Goal: Task Accomplishment & Management: Manage account settings

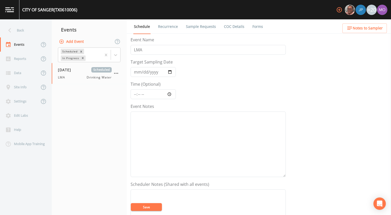
scroll to position [132, 0]
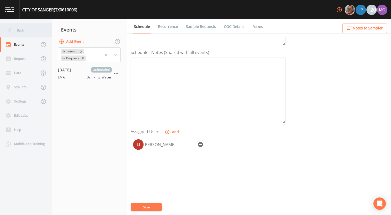
click at [19, 32] on div "Back" at bounding box center [23, 30] width 46 height 14
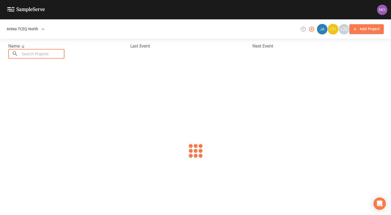
click at [31, 51] on input "text" at bounding box center [42, 54] width 44 height 10
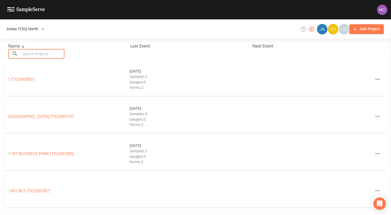
paste input "TX2030001"
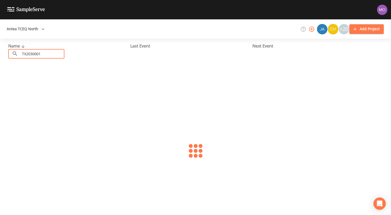
type input "TX2030001"
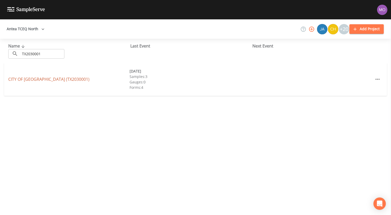
click at [23, 79] on link "CITY OF [GEOGRAPHIC_DATA] (TX2030001)" at bounding box center [48, 79] width 81 height 6
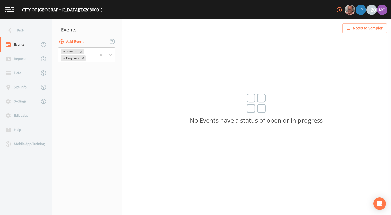
click at [74, 43] on button "Add Event" at bounding box center [72, 42] width 28 height 10
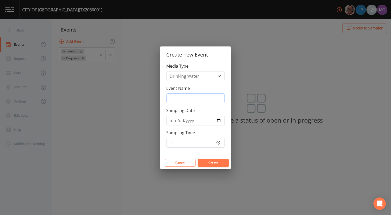
click at [175, 97] on input "Event Name" at bounding box center [195, 99] width 58 height 10
type input "BHU"
click at [219, 120] on input "Sampling Date" at bounding box center [195, 121] width 58 height 10
type input "[DATE]"
click at [208, 163] on button "Create" at bounding box center [213, 163] width 31 height 8
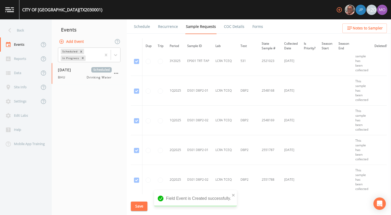
scroll to position [877, 0]
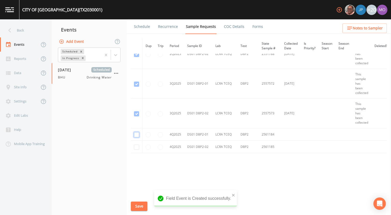
click at [138, 134] on input "checkbox" at bounding box center [136, 134] width 5 height 5
checkbox input "true"
click at [137, 146] on input "checkbox" at bounding box center [136, 147] width 5 height 5
checkbox input "true"
click at [138, 205] on button "Save" at bounding box center [139, 207] width 17 height 10
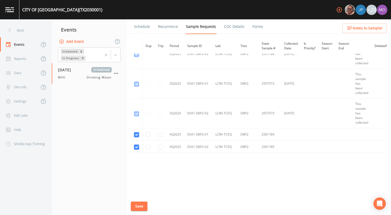
click at [137, 24] on link "Schedule" at bounding box center [142, 26] width 18 height 14
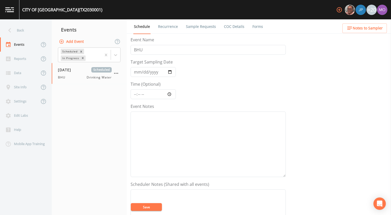
scroll to position [149, 0]
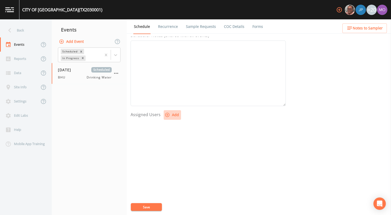
click at [174, 117] on button "Add" at bounding box center [172, 115] width 17 height 10
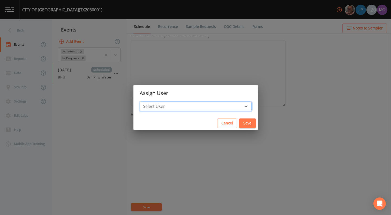
click at [186, 104] on select "Select User [PERSON_NAME] [PERSON_NAME] [PERSON_NAME] [PERSON_NAME] [PERSON_NAM…" at bounding box center [195, 107] width 112 height 10
select select "45f4d696-c607-4709-9609-651d9e892432"
click at [158, 102] on select "Select User [PERSON_NAME] [PERSON_NAME] [PERSON_NAME] [PERSON_NAME] [PERSON_NAM…" at bounding box center [195, 107] width 112 height 10
click at [239, 127] on button "Save" at bounding box center [247, 124] width 17 height 10
select select
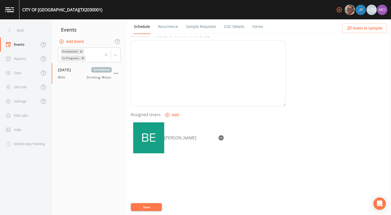
click at [142, 207] on button "Save" at bounding box center [146, 207] width 31 height 8
click at [22, 28] on div "Back" at bounding box center [23, 30] width 46 height 14
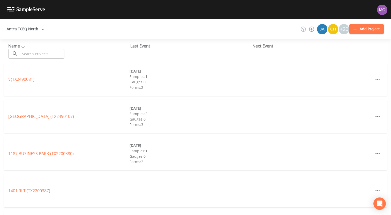
click at [32, 55] on input "text" at bounding box center [42, 54] width 44 height 10
paste input "TX2100005"
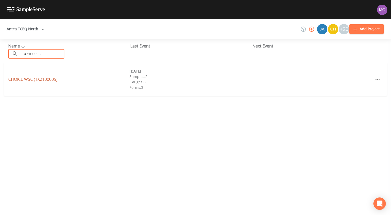
type input "TX2100005"
click at [35, 79] on link "CHOICE WSC (TX2100005)" at bounding box center [32, 79] width 49 height 6
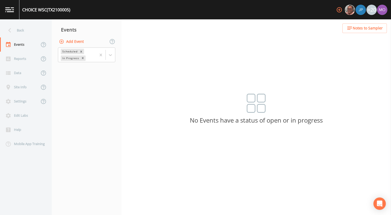
click at [76, 40] on button "Add Event" at bounding box center [72, 42] width 28 height 10
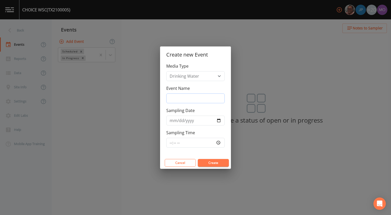
click at [184, 97] on input "Event Name" at bounding box center [195, 99] width 58 height 10
type input "BHU"
click at [219, 122] on input "Sampling Date" at bounding box center [195, 121] width 58 height 10
type input "[DATE]"
click at [208, 162] on button "Create" at bounding box center [213, 163] width 31 height 8
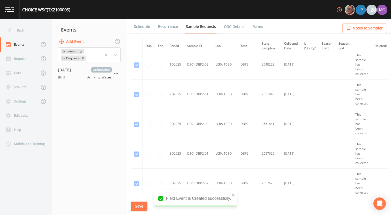
scroll to position [1145, 0]
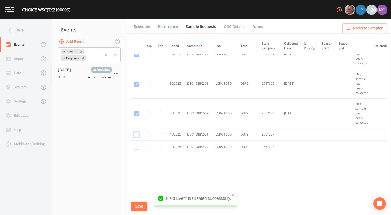
click at [138, 132] on input "checkbox" at bounding box center [136, 134] width 5 height 5
checkbox input "true"
click at [135, 145] on input "checkbox" at bounding box center [136, 147] width 5 height 5
checkbox input "true"
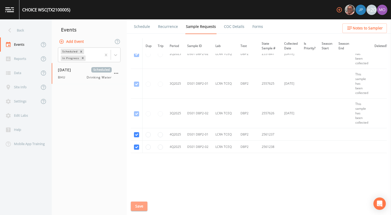
click at [137, 207] on button "Save" at bounding box center [139, 207] width 17 height 10
click at [145, 28] on link "Schedule" at bounding box center [142, 26] width 18 height 14
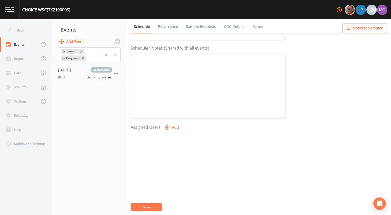
scroll to position [149, 0]
click at [167, 115] on icon "button" at bounding box center [167, 114] width 5 height 5
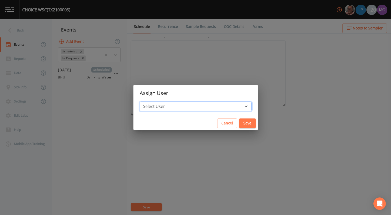
click at [184, 103] on select "Select User [PERSON_NAME] [PERSON_NAME] [PERSON_NAME] [PERSON_NAME] [PERSON_NAM…" at bounding box center [195, 107] width 112 height 10
select select "45f4d696-c607-4709-9609-651d9e892432"
click at [158, 102] on select "Select User [PERSON_NAME] [PERSON_NAME] [PERSON_NAME] [PERSON_NAME] [PERSON_NAM…" at bounding box center [195, 107] width 112 height 10
click at [228, 128] on div "Cancel Save" at bounding box center [195, 123] width 124 height 14
click at [239, 126] on button "Save" at bounding box center [247, 124] width 17 height 10
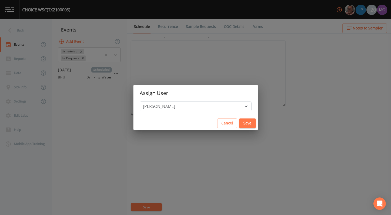
select select
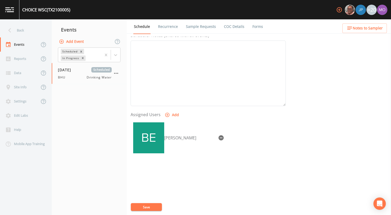
click at [149, 206] on button "Save" at bounding box center [146, 207] width 31 height 8
click at [29, 35] on div "Back" at bounding box center [23, 30] width 46 height 14
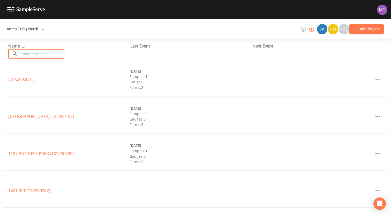
click at [34, 50] on input "text" at bounding box center [42, 54] width 44 height 10
paste input "TX2100008"
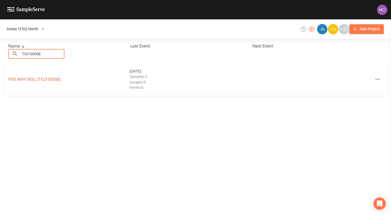
type input "TX2100008"
click at [31, 79] on link "FIVE WAY WSC (TX2100008)" at bounding box center [34, 79] width 52 height 6
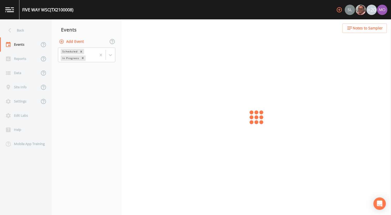
click at [66, 41] on button "Add Event" at bounding box center [72, 42] width 28 height 10
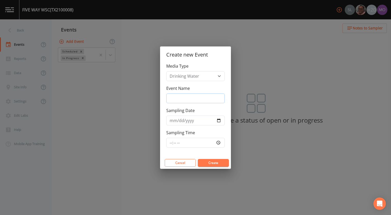
click at [172, 99] on input "Event Name" at bounding box center [195, 99] width 58 height 10
type input "BHU"
click at [217, 122] on input "Sampling Date" at bounding box center [195, 121] width 58 height 10
type input "[DATE]"
click at [202, 162] on button "Create" at bounding box center [213, 163] width 31 height 8
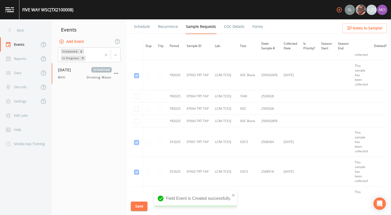
scroll to position [1400, 0]
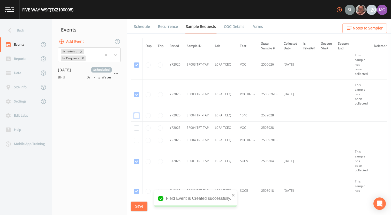
click at [136, 115] on input "checkbox" at bounding box center [136, 115] width 5 height 5
checkbox input "true"
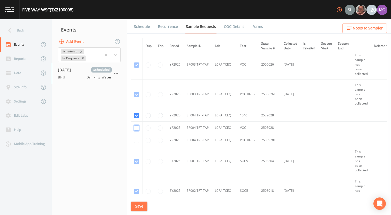
click at [136, 129] on input "checkbox" at bounding box center [136, 128] width 5 height 5
checkbox input "true"
click at [136, 141] on input "checkbox" at bounding box center [136, 140] width 5 height 5
checkbox input "true"
click at [139, 205] on button "Save" at bounding box center [139, 207] width 17 height 10
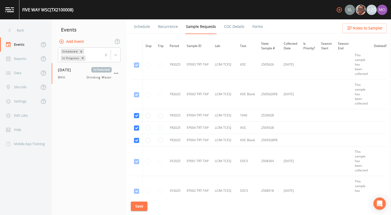
click at [138, 27] on link "Schedule" at bounding box center [142, 26] width 18 height 14
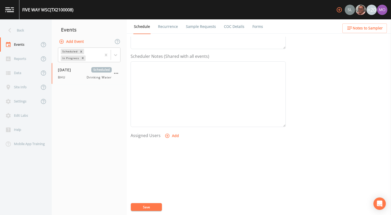
scroll to position [149, 0]
click at [165, 114] on icon "button" at bounding box center [167, 114] width 5 height 5
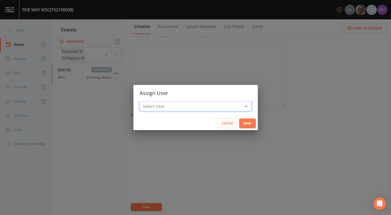
click at [168, 110] on select "Select User [PERSON_NAME] [PERSON_NAME] [PERSON_NAME] [PERSON_NAME] [PERSON_NAM…" at bounding box center [195, 107] width 112 height 10
select select "45f4d696-c607-4709-9609-651d9e892432"
click at [158, 102] on select "Select User [PERSON_NAME] [PERSON_NAME] [PERSON_NAME] [PERSON_NAME] [PERSON_NAM…" at bounding box center [195, 107] width 112 height 10
click at [239, 124] on button "Save" at bounding box center [247, 124] width 17 height 10
select select
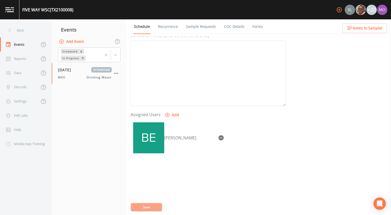
click at [155, 205] on button "Save" at bounding box center [146, 207] width 31 height 8
click at [32, 32] on div "Back" at bounding box center [23, 30] width 46 height 14
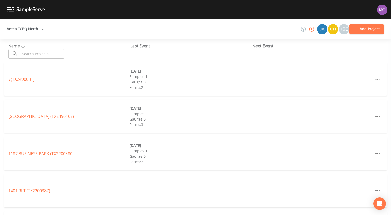
click at [38, 52] on input "text" at bounding box center [42, 54] width 44 height 10
paste input "TX1740002"
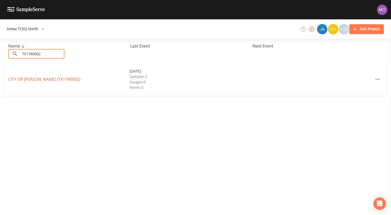
type input "TX1740002"
click at [42, 80] on link "CITY OF [PERSON_NAME] (TX1740002)" at bounding box center [44, 79] width 72 height 6
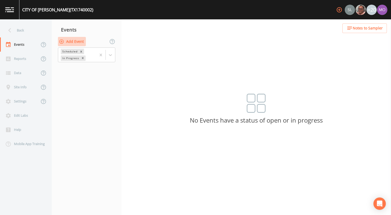
click at [73, 42] on button "Add Event" at bounding box center [72, 42] width 28 height 10
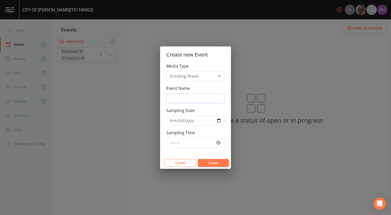
click at [178, 96] on input "Event Name" at bounding box center [195, 99] width 58 height 10
type input "BHU"
click at [217, 121] on input "Sampling Date" at bounding box center [195, 121] width 58 height 10
type input "[DATE]"
click at [208, 164] on button "Create" at bounding box center [213, 163] width 31 height 8
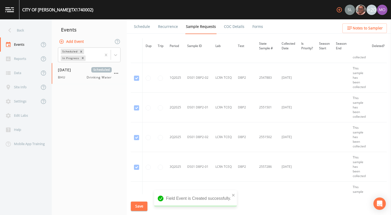
scroll to position [1204, 0]
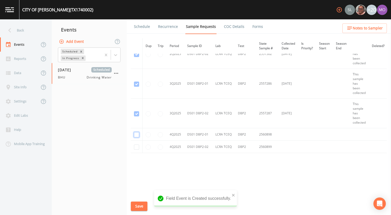
click at [137, 136] on input "checkbox" at bounding box center [136, 134] width 5 height 5
checkbox input "true"
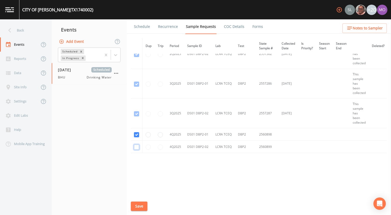
click at [137, 145] on input "checkbox" at bounding box center [136, 147] width 5 height 5
checkbox input "true"
click at [138, 208] on button "Save" at bounding box center [139, 207] width 17 height 10
click at [140, 28] on link "Schedule" at bounding box center [142, 26] width 18 height 14
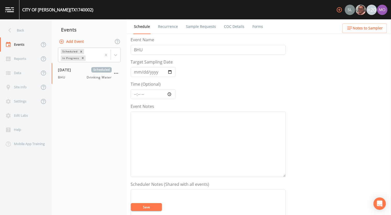
scroll to position [149, 0]
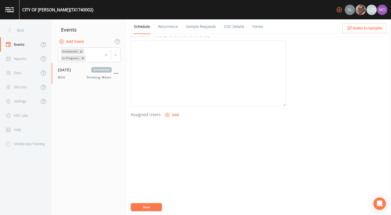
click at [167, 116] on icon "button" at bounding box center [167, 114] width 5 height 5
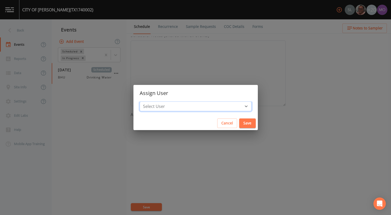
click at [173, 105] on select "Select User [PERSON_NAME] [PERSON_NAME] [PERSON_NAME] [PERSON_NAME] [PERSON_NAM…" at bounding box center [195, 107] width 112 height 10
select select "45f4d696-c607-4709-9609-651d9e892432"
click at [158, 102] on select "Select User [PERSON_NAME] [PERSON_NAME] [PERSON_NAME] [PERSON_NAME] [PERSON_NAM…" at bounding box center [195, 107] width 112 height 10
click at [239, 124] on button "Save" at bounding box center [247, 124] width 17 height 10
select select
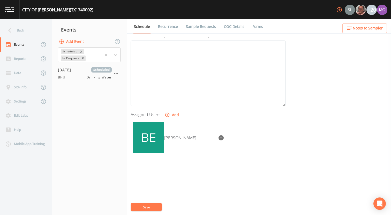
click at [146, 208] on button "Save" at bounding box center [146, 207] width 31 height 8
click at [18, 35] on div "Back" at bounding box center [23, 30] width 46 height 14
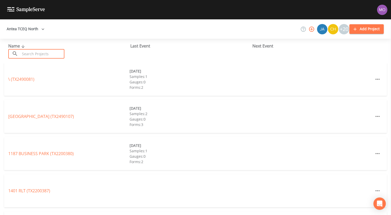
click at [53, 52] on input "text" at bounding box center [42, 54] width 44 height 10
paste input "TX0370039"
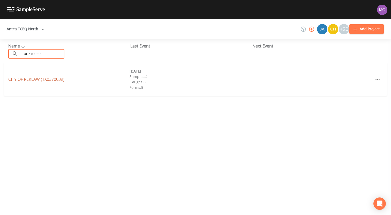
type input "TX0370039"
click at [49, 80] on link "CITY OF REKLAW (TX0370039)" at bounding box center [36, 79] width 56 height 6
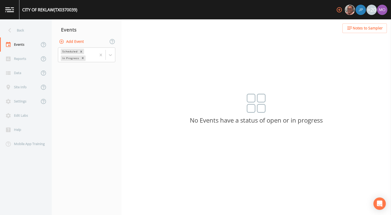
click at [70, 43] on button "Add Event" at bounding box center [72, 42] width 28 height 10
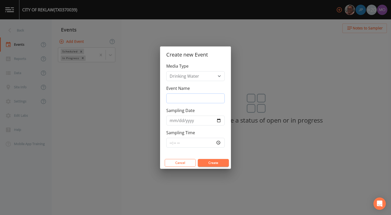
click at [195, 97] on input "Event Name" at bounding box center [195, 99] width 58 height 10
type input "BHU"
click at [218, 121] on input "Sampling Date" at bounding box center [195, 121] width 58 height 10
type input "[DATE]"
click at [219, 163] on button "Create" at bounding box center [213, 163] width 31 height 8
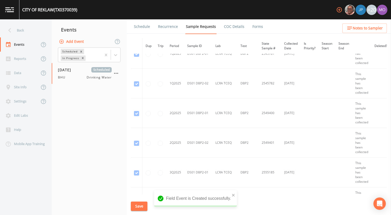
scroll to position [1187, 0]
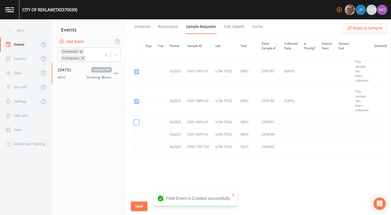
click at [136, 123] on input "checkbox" at bounding box center [136, 122] width 5 height 5
checkbox input "true"
click at [136, 134] on input "checkbox" at bounding box center [136, 134] width 5 height 5
checkbox input "true"
click at [136, 150] on td at bounding box center [137, 147] width 12 height 12
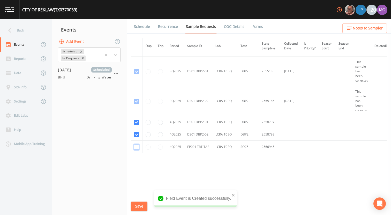
click at [136, 148] on input "checkbox" at bounding box center [136, 147] width 5 height 5
checkbox input "true"
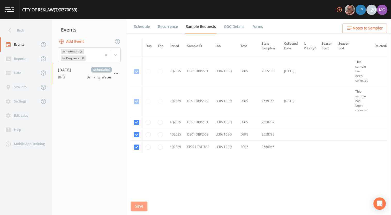
click at [138, 205] on button "Save" at bounding box center [139, 207] width 17 height 10
click at [144, 30] on link "Schedule" at bounding box center [142, 26] width 18 height 14
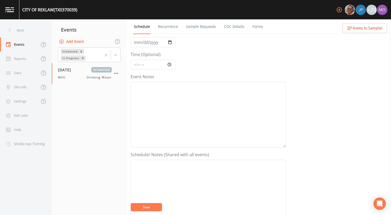
scroll to position [149, 0]
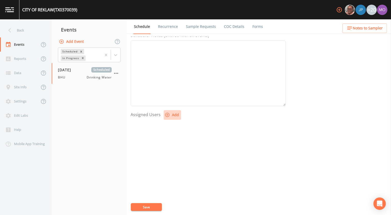
click at [171, 114] on button "Add" at bounding box center [172, 115] width 17 height 10
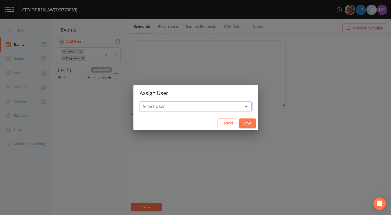
click at [178, 106] on select "Select User [PERSON_NAME] [PERSON_NAME] [PERSON_NAME] [PERSON_NAME] [PERSON_NAM…" at bounding box center [195, 107] width 112 height 10
select select "45f4d696-c607-4709-9609-651d9e892432"
click at [158, 102] on select "Select User [PERSON_NAME] [PERSON_NAME] [PERSON_NAME] [PERSON_NAME] [PERSON_NAM…" at bounding box center [195, 107] width 112 height 10
click at [239, 123] on button "Save" at bounding box center [247, 124] width 17 height 10
select select
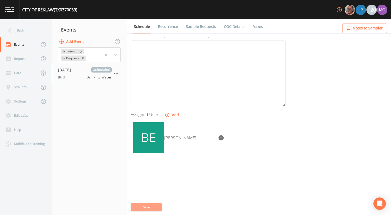
click at [150, 208] on button "Save" at bounding box center [146, 207] width 31 height 8
click at [34, 34] on div "Back" at bounding box center [23, 30] width 46 height 14
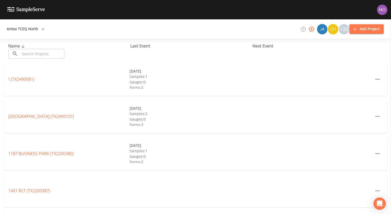
click at [53, 53] on input "text" at bounding box center [42, 54] width 44 height 10
paste input "TX0370028"
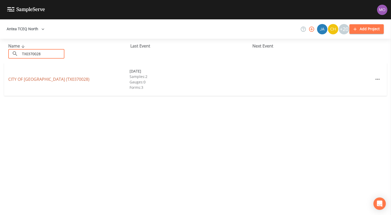
type input "TX0370028"
click at [51, 80] on link "CITY OF [GEOGRAPHIC_DATA] (TX0370028)" at bounding box center [48, 79] width 81 height 6
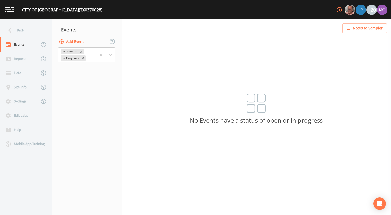
click at [80, 41] on button "Add Event" at bounding box center [72, 42] width 28 height 10
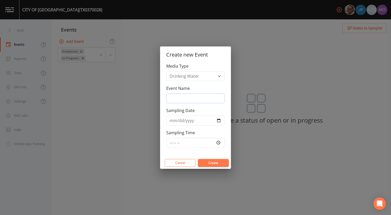
click at [182, 95] on input "Event Name" at bounding box center [195, 99] width 58 height 10
type input "BHU"
click at [218, 123] on input "Sampling Date" at bounding box center [195, 121] width 58 height 10
click at [219, 120] on input "Sampling Date" at bounding box center [195, 121] width 58 height 10
type input "[DATE]"
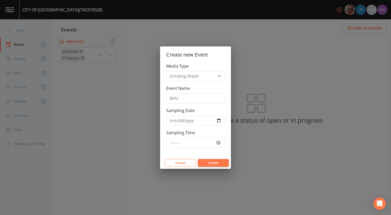
click at [212, 163] on button "Create" at bounding box center [213, 163] width 31 height 8
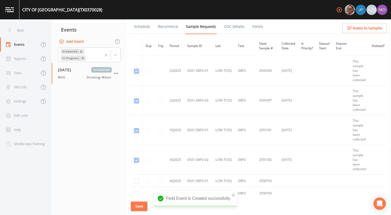
scroll to position [1115, 0]
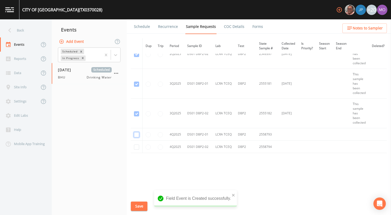
click at [134, 134] on input "checkbox" at bounding box center [136, 134] width 5 height 5
checkbox input "true"
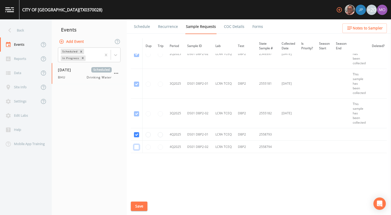
click at [135, 146] on input "checkbox" at bounding box center [136, 147] width 5 height 5
checkbox input "true"
click at [136, 205] on button "Save" at bounding box center [139, 207] width 17 height 10
click at [143, 28] on link "Schedule" at bounding box center [142, 26] width 18 height 14
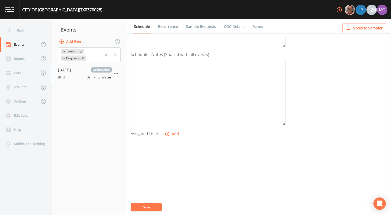
scroll to position [149, 0]
click at [168, 116] on icon "button" at bounding box center [167, 114] width 5 height 5
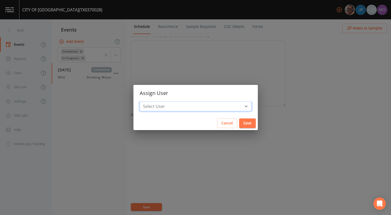
click at [169, 110] on select "Select User [PERSON_NAME] [PERSON_NAME] [PERSON_NAME] [PERSON_NAME] [PERSON_NAM…" at bounding box center [195, 107] width 112 height 10
select select "45f4d696-c607-4709-9609-651d9e892432"
click at [158, 102] on select "Select User [PERSON_NAME] [PERSON_NAME] [PERSON_NAME] [PERSON_NAME] [PERSON_NAM…" at bounding box center [195, 107] width 112 height 10
click at [239, 122] on button "Save" at bounding box center [247, 124] width 17 height 10
select select
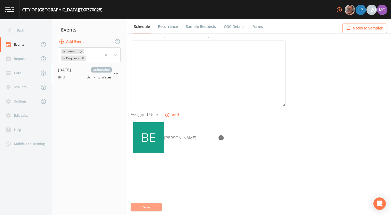
click at [146, 205] on button "Save" at bounding box center [146, 207] width 31 height 8
click at [42, 34] on div "Back" at bounding box center [23, 30] width 46 height 14
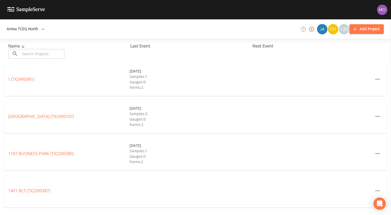
click at [59, 215] on div at bounding box center [195, 215] width 391 height 0
click at [53, 55] on input "text" at bounding box center [42, 54] width 44 height 10
paste input "TX0370033"
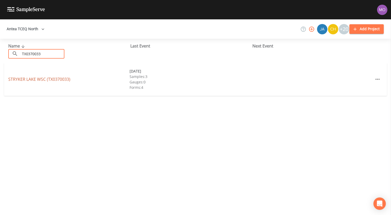
type input "TX0370033"
click at [42, 81] on link "[GEOGRAPHIC_DATA] (TX0370033)" at bounding box center [39, 79] width 62 height 6
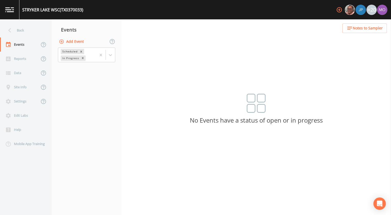
click at [74, 43] on button "Add Event" at bounding box center [72, 42] width 28 height 10
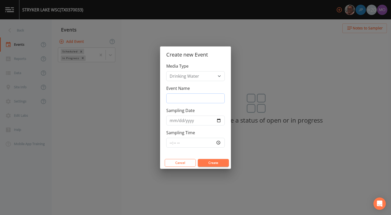
click at [175, 96] on input "Event Name" at bounding box center [195, 99] width 58 height 10
type input "BHU"
click at [217, 120] on input "Sampling Date" at bounding box center [195, 121] width 58 height 10
type input "[DATE]"
click at [209, 164] on button "Create" at bounding box center [213, 163] width 31 height 8
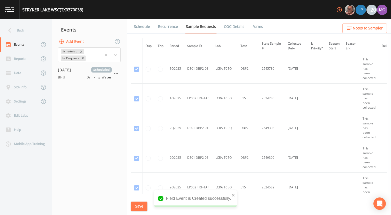
scroll to position [1174, 0]
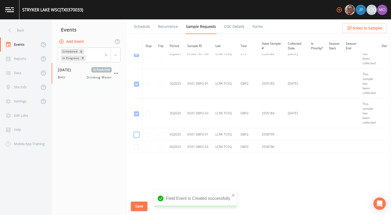
click at [135, 132] on input "checkbox" at bounding box center [136, 134] width 5 height 5
checkbox input "true"
click at [135, 145] on input "checkbox" at bounding box center [136, 147] width 5 height 5
checkbox input "true"
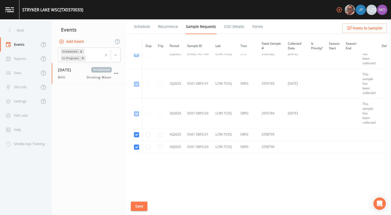
click at [137, 208] on button "Save" at bounding box center [139, 207] width 17 height 10
click at [144, 28] on link "Schedule" at bounding box center [142, 26] width 18 height 14
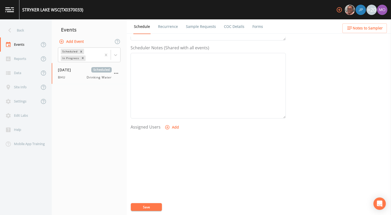
scroll to position [149, 0]
click at [170, 117] on button "Add" at bounding box center [172, 115] width 17 height 10
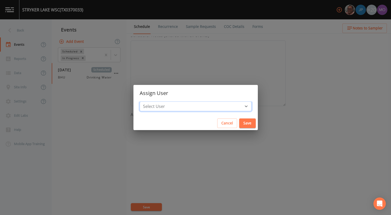
click at [173, 106] on select "Select User [PERSON_NAME] [PERSON_NAME] [PERSON_NAME] [PERSON_NAME] [PERSON_NAM…" at bounding box center [195, 107] width 112 height 10
select select "45f4d696-c607-4709-9609-651d9e892432"
click at [158, 102] on select "Select User [PERSON_NAME] [PERSON_NAME] [PERSON_NAME] [PERSON_NAME] [PERSON_NAM…" at bounding box center [195, 107] width 112 height 10
click at [239, 125] on button "Save" at bounding box center [247, 124] width 17 height 10
select select
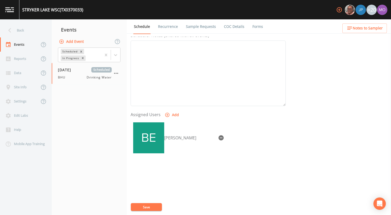
click at [145, 205] on button "Save" at bounding box center [146, 207] width 31 height 8
drag, startPoint x: 29, startPoint y: 29, endPoint x: 26, endPoint y: 28, distance: 3.5
click at [26, 28] on div "Back" at bounding box center [23, 30] width 46 height 14
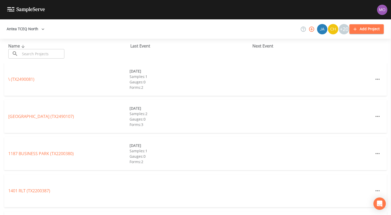
click at [26, 30] on button "Antea TCEQ North" at bounding box center [26, 29] width 42 height 10
click at [56, 215] on div at bounding box center [195, 215] width 391 height 0
paste input "TX2340010"
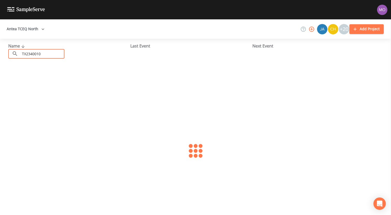
type input "TX2340010"
click at [58, 81] on link "FRUITVALE WSC (TX2340010)" at bounding box center [35, 79] width 55 height 6
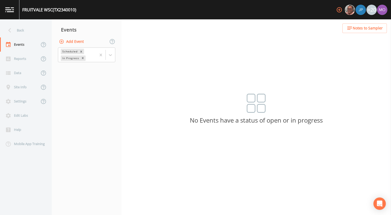
click at [77, 40] on button "Add Event" at bounding box center [72, 42] width 28 height 10
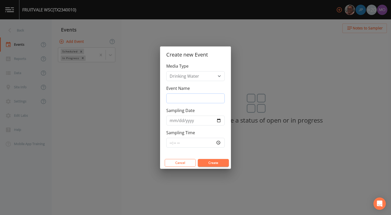
click at [188, 100] on input "Event Name" at bounding box center [195, 99] width 58 height 10
type input "CNI"
click at [218, 121] on input "Sampling Date" at bounding box center [195, 121] width 58 height 10
type input "[DATE]"
click at [215, 161] on button "Create" at bounding box center [213, 163] width 31 height 8
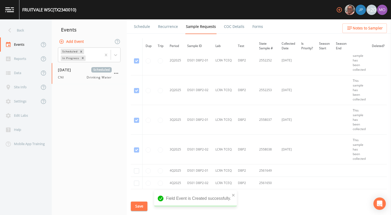
scroll to position [1293, 0]
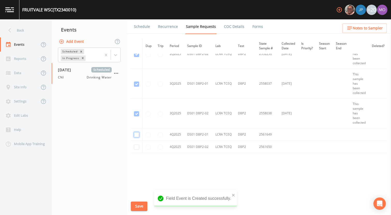
click at [136, 134] on input "checkbox" at bounding box center [136, 134] width 5 height 5
checkbox input "true"
click at [136, 145] on input "checkbox" at bounding box center [136, 147] width 5 height 5
checkbox input "true"
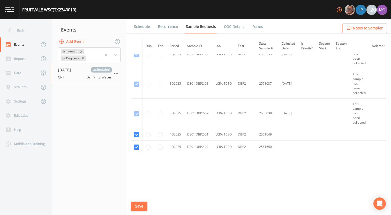
click at [137, 204] on button "Save" at bounding box center [139, 207] width 17 height 10
click at [141, 28] on link "Schedule" at bounding box center [142, 26] width 18 height 14
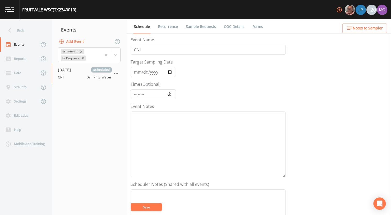
scroll to position [149, 0]
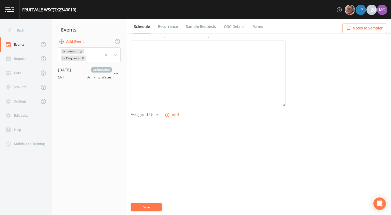
click at [172, 115] on button "Add" at bounding box center [172, 115] width 17 height 10
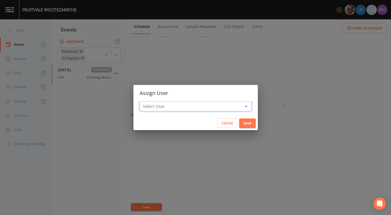
click at [172, 105] on select "Select User [PERSON_NAME] [PERSON_NAME] [PERSON_NAME] [PERSON_NAME] [PERSON_NAM…" at bounding box center [195, 107] width 112 height 10
select select "59db3e3d-8872-4fc9-8f54-035acae5efc3"
click at [158, 102] on select "Select User [PERSON_NAME] [PERSON_NAME] [PERSON_NAME] [PERSON_NAME] [PERSON_NAM…" at bounding box center [195, 107] width 112 height 10
click at [239, 121] on button "Save" at bounding box center [247, 124] width 17 height 10
select select
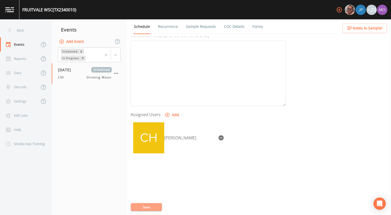
click at [142, 207] on button "Save" at bounding box center [146, 207] width 31 height 8
click at [31, 28] on div "Back" at bounding box center [23, 30] width 46 height 14
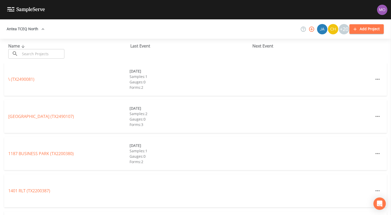
paste input "TX2340005"
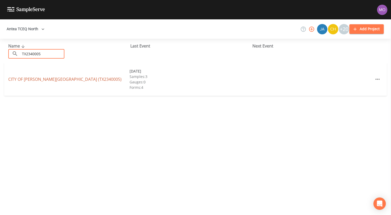
type input "TX2340005"
click at [47, 79] on link "CITY OF [PERSON_NAME][GEOGRAPHIC_DATA] (TX2340005)" at bounding box center [64, 79] width 113 height 6
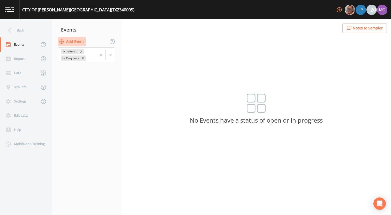
click at [77, 40] on button "Add Event" at bounding box center [72, 42] width 28 height 10
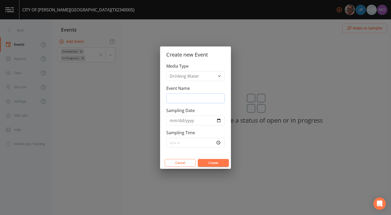
click at [173, 94] on input "Event Name" at bounding box center [195, 99] width 58 height 10
type input "CNI"
click at [219, 121] on input "Sampling Date" at bounding box center [195, 121] width 58 height 10
type input "[DATE]"
click at [213, 165] on button "Create" at bounding box center [213, 163] width 31 height 8
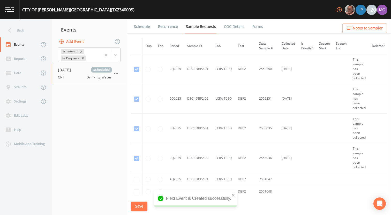
scroll to position [818, 0]
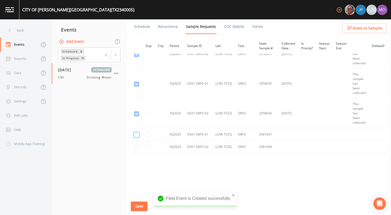
click at [138, 134] on input "checkbox" at bounding box center [136, 134] width 5 height 5
checkbox input "true"
click at [138, 148] on input "checkbox" at bounding box center [136, 147] width 5 height 5
checkbox input "true"
click at [136, 207] on button "Save" at bounding box center [139, 207] width 17 height 10
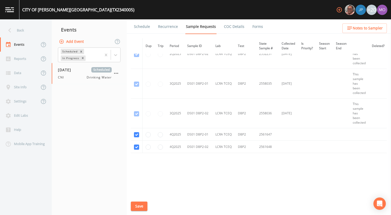
click at [143, 29] on link "Schedule" at bounding box center [142, 26] width 18 height 14
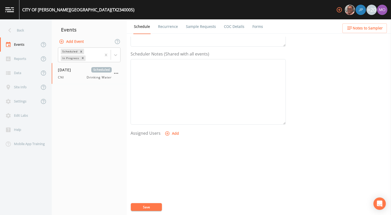
scroll to position [149, 0]
click at [167, 113] on icon "button" at bounding box center [167, 115] width 4 height 4
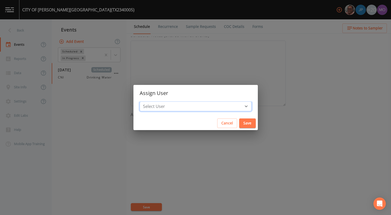
click at [169, 106] on select "Select User [PERSON_NAME] [PERSON_NAME] [PERSON_NAME] [PERSON_NAME] [PERSON_NAM…" at bounding box center [195, 107] width 112 height 10
select select "59db3e3d-8872-4fc9-8f54-035acae5efc3"
click at [158, 102] on select "Select User [PERSON_NAME] [PERSON_NAME] [PERSON_NAME] [PERSON_NAME] [PERSON_NAM…" at bounding box center [195, 107] width 112 height 10
click at [239, 124] on button "Save" at bounding box center [247, 124] width 17 height 10
select select
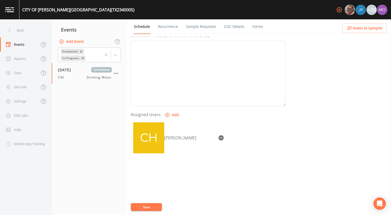
click at [144, 209] on button "Save" at bounding box center [146, 207] width 31 height 8
click at [31, 34] on div "Back" at bounding box center [23, 30] width 46 height 14
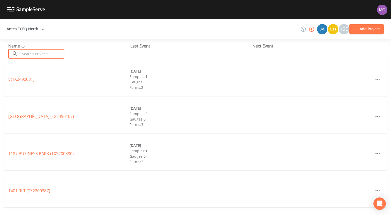
click at [32, 55] on input "text" at bounding box center [42, 54] width 44 height 10
paste input "TX1990002"
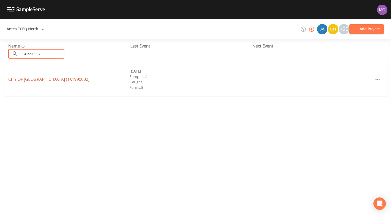
type input "TX1990002"
click at [44, 81] on link "CITY OF [GEOGRAPHIC_DATA] (TX1990002)" at bounding box center [48, 79] width 81 height 6
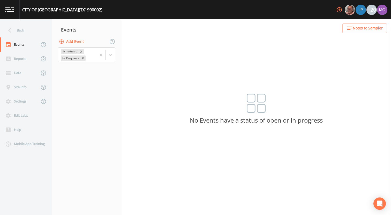
click at [77, 42] on button "Add Event" at bounding box center [72, 42] width 28 height 10
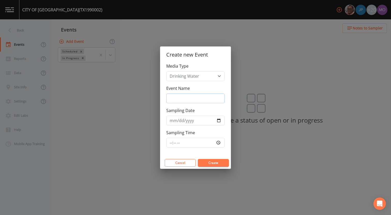
click at [177, 97] on input "Event Name" at bounding box center [195, 99] width 58 height 10
type input "CNI"
click at [218, 121] on input "Sampling Date" at bounding box center [195, 121] width 58 height 10
type input "[DATE]"
click at [201, 160] on button "Create" at bounding box center [213, 163] width 31 height 8
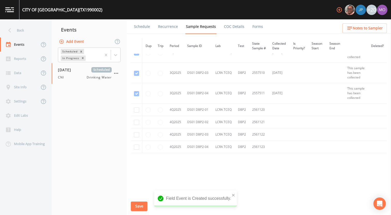
scroll to position [707, 0]
click at [136, 111] on input "checkbox" at bounding box center [136, 109] width 5 height 5
checkbox input "true"
click at [136, 124] on input "checkbox" at bounding box center [136, 122] width 5 height 5
checkbox input "true"
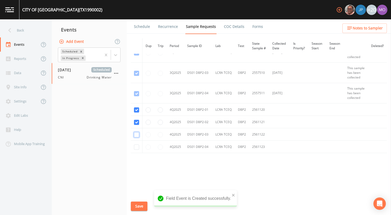
click at [136, 134] on input "checkbox" at bounding box center [136, 134] width 5 height 5
checkbox input "true"
click at [136, 146] on input "checkbox" at bounding box center [136, 147] width 5 height 5
checkbox input "true"
click at [138, 203] on button "Save" at bounding box center [139, 207] width 17 height 10
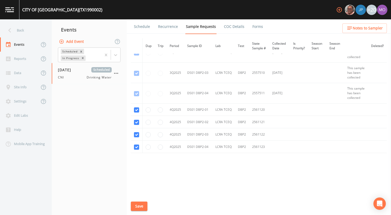
click at [143, 28] on link "Schedule" at bounding box center [142, 26] width 18 height 14
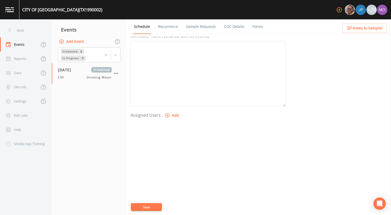
scroll to position [149, 0]
click at [167, 116] on icon "button" at bounding box center [167, 115] width 4 height 4
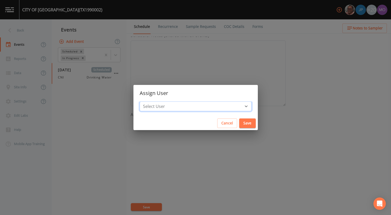
click at [167, 106] on select "Select User [PERSON_NAME] [PERSON_NAME] [PERSON_NAME] [PERSON_NAME] [PERSON_NAM…" at bounding box center [195, 107] width 112 height 10
select select "59db3e3d-8872-4fc9-8f54-035acae5efc3"
click at [158, 102] on select "Select User [PERSON_NAME] [PERSON_NAME] [PERSON_NAME] [PERSON_NAME] [PERSON_NAM…" at bounding box center [195, 107] width 112 height 10
click at [239, 127] on button "Save" at bounding box center [247, 124] width 17 height 10
select select
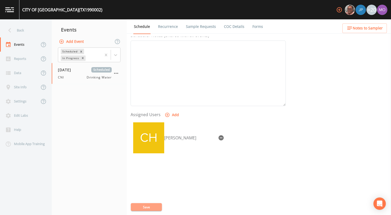
click at [146, 206] on button "Save" at bounding box center [146, 207] width 31 height 8
click at [33, 31] on div "Back" at bounding box center [23, 30] width 46 height 14
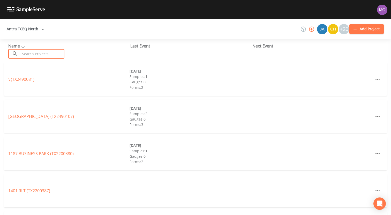
click at [39, 53] on input "text" at bounding box center [42, 54] width 44 height 10
paste input "TX0430036"
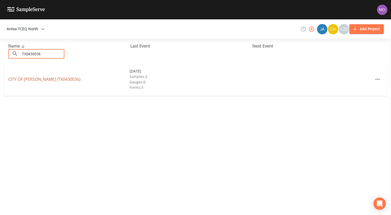
type input "TX0430036"
click at [44, 81] on link "CITY OF [PERSON_NAME] (TX0430036)" at bounding box center [44, 79] width 72 height 6
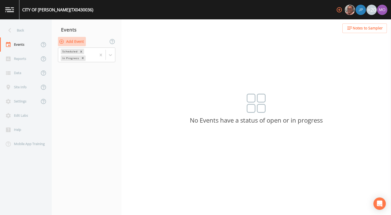
click at [80, 42] on button "Add Event" at bounding box center [72, 42] width 28 height 10
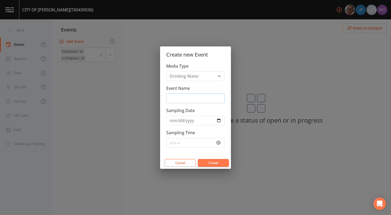
click at [176, 100] on input "Event Name" at bounding box center [195, 99] width 58 height 10
type input "CNI"
click at [218, 121] on input "Sampling Date" at bounding box center [195, 121] width 58 height 10
type input "[DATE]"
click at [211, 160] on button "Create" at bounding box center [213, 163] width 31 height 8
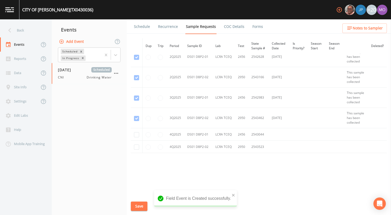
scroll to position [331, 0]
click at [137, 136] on input "checkbox" at bounding box center [136, 134] width 5 height 5
checkbox input "true"
click at [137, 144] on td at bounding box center [137, 147] width 12 height 12
click at [137, 146] on input "checkbox" at bounding box center [136, 147] width 5 height 5
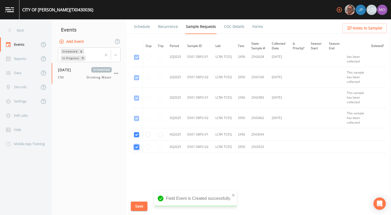
checkbox input "true"
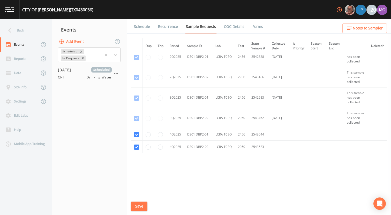
click at [139, 208] on button "Save" at bounding box center [139, 207] width 17 height 10
click at [144, 29] on link "Schedule" at bounding box center [142, 26] width 18 height 14
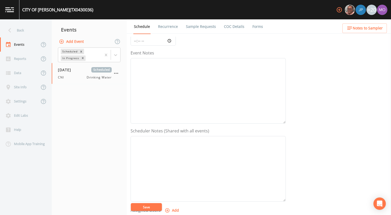
scroll to position [149, 0]
click at [166, 114] on icon "button" at bounding box center [167, 114] width 5 height 5
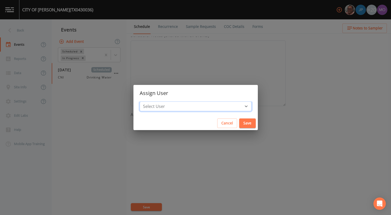
click at [175, 103] on select "Select User [PERSON_NAME] [PERSON_NAME] [PERSON_NAME] [PERSON_NAME] [PERSON_NAM…" at bounding box center [195, 107] width 112 height 10
select select "59db3e3d-8872-4fc9-8f54-035acae5efc3"
click at [158, 102] on select "Select User [PERSON_NAME] [PERSON_NAME] [PERSON_NAME] [PERSON_NAME] [PERSON_NAM…" at bounding box center [195, 107] width 112 height 10
click at [239, 125] on button "Save" at bounding box center [247, 124] width 17 height 10
select select
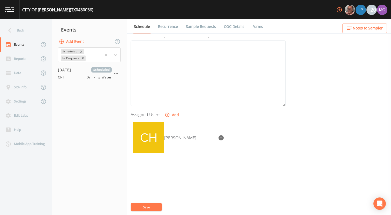
click at [153, 204] on button "Save" at bounding box center [146, 207] width 31 height 8
click at [18, 30] on div "Back" at bounding box center [23, 30] width 46 height 14
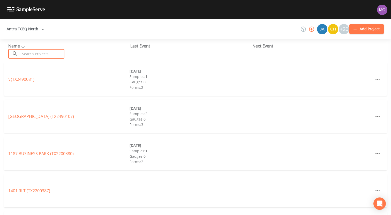
click at [31, 51] on input "text" at bounding box center [42, 54] width 44 height 10
paste input "TX1160042"
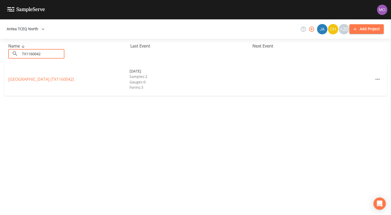
type input "TX1160042"
click at [42, 79] on link "[GEOGRAPHIC_DATA] (TX1160042)" at bounding box center [41, 79] width 66 height 6
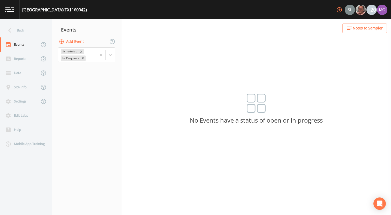
click at [71, 42] on button "Add Event" at bounding box center [72, 42] width 28 height 10
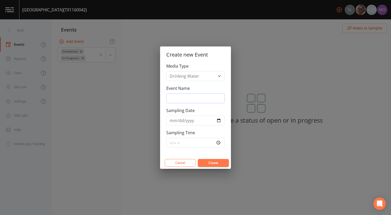
click at [180, 95] on input "Event Name" at bounding box center [195, 99] width 58 height 10
type input "CNI"
click at [218, 122] on input "Sampling Date" at bounding box center [195, 121] width 58 height 10
type input "[DATE]"
click at [203, 167] on div "Cancel Create" at bounding box center [195, 163] width 71 height 12
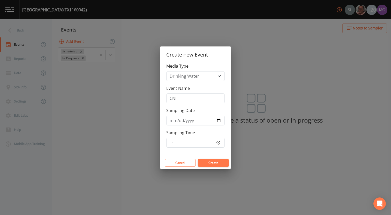
click at [203, 165] on button "Create" at bounding box center [213, 163] width 31 height 8
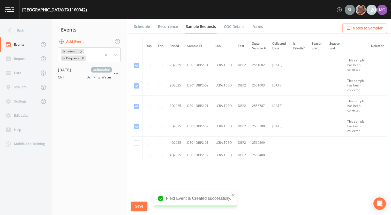
scroll to position [356, 0]
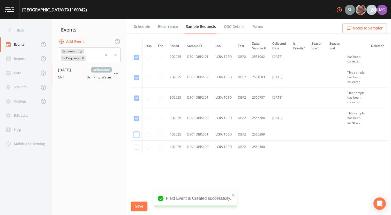
click at [137, 135] on input "checkbox" at bounding box center [136, 134] width 5 height 5
checkbox input "true"
click at [137, 146] on input "checkbox" at bounding box center [136, 147] width 5 height 5
checkbox input "true"
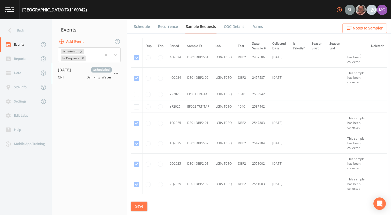
scroll to position [169, 0]
click at [137, 98] on input "checkbox" at bounding box center [136, 94] width 5 height 5
checkbox input "true"
click at [137, 110] on input "checkbox" at bounding box center [136, 107] width 5 height 5
checkbox input "true"
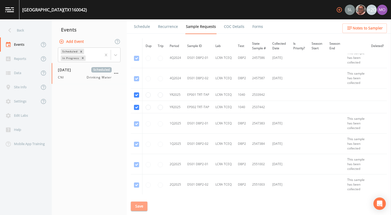
click at [140, 207] on button "Save" at bounding box center [139, 207] width 17 height 10
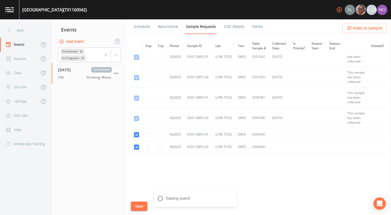
scroll to position [356, 0]
click at [146, 29] on link "Schedule" at bounding box center [142, 26] width 18 height 14
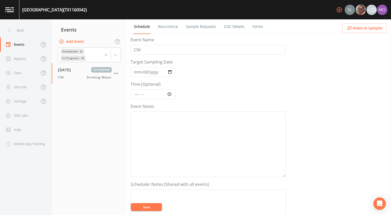
scroll to position [149, 0]
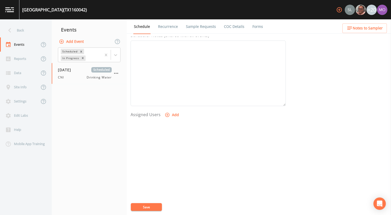
click at [176, 113] on button "Add" at bounding box center [172, 115] width 17 height 10
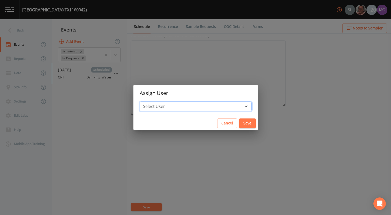
click at [182, 106] on select "Select User [PERSON_NAME] [PERSON_NAME] [PERSON_NAME] [PERSON_NAME] [PERSON_NAM…" at bounding box center [195, 107] width 112 height 10
select select "59db3e3d-8872-4fc9-8f54-035acae5efc3"
click at [158, 102] on select "Select User [PERSON_NAME] [PERSON_NAME] [PERSON_NAME] [PERSON_NAME] [PERSON_NAM…" at bounding box center [195, 107] width 112 height 10
click at [239, 124] on button "Save" at bounding box center [247, 124] width 17 height 10
select select
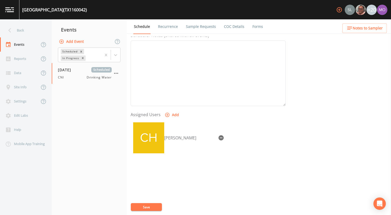
click at [151, 207] on button "Save" at bounding box center [146, 207] width 31 height 8
click at [34, 32] on div "Back" at bounding box center [23, 30] width 46 height 14
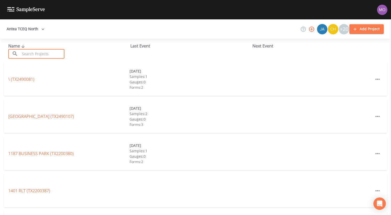
click at [41, 52] on input "text" at bounding box center [42, 54] width 44 height 10
paste input "TX1160008"
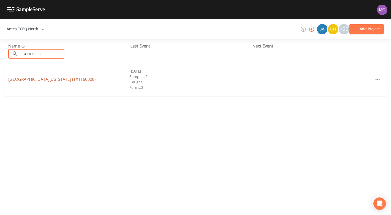
type input "TX1160008"
click at [48, 78] on link "[GEOGRAPHIC_DATA][US_STATE] (TX1160008)" at bounding box center [51, 79] width 87 height 6
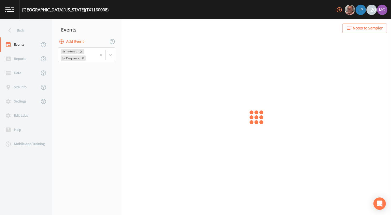
click at [79, 43] on button "Add Event" at bounding box center [72, 42] width 28 height 10
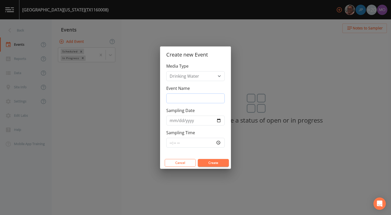
click at [177, 97] on input "Event Name" at bounding box center [195, 99] width 58 height 10
type input "CNI"
click at [218, 120] on input "Sampling Date" at bounding box center [195, 121] width 58 height 10
type input "[DATE]"
click at [207, 162] on button "Create" at bounding box center [213, 163] width 31 height 8
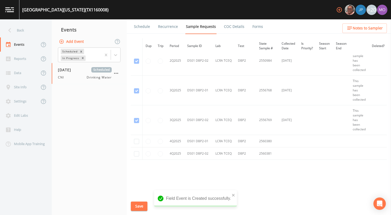
scroll to position [916, 0]
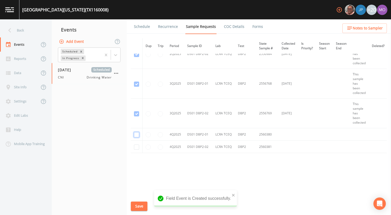
click at [139, 133] on input "checkbox" at bounding box center [136, 134] width 5 height 5
checkbox input "true"
click at [138, 147] on input "checkbox" at bounding box center [136, 147] width 5 height 5
checkbox input "true"
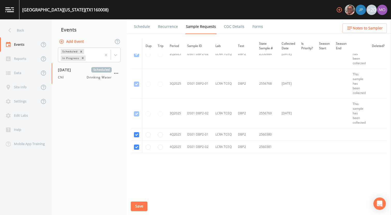
click at [137, 205] on button "Save" at bounding box center [139, 207] width 17 height 10
click at [143, 29] on link "Schedule" at bounding box center [142, 26] width 18 height 14
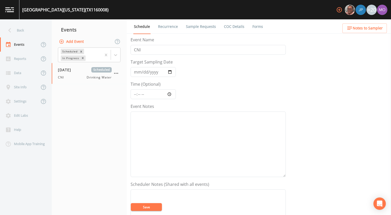
scroll to position [149, 0]
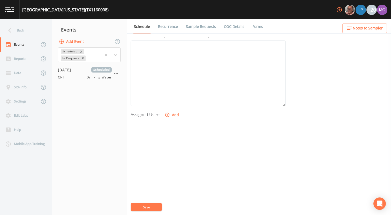
click at [169, 119] on button "Add" at bounding box center [172, 115] width 17 height 10
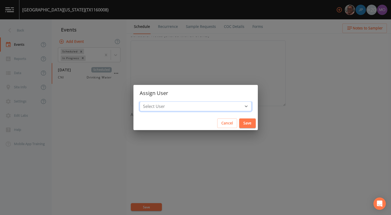
click at [176, 108] on select "Select User [PERSON_NAME] [PERSON_NAME] [PERSON_NAME] [PERSON_NAME] [PERSON_NAM…" at bounding box center [195, 107] width 112 height 10
select select "59db3e3d-8872-4fc9-8f54-035acae5efc3"
click at [158, 102] on select "Select User [PERSON_NAME] [PERSON_NAME] [PERSON_NAME] [PERSON_NAME] [PERSON_NAM…" at bounding box center [195, 107] width 112 height 10
click at [239, 121] on button "Save" at bounding box center [247, 124] width 17 height 10
select select
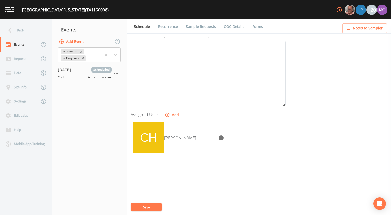
click at [147, 206] on button "Save" at bounding box center [146, 207] width 31 height 8
click at [25, 33] on div "Back" at bounding box center [23, 30] width 46 height 14
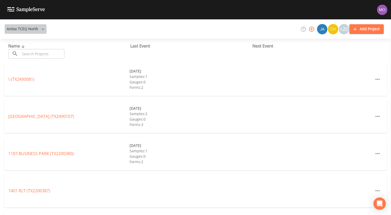
click at [21, 32] on button "Antea TCEQ North" at bounding box center [26, 29] width 42 height 10
click at [52, 215] on div at bounding box center [195, 215] width 391 height 0
paste input "TX2010011"
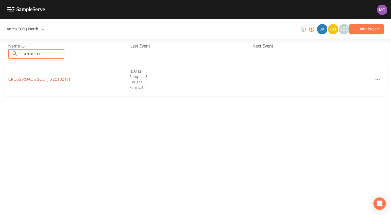
type input "TX2010011"
click at [60, 77] on link "CROSS ROADS SUD (TX2010011)" at bounding box center [39, 79] width 62 height 6
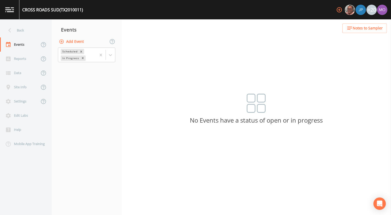
click at [73, 43] on button "Add Event" at bounding box center [72, 42] width 28 height 10
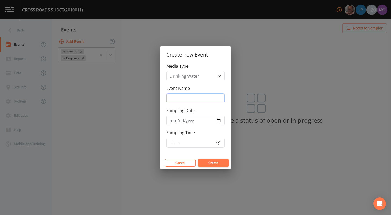
click at [212, 100] on input "Event Name" at bounding box center [195, 99] width 58 height 10
type input "CNI"
click at [217, 121] on input "Sampling Date" at bounding box center [195, 121] width 58 height 10
type input "[DATE]"
click at [211, 162] on button "Create" at bounding box center [213, 163] width 31 height 8
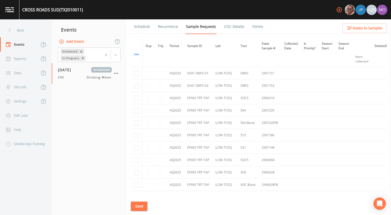
scroll to position [1533, 0]
click at [136, 75] on input "checkbox" at bounding box center [136, 74] width 5 height 5
checkbox input "true"
click at [136, 83] on td at bounding box center [137, 86] width 12 height 12
click at [136, 85] on input "checkbox" at bounding box center [136, 86] width 5 height 5
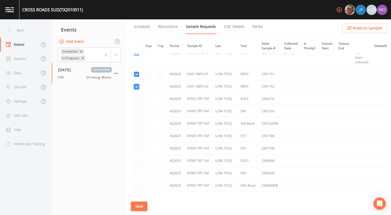
checkbox input "true"
click at [136, 100] on input "checkbox" at bounding box center [136, 99] width 5 height 5
checkbox input "true"
click at [136, 112] on input "checkbox" at bounding box center [136, 111] width 5 height 5
checkbox input "true"
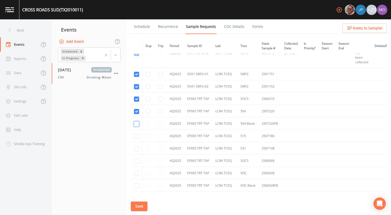
click at [136, 126] on input "checkbox" at bounding box center [136, 123] width 5 height 5
checkbox input "true"
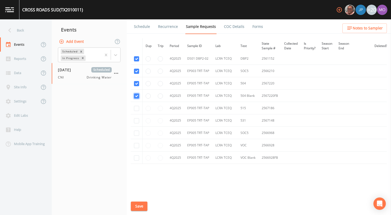
scroll to position [1565, 0]
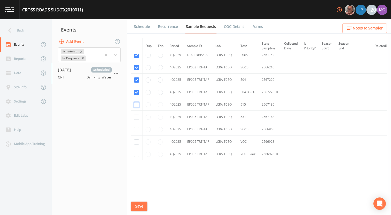
click at [136, 106] on input "checkbox" at bounding box center [136, 104] width 5 height 5
checkbox input "true"
click at [136, 117] on input "checkbox" at bounding box center [136, 117] width 5 height 5
checkbox input "true"
click at [136, 131] on input "checkbox" at bounding box center [136, 129] width 5 height 5
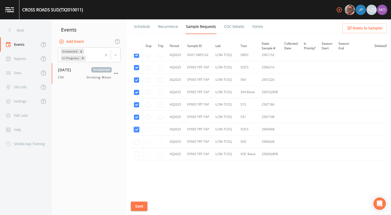
checkbox input "true"
click at [135, 143] on input "checkbox" at bounding box center [136, 141] width 5 height 5
checkbox input "true"
click at [135, 154] on input "checkbox" at bounding box center [136, 154] width 5 height 5
checkbox input "true"
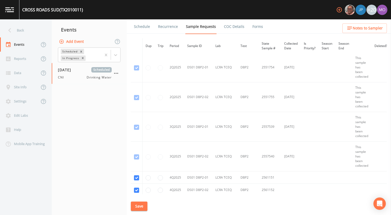
scroll to position [1400, 0]
click at [137, 205] on button "Save" at bounding box center [139, 207] width 17 height 10
click at [142, 28] on link "Schedule" at bounding box center [142, 26] width 18 height 14
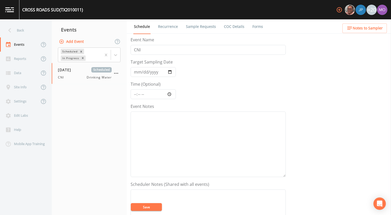
scroll to position [149, 0]
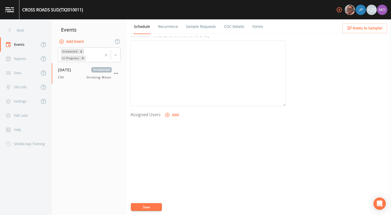
click at [173, 114] on button "Add" at bounding box center [172, 115] width 17 height 10
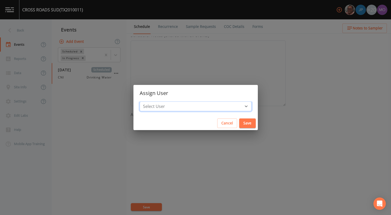
click at [180, 105] on select "Select User [PERSON_NAME] [PERSON_NAME] [PERSON_NAME] [PERSON_NAME] [PERSON_NAM…" at bounding box center [195, 107] width 112 height 10
select select "59db3e3d-8872-4fc9-8f54-035acae5efc3"
click at [158, 102] on select "Select User [PERSON_NAME] [PERSON_NAME] [PERSON_NAME] [PERSON_NAME] [PERSON_NAM…" at bounding box center [195, 107] width 112 height 10
click at [239, 122] on button "Save" at bounding box center [247, 124] width 17 height 10
select select
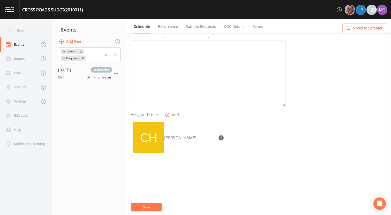
click at [150, 208] on button "Save" at bounding box center [146, 207] width 31 height 8
click at [19, 30] on div "Back" at bounding box center [23, 30] width 46 height 14
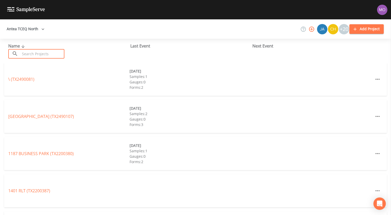
click at [33, 52] on input "text" at bounding box center [42, 54] width 44 height 10
paste input "TX0920006"
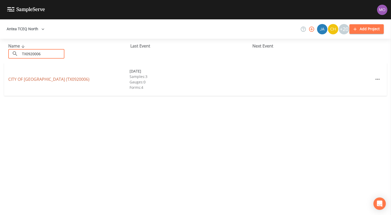
type input "TX0920006"
click at [48, 78] on link "CITY OF [GEOGRAPHIC_DATA] (TX0920006)" at bounding box center [48, 79] width 81 height 6
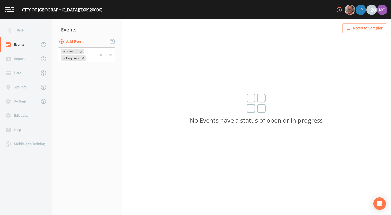
click at [71, 42] on button "Add Event" at bounding box center [72, 42] width 28 height 10
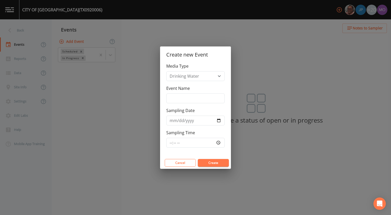
click at [202, 104] on div "Media Type Drinking Water Event Name Sampling Date Sampling Time" at bounding box center [195, 110] width 71 height 94
click at [201, 98] on input "Event Name" at bounding box center [195, 99] width 58 height 10
type input "CNI"
click at [218, 121] on input "Sampling Date" at bounding box center [195, 121] width 58 height 10
type input "[DATE]"
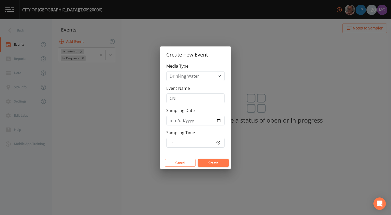
click at [203, 160] on button "Create" at bounding box center [213, 163] width 31 height 8
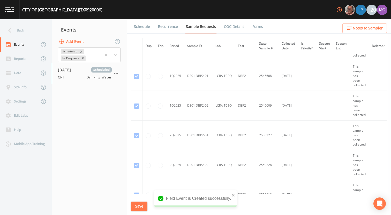
scroll to position [818, 0]
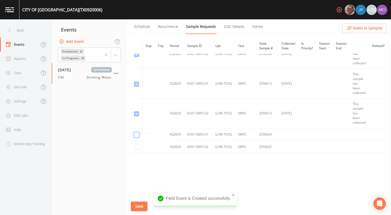
click at [137, 136] on input "checkbox" at bounding box center [136, 134] width 5 height 5
checkbox input "true"
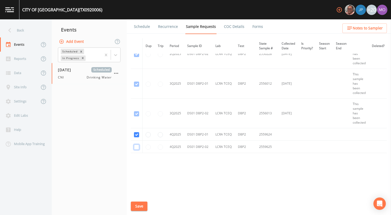
click at [137, 148] on input "checkbox" at bounding box center [136, 147] width 5 height 5
checkbox input "true"
click at [137, 207] on button "Save" at bounding box center [139, 207] width 17 height 10
click at [144, 25] on link "Schedule" at bounding box center [142, 26] width 18 height 14
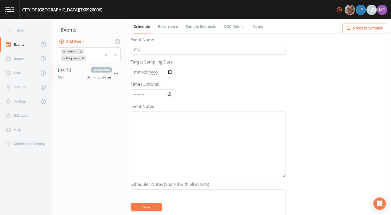
scroll to position [149, 0]
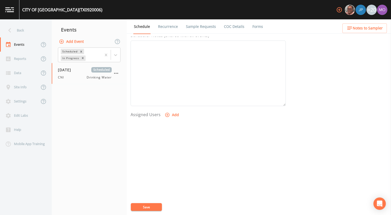
click at [165, 117] on icon "button" at bounding box center [167, 114] width 5 height 5
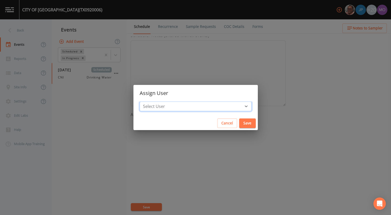
click at [166, 106] on select "Select User [PERSON_NAME] [PERSON_NAME] [PERSON_NAME] [PERSON_NAME] [PERSON_NAM…" at bounding box center [195, 107] width 112 height 10
select select "59db3e3d-8872-4fc9-8f54-035acae5efc3"
click at [158, 102] on select "Select User [PERSON_NAME] [PERSON_NAME] [PERSON_NAME] [PERSON_NAME] [PERSON_NAM…" at bounding box center [195, 107] width 112 height 10
click at [239, 123] on button "Save" at bounding box center [247, 124] width 17 height 10
select select
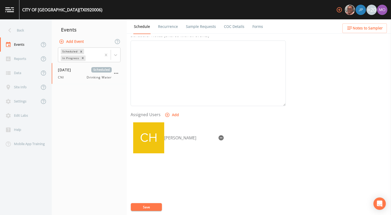
click at [152, 207] on button "Save" at bounding box center [146, 207] width 31 height 8
click at [32, 32] on div "Back" at bounding box center [23, 30] width 46 height 14
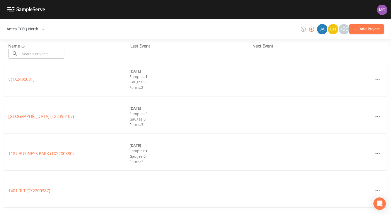
click at [56, 215] on div at bounding box center [195, 215] width 391 height 0
click at [23, 54] on input "text" at bounding box center [42, 54] width 44 height 10
paste input "TX0920001"
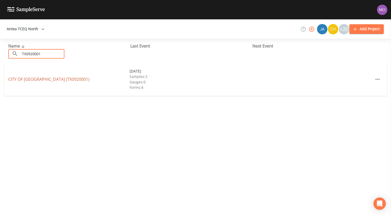
type input "TX0920001"
click at [45, 79] on link "CITY OF [GEOGRAPHIC_DATA] (TX0920001)" at bounding box center [48, 79] width 81 height 6
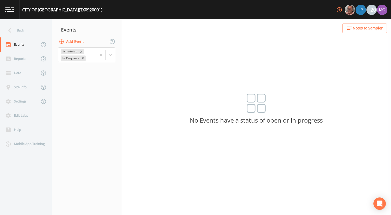
click at [75, 40] on button "Add Event" at bounding box center [72, 42] width 28 height 10
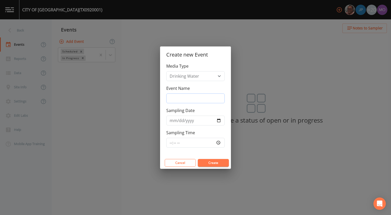
click at [192, 97] on input "Event Name" at bounding box center [195, 99] width 58 height 10
type input "CNI"
click at [217, 121] on input "Sampling Date" at bounding box center [195, 121] width 58 height 10
type input "[DATE]"
click at [209, 159] on button "Create" at bounding box center [213, 163] width 31 height 8
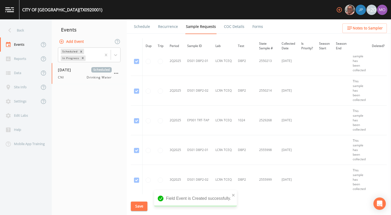
scroll to position [979, 0]
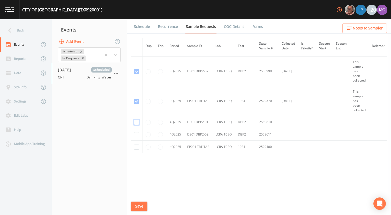
click at [137, 122] on input "checkbox" at bounding box center [136, 122] width 5 height 5
checkbox input "true"
click at [136, 133] on input "checkbox" at bounding box center [136, 134] width 5 height 5
checkbox input "true"
click at [136, 145] on input "checkbox" at bounding box center [136, 147] width 5 height 5
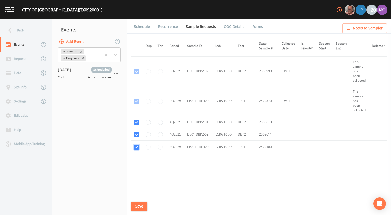
checkbox input "true"
click at [140, 206] on button "Save" at bounding box center [139, 207] width 17 height 10
click at [141, 27] on link "Schedule" at bounding box center [142, 26] width 18 height 14
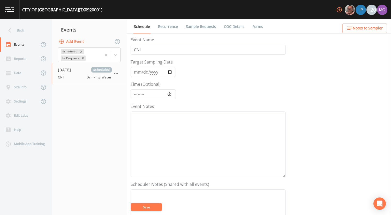
scroll to position [149, 0]
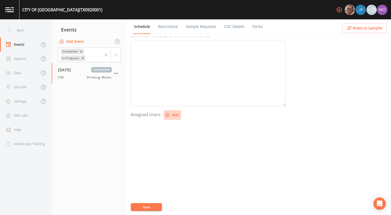
click at [166, 118] on button "Add" at bounding box center [172, 115] width 17 height 10
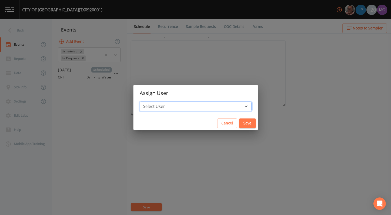
click at [175, 109] on select "Select User [PERSON_NAME] [PERSON_NAME] [PERSON_NAME] [PERSON_NAME] [PERSON_NAM…" at bounding box center [195, 107] width 112 height 10
select select "59db3e3d-8872-4fc9-8f54-035acae5efc3"
click at [158, 102] on select "Select User [PERSON_NAME] [PERSON_NAME] [PERSON_NAME] [PERSON_NAME] [PERSON_NAM…" at bounding box center [195, 107] width 112 height 10
click at [239, 126] on button "Save" at bounding box center [247, 124] width 17 height 10
select select
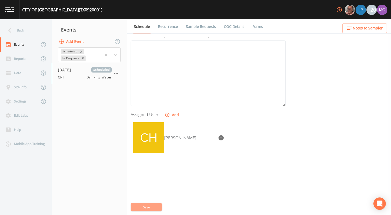
click at [158, 209] on button "Save" at bounding box center [146, 207] width 31 height 8
click at [24, 32] on div "Back" at bounding box center [23, 30] width 46 height 14
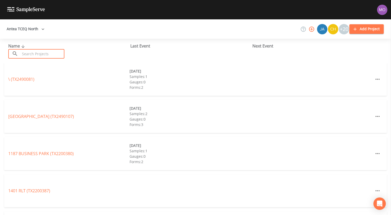
click at [44, 53] on input "text" at bounding box center [42, 54] width 44 height 10
paste input "TX2500059"
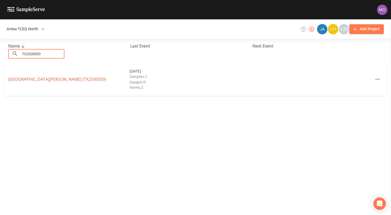
type input "TX2500059"
click at [61, 79] on link "[GEOGRAPHIC_DATA][PERSON_NAME] (TX2500059)" at bounding box center [57, 79] width 98 height 6
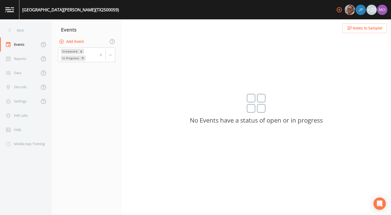
click at [79, 42] on button "Add Event" at bounding box center [72, 42] width 28 height 10
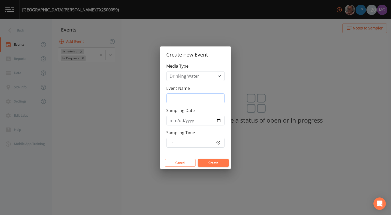
click at [184, 98] on input "Event Name" at bounding box center [195, 99] width 58 height 10
type input "CNI"
click at [220, 120] on input "Sampling Date" at bounding box center [195, 121] width 58 height 10
type input "[DATE]"
click at [206, 161] on button "Create" at bounding box center [213, 163] width 31 height 8
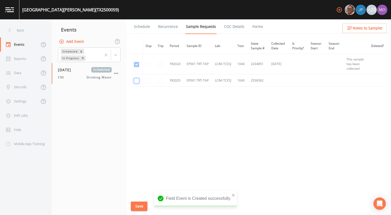
click at [137, 80] on input "checkbox" at bounding box center [136, 80] width 5 height 5
checkbox input "true"
click at [137, 204] on button "Save" at bounding box center [139, 207] width 17 height 10
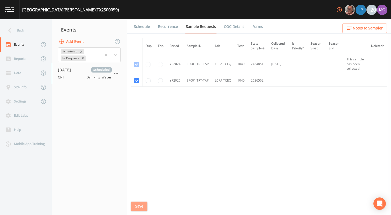
click at [137, 204] on button "Save" at bounding box center [139, 207] width 17 height 10
click at [136, 30] on link "Schedule" at bounding box center [142, 26] width 18 height 14
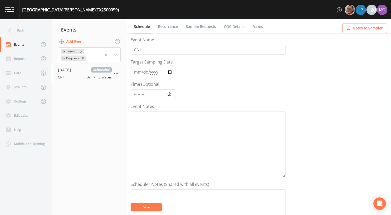
scroll to position [149, 0]
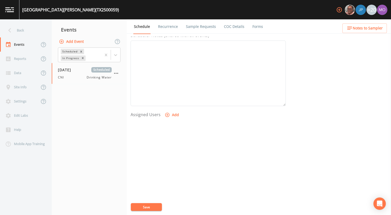
click at [173, 117] on button "Add" at bounding box center [172, 115] width 17 height 10
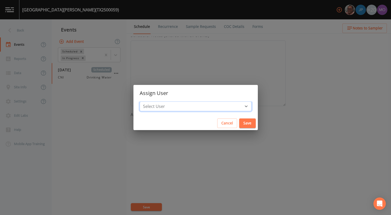
click at [172, 109] on select "Select User [PERSON_NAME] [PERSON_NAME] [PERSON_NAME] [PERSON_NAME] [PERSON_NAM…" at bounding box center [195, 107] width 112 height 10
select select "59db3e3d-8872-4fc9-8f54-035acae5efc3"
click at [158, 102] on select "Select User [PERSON_NAME] [PERSON_NAME] [PERSON_NAME] [PERSON_NAME] [PERSON_NAM…" at bounding box center [195, 107] width 112 height 10
click at [239, 125] on button "Save" at bounding box center [247, 124] width 17 height 10
select select
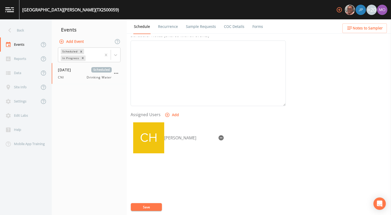
click at [157, 204] on button "Save" at bounding box center [146, 207] width 31 height 8
click at [34, 32] on div "Back" at bounding box center [23, 30] width 46 height 14
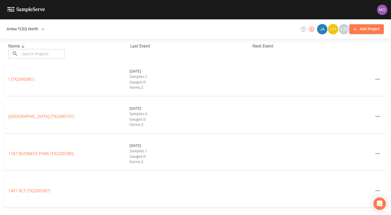
click at [56, 215] on div at bounding box center [195, 215] width 391 height 0
paste input "TX2500060"
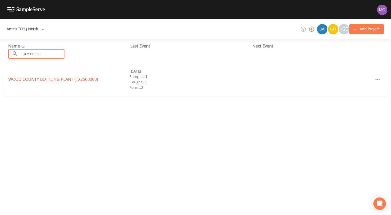
type input "TX2500060"
click at [48, 79] on link "WOOD COUNTY BOTTLING PLANT (TX2500060)" at bounding box center [53, 79] width 90 height 6
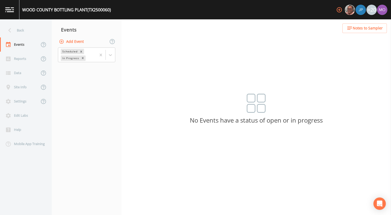
click at [77, 41] on button "Add Event" at bounding box center [72, 42] width 28 height 10
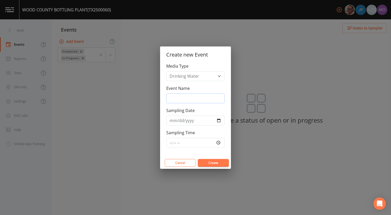
click at [185, 99] on input "Event Name" at bounding box center [195, 99] width 58 height 10
type input "CNI"
click at [219, 124] on input "Sampling Date" at bounding box center [195, 121] width 58 height 10
click at [218, 121] on input "Sampling Date" at bounding box center [195, 121] width 58 height 10
type input "[DATE]"
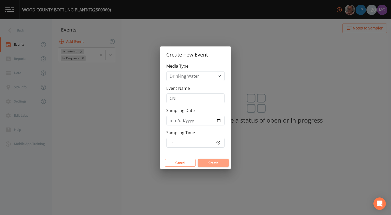
click at [203, 162] on button "Create" at bounding box center [213, 163] width 31 height 8
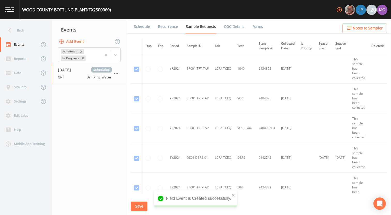
scroll to position [219, 0]
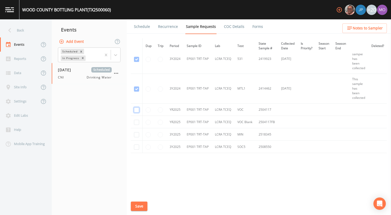
click at [137, 111] on input "checkbox" at bounding box center [136, 109] width 5 height 5
checkbox input "true"
click at [137, 123] on input "checkbox" at bounding box center [136, 122] width 5 height 5
checkbox input "true"
click at [136, 132] on input "checkbox" at bounding box center [136, 134] width 5 height 5
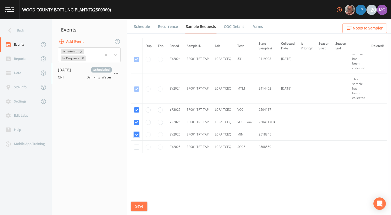
checkbox input "true"
click at [136, 149] on td at bounding box center [137, 147] width 12 height 12
click at [136, 146] on input "checkbox" at bounding box center [136, 147] width 5 height 5
checkbox input "true"
click at [137, 205] on button "Save" at bounding box center [139, 207] width 17 height 10
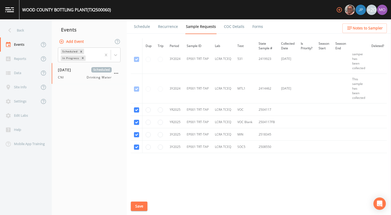
click at [146, 27] on link "Schedule" at bounding box center [142, 26] width 18 height 14
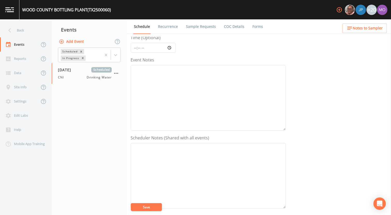
scroll to position [149, 0]
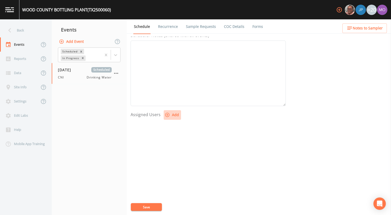
click at [165, 116] on icon "button" at bounding box center [167, 114] width 5 height 5
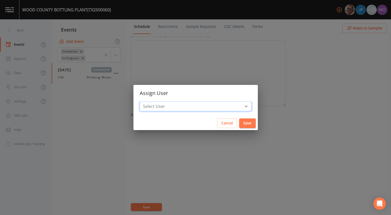
click at [172, 106] on select "Select User [PERSON_NAME] [PERSON_NAME] [PERSON_NAME] [PERSON_NAME] [PERSON_NAM…" at bounding box center [195, 107] width 112 height 10
select select "59db3e3d-8872-4fc9-8f54-035acae5efc3"
click at [158, 102] on select "Select User [PERSON_NAME] [PERSON_NAME] [PERSON_NAME] [PERSON_NAME] [PERSON_NAM…" at bounding box center [195, 107] width 112 height 10
click at [239, 123] on button "Save" at bounding box center [247, 124] width 17 height 10
select select
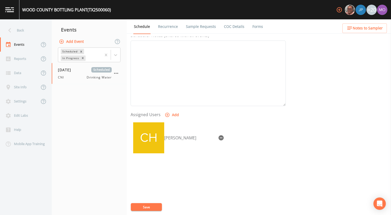
click at [149, 207] on button "Save" at bounding box center [146, 207] width 31 height 8
drag, startPoint x: 41, startPoint y: 31, endPoint x: 25, endPoint y: 33, distance: 16.2
click at [22, 29] on div "Back" at bounding box center [23, 30] width 46 height 14
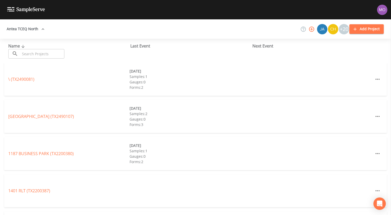
click at [55, 215] on div at bounding box center [195, 215] width 391 height 0
click at [55, 56] on input "text" at bounding box center [42, 54] width 44 height 10
paste input "TX0910126"
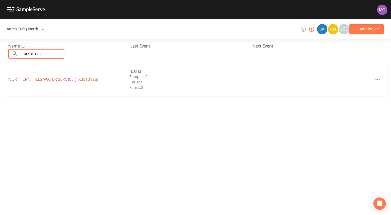
type input "TX0910126"
click at [48, 81] on link "NORTHERN HILLS WATER SERVICE (TX0910126)" at bounding box center [53, 79] width 90 height 6
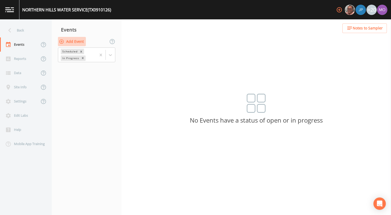
click at [79, 45] on button "Add Event" at bounding box center [72, 42] width 28 height 10
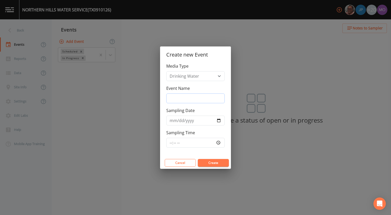
click at [180, 96] on input "Event Name" at bounding box center [195, 99] width 58 height 10
type input "CVA"
click at [218, 122] on input "Sampling Date" at bounding box center [195, 121] width 58 height 10
type input "[DATE]"
click at [205, 162] on button "Create" at bounding box center [213, 163] width 31 height 8
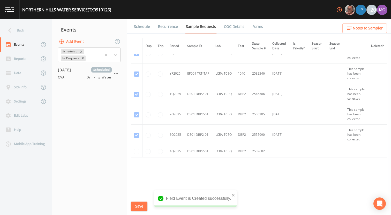
scroll to position [143, 0]
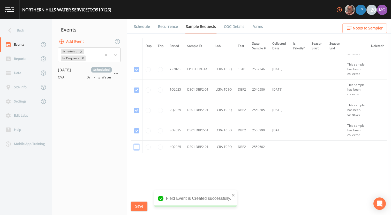
click at [136, 147] on input "checkbox" at bounding box center [136, 147] width 5 height 5
checkbox input "true"
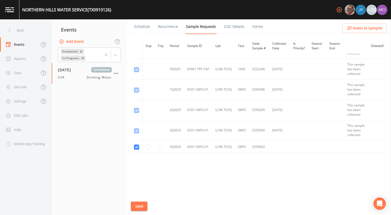
click at [138, 205] on button "Save" at bounding box center [139, 207] width 17 height 10
click at [142, 27] on link "Schedule" at bounding box center [142, 26] width 18 height 14
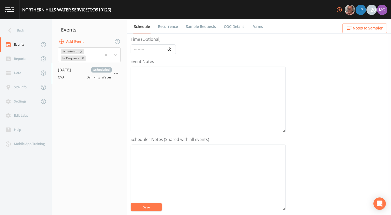
scroll to position [149, 0]
click at [173, 117] on button "Add" at bounding box center [172, 115] width 17 height 10
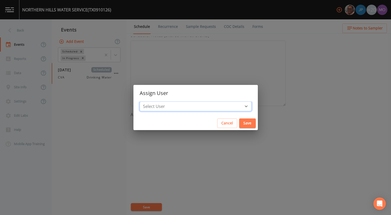
click at [177, 105] on select "Select User [PERSON_NAME] [PERSON_NAME] [PERSON_NAME] [PERSON_NAME] [PERSON_NAM…" at bounding box center [195, 107] width 112 height 10
select select "a2822abc-5819-4f7b-b3c6-dd92d52bfeb4"
click at [158, 102] on select "Select User [PERSON_NAME] [PERSON_NAME] [PERSON_NAME] [PERSON_NAME] [PERSON_NAM…" at bounding box center [195, 107] width 112 height 10
click at [239, 122] on button "Save" at bounding box center [247, 124] width 17 height 10
select select
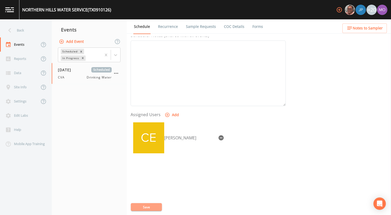
click at [147, 205] on button "Save" at bounding box center [146, 207] width 31 height 8
click at [27, 33] on div "Back" at bounding box center [23, 30] width 46 height 14
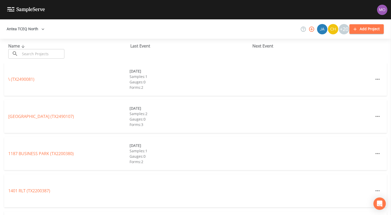
click at [38, 54] on input "text" at bounding box center [42, 54] width 44 height 10
paste input "TX0910038"
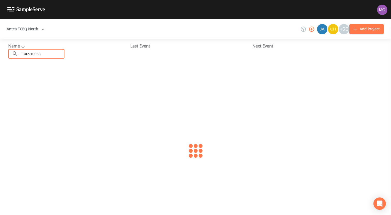
type input "TX0910038"
click at [30, 77] on link "[GEOGRAPHIC_DATA] (TX0910038)" at bounding box center [41, 79] width 66 height 6
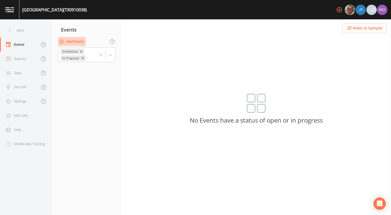
click at [73, 43] on button "Add Event" at bounding box center [72, 42] width 28 height 10
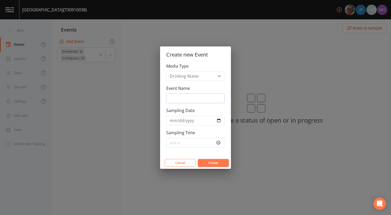
click at [179, 99] on input "Event Name" at bounding box center [195, 99] width 58 height 10
type input "CVA"
click at [220, 121] on input "Sampling Date" at bounding box center [195, 121] width 58 height 10
type input "[DATE]"
click at [208, 165] on button "Create" at bounding box center [213, 163] width 31 height 8
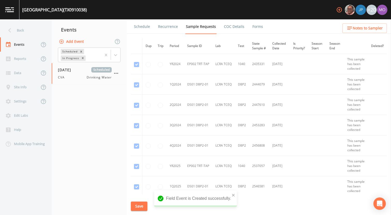
scroll to position [143, 0]
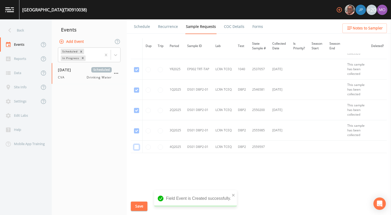
click at [137, 146] on input "checkbox" at bounding box center [136, 147] width 5 height 5
checkbox input "true"
click at [139, 206] on button "Save" at bounding box center [139, 207] width 17 height 10
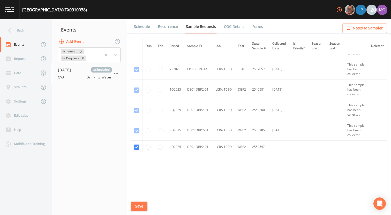
click at [143, 26] on link "Schedule" at bounding box center [142, 26] width 18 height 14
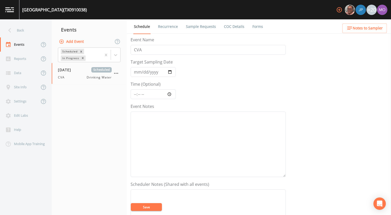
scroll to position [149, 0]
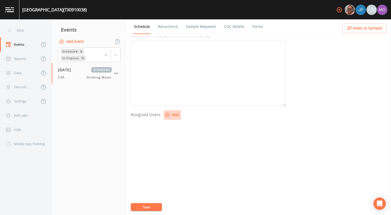
click at [168, 115] on icon "button" at bounding box center [167, 114] width 5 height 5
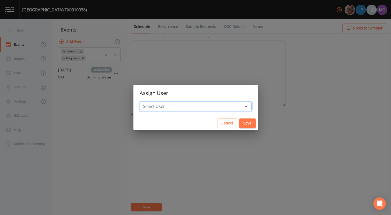
click at [171, 105] on select "Select User [PERSON_NAME] [PERSON_NAME] [PERSON_NAME] [PERSON_NAME] [PERSON_NAM…" at bounding box center [195, 107] width 112 height 10
select select "a2822abc-5819-4f7b-b3c6-dd92d52bfeb4"
click at [158, 102] on select "Select User [PERSON_NAME] [PERSON_NAME] [PERSON_NAME] [PERSON_NAME] [PERSON_NAM…" at bounding box center [195, 107] width 112 height 10
click at [239, 124] on button "Save" at bounding box center [247, 124] width 17 height 10
select select
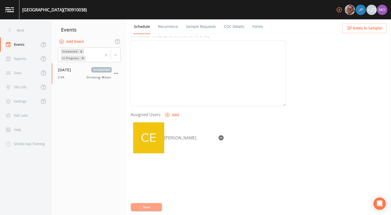
click at [156, 207] on button "Save" at bounding box center [146, 207] width 31 height 8
drag, startPoint x: 79, startPoint y: 65, endPoint x: 25, endPoint y: 29, distance: 64.9
click at [25, 29] on div "Back" at bounding box center [23, 30] width 46 height 14
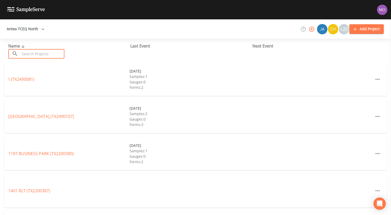
click at [37, 52] on input "text" at bounding box center [42, 54] width 44 height 10
paste input "TX0910035"
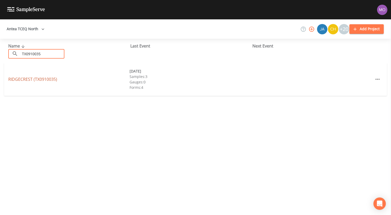
type input "TX0910035"
click at [41, 81] on link "RIDGECREST (TX0910035)" at bounding box center [32, 79] width 49 height 6
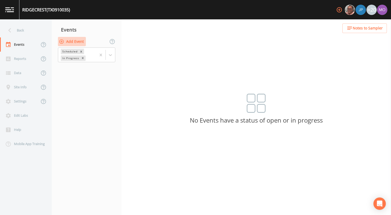
click at [74, 42] on button "Add Event" at bounding box center [72, 42] width 28 height 10
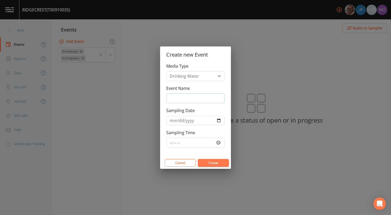
click at [192, 99] on input "Event Name" at bounding box center [195, 99] width 58 height 10
type input "CVA"
click at [218, 120] on input "Sampling Date" at bounding box center [195, 121] width 58 height 10
type input "[DATE]"
click at [205, 165] on button "Create" at bounding box center [213, 163] width 31 height 8
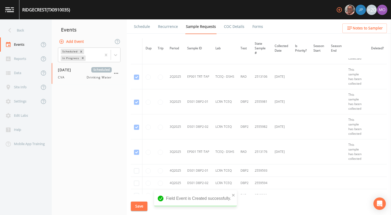
scroll to position [569, 0]
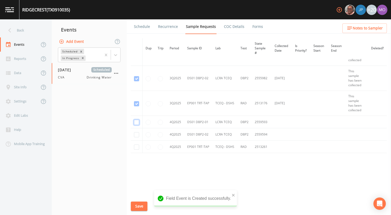
click at [135, 122] on input "checkbox" at bounding box center [136, 122] width 5 height 5
checkbox input "true"
click at [135, 133] on input "checkbox" at bounding box center [136, 134] width 5 height 5
checkbox input "true"
click at [135, 148] on input "checkbox" at bounding box center [136, 147] width 5 height 5
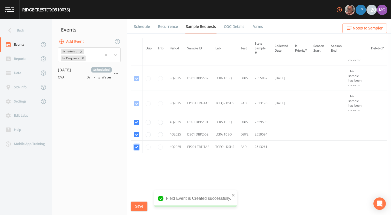
checkbox input "true"
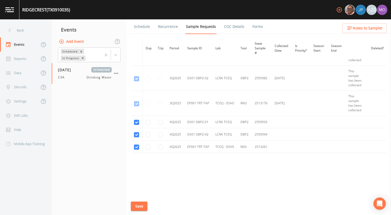
click at [140, 207] on button "Save" at bounding box center [139, 207] width 17 height 10
click at [142, 27] on link "Schedule" at bounding box center [142, 26] width 18 height 14
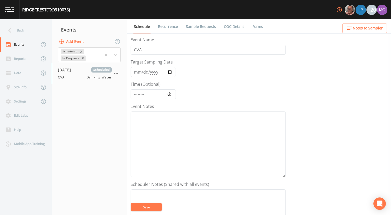
scroll to position [149, 0]
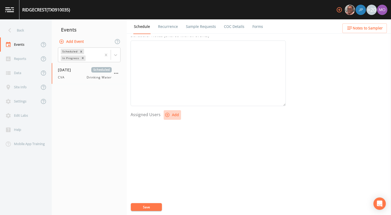
click at [167, 115] on icon "button" at bounding box center [167, 114] width 5 height 5
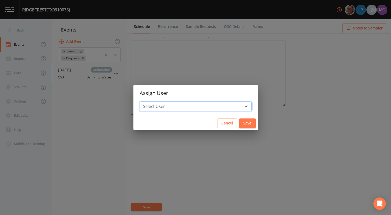
click at [177, 105] on select "Select User [PERSON_NAME] [PERSON_NAME] [PERSON_NAME] [PERSON_NAME] [PERSON_NAM…" at bounding box center [195, 107] width 112 height 10
select select "a2822abc-5819-4f7b-b3c6-dd92d52bfeb4"
click at [158, 102] on select "Select User [PERSON_NAME] [PERSON_NAME] [PERSON_NAME] [PERSON_NAME] [PERSON_NAM…" at bounding box center [195, 107] width 112 height 10
click at [239, 125] on button "Save" at bounding box center [247, 124] width 17 height 10
select select
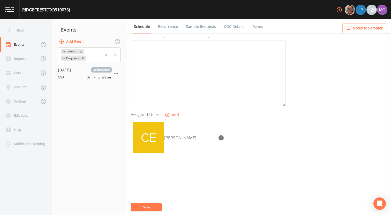
click at [158, 207] on button "Save" at bounding box center [146, 207] width 31 height 8
click at [34, 32] on div "Back" at bounding box center [23, 30] width 46 height 14
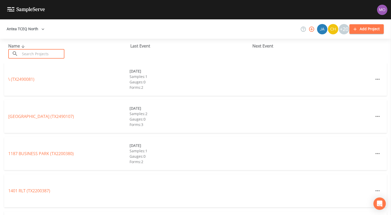
click at [45, 55] on input "text" at bounding box center [42, 54] width 44 height 10
paste input "TX0910052"
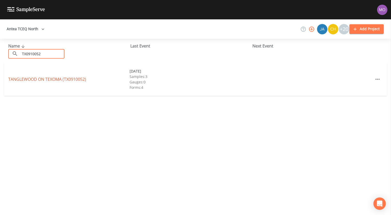
type input "TX0910052"
click at [57, 81] on link "TANGLEWOOD ON [GEOGRAPHIC_DATA] (TX0910052)" at bounding box center [47, 79] width 78 height 6
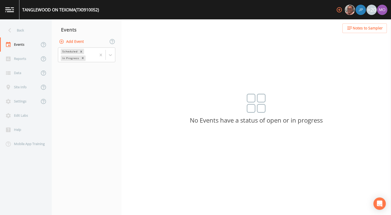
click at [77, 43] on button "Add Event" at bounding box center [72, 42] width 28 height 10
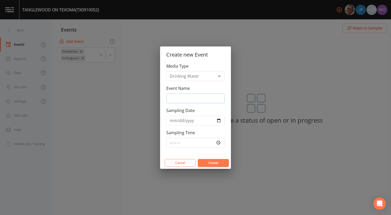
click at [191, 99] on input "Event Name" at bounding box center [195, 99] width 58 height 10
type input "CVA"
click at [219, 121] on input "Sampling Date" at bounding box center [195, 121] width 58 height 10
type input "[DATE]"
click at [204, 163] on button "Create" at bounding box center [213, 163] width 31 height 8
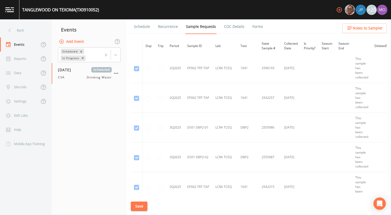
scroll to position [1420, 0]
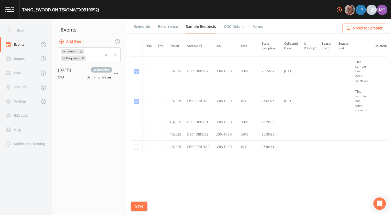
click at [136, 124] on td at bounding box center [137, 122] width 12 height 12
click at [136, 132] on input "checkbox" at bounding box center [136, 134] width 5 height 5
checkbox input "true"
click at [135, 121] on input "checkbox" at bounding box center [136, 122] width 5 height 5
checkbox input "true"
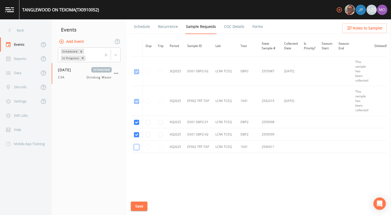
click at [137, 147] on input "checkbox" at bounding box center [136, 147] width 5 height 5
checkbox input "true"
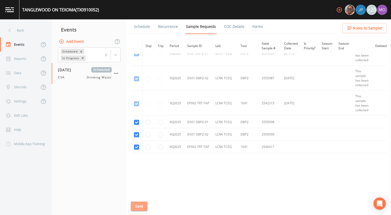
click at [136, 209] on button "Save" at bounding box center [139, 207] width 17 height 10
click at [139, 27] on link "Schedule" at bounding box center [142, 26] width 18 height 14
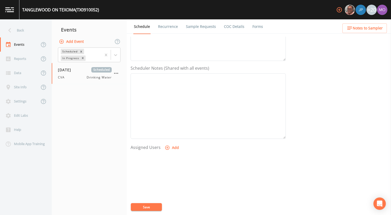
scroll to position [149, 0]
click at [167, 119] on button "Add" at bounding box center [172, 115] width 17 height 10
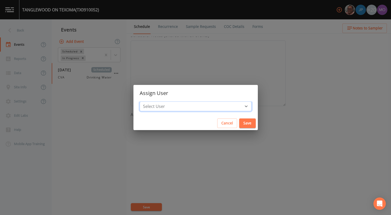
click at [171, 111] on select "Select User [PERSON_NAME] [PERSON_NAME] [PERSON_NAME] [PERSON_NAME] [PERSON_NAM…" at bounding box center [195, 107] width 112 height 10
select select "a2822abc-5819-4f7b-b3c6-dd92d52bfeb4"
click at [158, 102] on select "Select User [PERSON_NAME] [PERSON_NAME] [PERSON_NAME] [PERSON_NAME] [PERSON_NAM…" at bounding box center [195, 107] width 112 height 10
click at [239, 128] on button "Save" at bounding box center [247, 124] width 17 height 10
select select
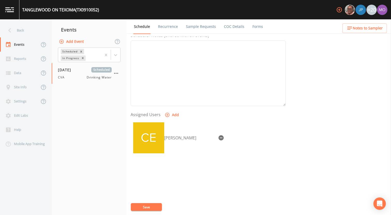
click at [155, 206] on button "Save" at bounding box center [146, 207] width 31 height 8
click at [27, 32] on div "Back" at bounding box center [23, 30] width 46 height 14
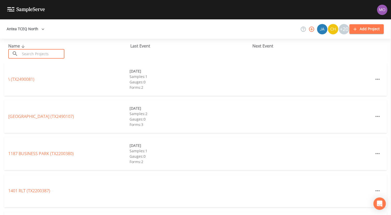
click at [56, 52] on input "text" at bounding box center [42, 54] width 44 height 10
paste input "TX0910142"
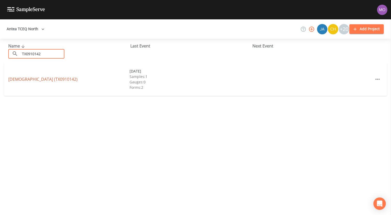
type input "TX0910142"
click at [55, 79] on link "[DEMOGRAPHIC_DATA] (TX0910142)" at bounding box center [42, 79] width 69 height 6
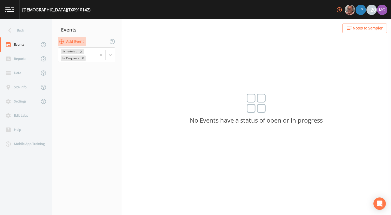
click at [77, 43] on button "Add Event" at bounding box center [72, 42] width 28 height 10
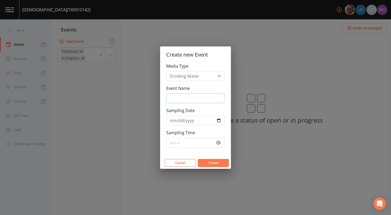
click at [174, 102] on input "Event Name" at bounding box center [195, 99] width 58 height 10
type input "CVA"
click at [216, 120] on input "Sampling Date" at bounding box center [195, 121] width 58 height 10
type input "[DATE]"
click at [211, 166] on button "Create" at bounding box center [213, 163] width 31 height 8
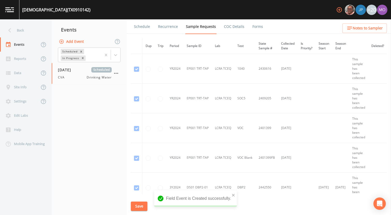
scroll to position [175, 0]
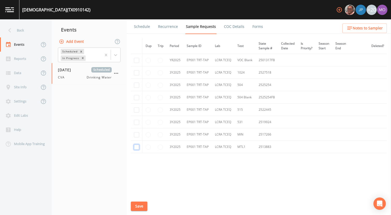
click at [138, 146] on input "checkbox" at bounding box center [136, 147] width 5 height 5
checkbox input "true"
click at [137, 133] on input "checkbox" at bounding box center [136, 134] width 5 height 5
checkbox input "true"
click at [137, 120] on input "checkbox" at bounding box center [136, 122] width 5 height 5
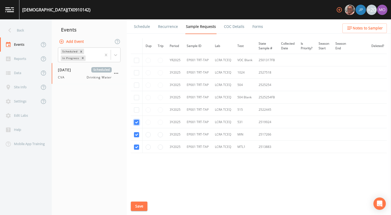
checkbox input "true"
click at [136, 110] on input "checkbox" at bounding box center [136, 109] width 5 height 5
checkbox input "true"
click at [135, 96] on input "checkbox" at bounding box center [136, 97] width 5 height 5
checkbox input "true"
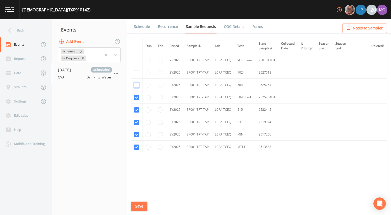
click at [137, 83] on input "checkbox" at bounding box center [136, 85] width 5 height 5
checkbox input "true"
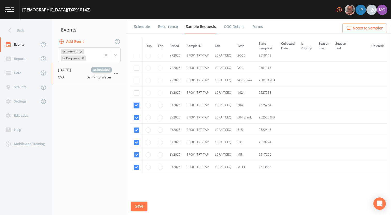
scroll to position [148, 0]
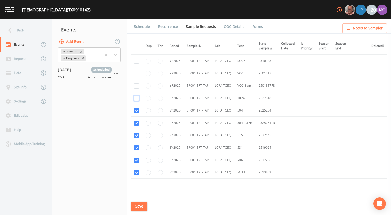
click at [135, 98] on input "checkbox" at bounding box center [136, 98] width 5 height 5
checkbox input "true"
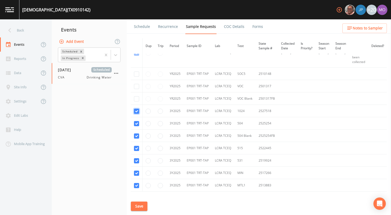
scroll to position [134, 0]
click at [136, 89] on input "checkbox" at bounding box center [136, 87] width 5 height 5
checkbox input "true"
click at [136, 101] on input "checkbox" at bounding box center [136, 100] width 5 height 5
checkbox input "true"
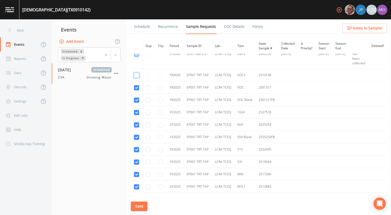
click at [136, 74] on input "checkbox" at bounding box center [136, 75] width 5 height 5
checkbox input "true"
click at [141, 205] on button "Save" at bounding box center [139, 207] width 17 height 10
click at [141, 30] on link "Schedule" at bounding box center [142, 26] width 18 height 14
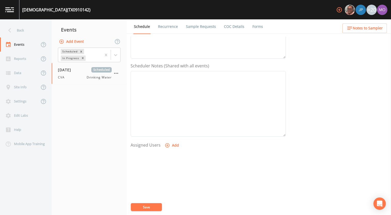
scroll to position [149, 0]
click at [168, 115] on icon "button" at bounding box center [167, 115] width 4 height 4
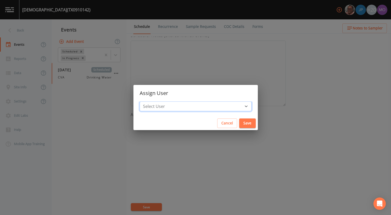
click at [179, 104] on select "Select User [PERSON_NAME] [PERSON_NAME] [PERSON_NAME] [PERSON_NAME] [PERSON_NAM…" at bounding box center [195, 107] width 112 height 10
select select "a2822abc-5819-4f7b-b3c6-dd92d52bfeb4"
click at [158, 102] on select "Select User [PERSON_NAME] [PERSON_NAME] [PERSON_NAME] [PERSON_NAME] [PERSON_NAM…" at bounding box center [195, 107] width 112 height 10
click at [239, 125] on button "Save" at bounding box center [247, 124] width 17 height 10
select select
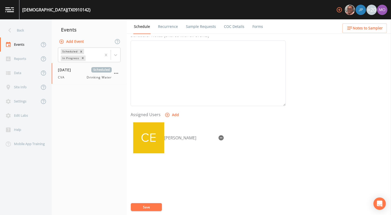
click at [149, 207] on button "Save" at bounding box center [146, 207] width 31 height 8
click at [148, 206] on button "Save" at bounding box center [146, 207] width 31 height 8
click at [31, 31] on div "Back" at bounding box center [23, 30] width 46 height 14
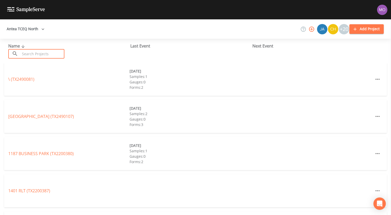
click at [47, 57] on input "text" at bounding box center [42, 54] width 44 height 10
paste input "TX0430027"
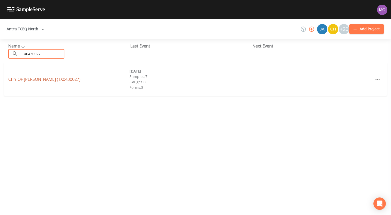
type input "TX0430027"
click at [42, 77] on link "CITY OF [PERSON_NAME] (TX0430027)" at bounding box center [44, 79] width 72 height 6
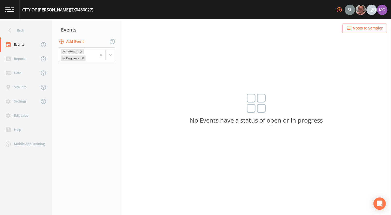
click at [74, 41] on button "Add Event" at bounding box center [72, 42] width 28 height 10
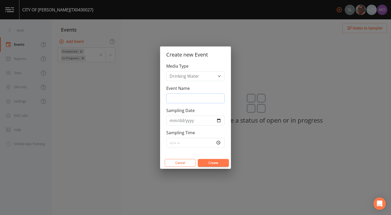
click at [182, 96] on input "Event Name" at bounding box center [195, 99] width 58 height 10
type input "CVA"
click at [218, 121] on input "Sampling Date" at bounding box center [195, 121] width 58 height 10
type input "[DATE]"
click at [203, 163] on button "Create" at bounding box center [213, 163] width 31 height 8
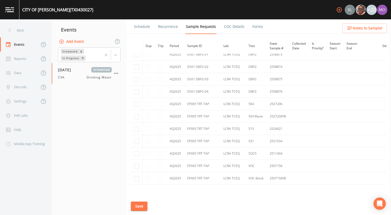
scroll to position [3191, 0]
click at [134, 181] on input "checkbox" at bounding box center [136, 179] width 5 height 5
checkbox input "true"
click at [134, 167] on input "checkbox" at bounding box center [136, 167] width 5 height 5
checkbox input "true"
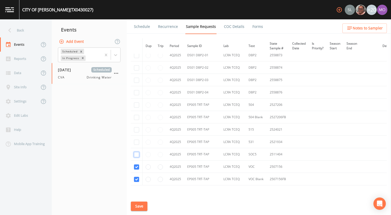
click at [135, 155] on input "checkbox" at bounding box center [136, 154] width 5 height 5
checkbox input "true"
click at [137, 143] on input "checkbox" at bounding box center [136, 142] width 5 height 5
checkbox input "true"
click at [137, 130] on input "checkbox" at bounding box center [136, 129] width 5 height 5
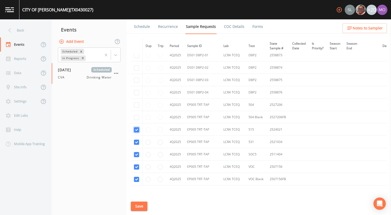
checkbox input "true"
click at [137, 117] on input "checkbox" at bounding box center [136, 117] width 5 height 5
checkbox input "true"
click at [137, 104] on input "checkbox" at bounding box center [136, 105] width 5 height 5
checkbox input "true"
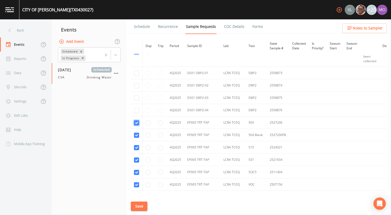
scroll to position [3170, 0]
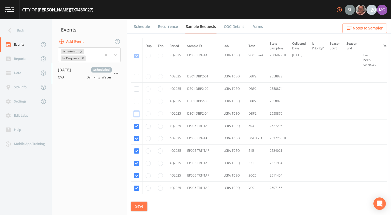
click at [137, 115] on input "checkbox" at bounding box center [136, 113] width 5 height 5
checkbox input "true"
click at [136, 102] on input "checkbox" at bounding box center [136, 101] width 5 height 5
checkbox input "true"
click at [136, 90] on input "checkbox" at bounding box center [136, 89] width 5 height 5
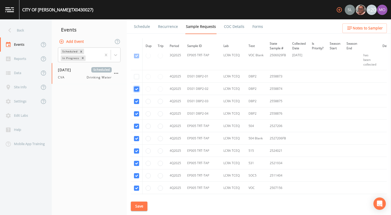
checkbox input "true"
click at [135, 76] on input "checkbox" at bounding box center [136, 76] width 5 height 5
checkbox input "true"
click at [138, 208] on button "Save" at bounding box center [139, 207] width 17 height 10
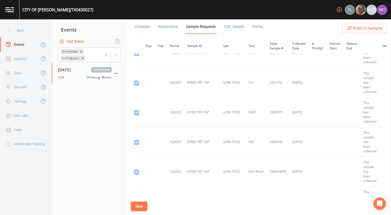
scroll to position [2396, 0]
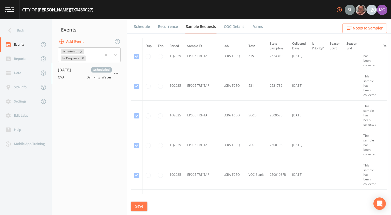
click at [75, 60] on div "In Progress" at bounding box center [70, 58] width 19 height 5
click at [85, 54] on div "In Progress" at bounding box center [94, 51] width 19 height 5
click at [76, 65] on div "Completed" at bounding box center [89, 62] width 63 height 5
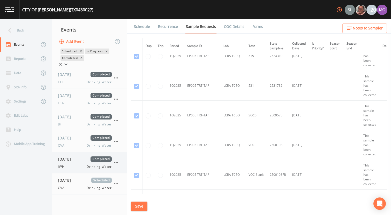
click at [73, 162] on span "[DATE]" at bounding box center [66, 159] width 17 height 5
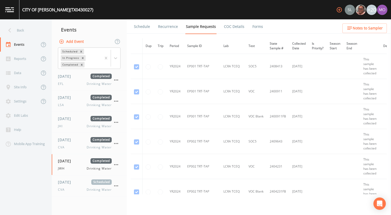
click at [256, 27] on link "Forms" at bounding box center [257, 26] width 12 height 14
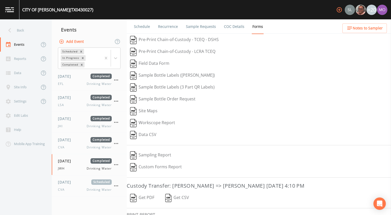
scroll to position [34, 0]
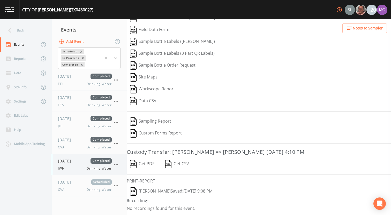
click at [70, 166] on div "[DATE] Completed JWH Drinking Water" at bounding box center [85, 164] width 54 height 13
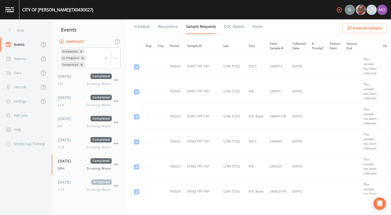
click at [255, 28] on link "Forms" at bounding box center [257, 26] width 12 height 14
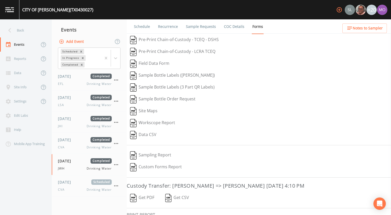
scroll to position [34, 0]
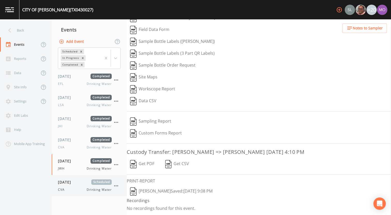
click at [68, 186] on div "[DATE] Scheduled CVA Drinking Water" at bounding box center [85, 186] width 54 height 13
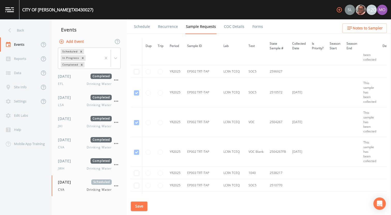
scroll to position [1889, 0]
click at [137, 72] on input "checkbox" at bounding box center [136, 72] width 5 height 5
checkbox input "true"
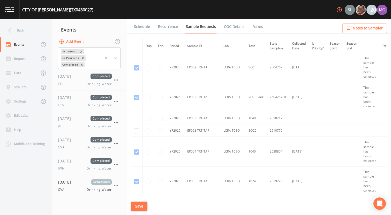
scroll to position [1951, 0]
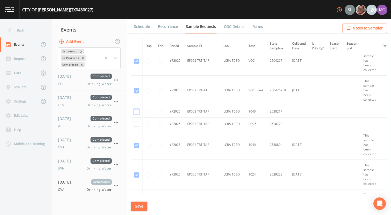
click at [137, 113] on input "checkbox" at bounding box center [136, 111] width 5 height 5
click at [136, 125] on input "checkbox" at bounding box center [136, 124] width 5 height 5
click at [136, 208] on button "Save" at bounding box center [139, 207] width 17 height 10
click at [136, 207] on button "Save" at bounding box center [139, 207] width 17 height 10
click at [140, 26] on link "Schedule" at bounding box center [142, 26] width 18 height 14
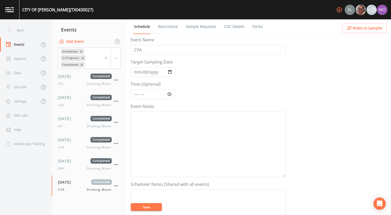
scroll to position [149, 0]
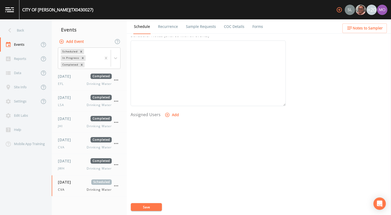
click at [170, 115] on button "Add" at bounding box center [172, 115] width 17 height 10
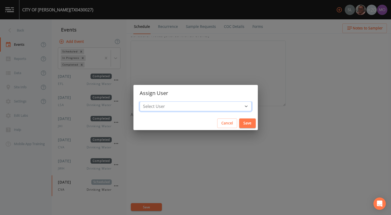
click at [180, 109] on select "Select User [PERSON_NAME] [PERSON_NAME] [PERSON_NAME] [PERSON_NAME] [PERSON_NAM…" at bounding box center [195, 107] width 112 height 10
click at [158, 102] on select "Select User [PERSON_NAME] [PERSON_NAME] [PERSON_NAME] [PERSON_NAME] [PERSON_NAM…" at bounding box center [195, 107] width 112 height 10
click at [239, 126] on button "Save" at bounding box center [247, 124] width 17 height 10
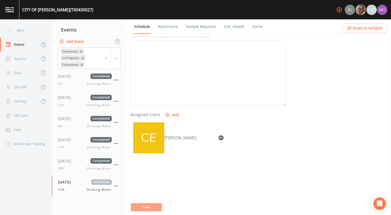
click at [139, 206] on button "Save" at bounding box center [146, 207] width 31 height 8
drag, startPoint x: 139, startPoint y: 206, endPoint x: 16, endPoint y: 29, distance: 215.1
click at [16, 29] on div "Back" at bounding box center [23, 30] width 46 height 14
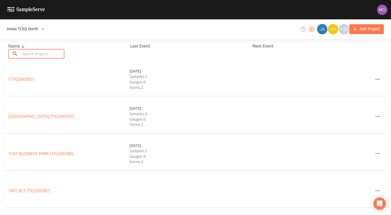
click at [44, 53] on input "text" at bounding box center [42, 54] width 44 height 10
paste input "TX0570034"
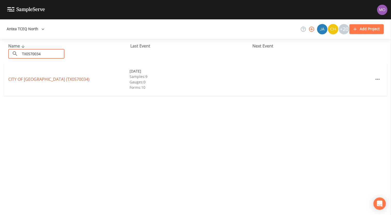
click at [41, 78] on link "CITY OF [GEOGRAPHIC_DATA] (TX0570034)" at bounding box center [48, 79] width 81 height 6
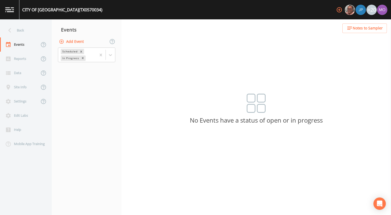
click at [76, 42] on button "Add Event" at bounding box center [72, 42] width 28 height 10
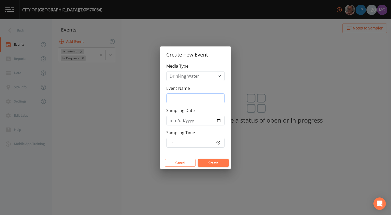
click at [188, 98] on input "Event Name" at bounding box center [195, 99] width 58 height 10
click at [219, 120] on input "Sampling Date" at bounding box center [195, 121] width 58 height 10
click at [206, 161] on button "Create" at bounding box center [213, 163] width 31 height 8
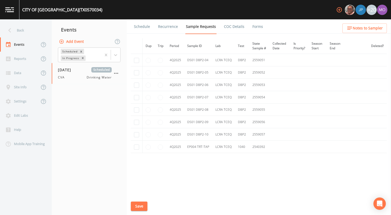
scroll to position [1578, 0]
click at [134, 51] on input "checkbox" at bounding box center [136, 47] width 5 height 5
click at [136, 63] on input "checkbox" at bounding box center [136, 60] width 5 height 5
click at [136, 75] on input "checkbox" at bounding box center [136, 72] width 5 height 5
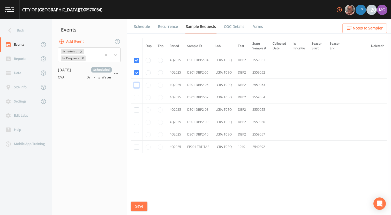
click at [136, 88] on input "checkbox" at bounding box center [136, 85] width 5 height 5
click at [136, 100] on input "checkbox" at bounding box center [136, 97] width 5 height 5
click at [136, 113] on input "checkbox" at bounding box center [136, 109] width 5 height 5
click at [135, 125] on input "checkbox" at bounding box center [136, 122] width 5 height 5
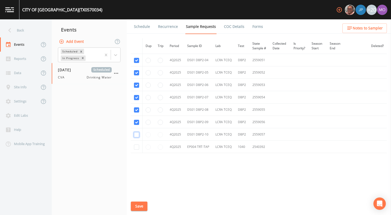
click at [135, 137] on input "checkbox" at bounding box center [136, 134] width 5 height 5
click at [135, 150] on input "checkbox" at bounding box center [136, 147] width 5 height 5
click at [143, 205] on button "Save" at bounding box center [139, 207] width 17 height 10
click at [144, 28] on link "Schedule" at bounding box center [142, 26] width 18 height 14
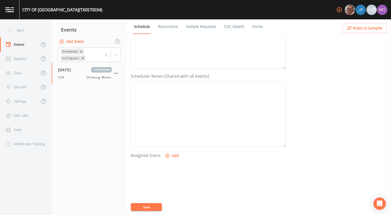
scroll to position [149, 0]
click at [172, 116] on button "Add" at bounding box center [172, 115] width 17 height 10
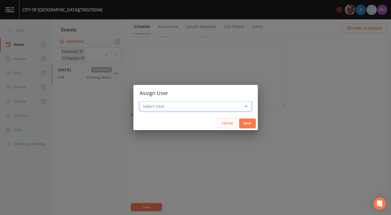
click at [178, 106] on select "Select User [PERSON_NAME] [PERSON_NAME] [PERSON_NAME] [PERSON_NAME] [PERSON_NAM…" at bounding box center [195, 107] width 112 height 10
click at [158, 102] on select "Select User [PERSON_NAME] [PERSON_NAME] [PERSON_NAME] [PERSON_NAME] [PERSON_NAM…" at bounding box center [195, 107] width 112 height 10
click at [239, 122] on button "Save" at bounding box center [247, 124] width 17 height 10
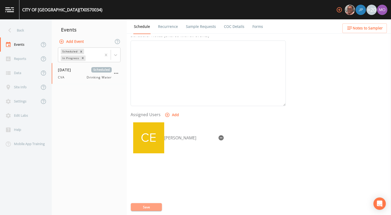
click at [157, 205] on button "Save" at bounding box center [146, 207] width 31 height 8
click at [20, 31] on div "Back" at bounding box center [23, 30] width 46 height 14
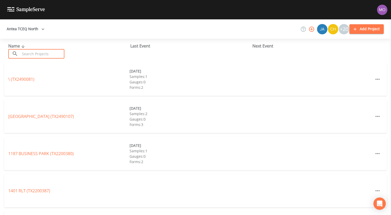
click at [34, 53] on input "text" at bounding box center [42, 54] width 44 height 10
paste input "TX0570061"
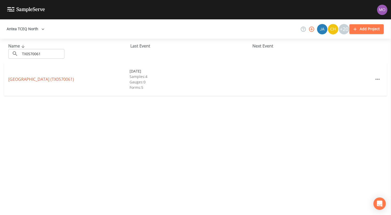
click at [33, 78] on link "[GEOGRAPHIC_DATA] (TX0570061)" at bounding box center [41, 79] width 66 height 6
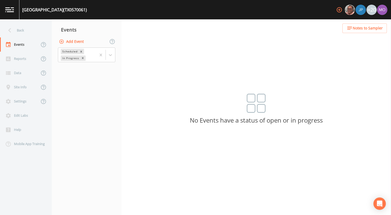
click at [65, 43] on button "Add Event" at bounding box center [72, 42] width 28 height 10
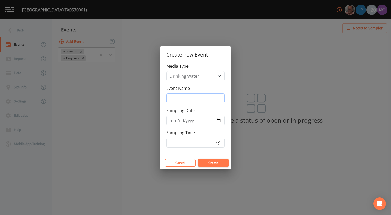
click at [194, 96] on input "Event Name" at bounding box center [195, 99] width 58 height 10
click at [219, 122] on input "Sampling Date" at bounding box center [195, 121] width 58 height 10
click at [205, 162] on button "Create" at bounding box center [213, 163] width 31 height 8
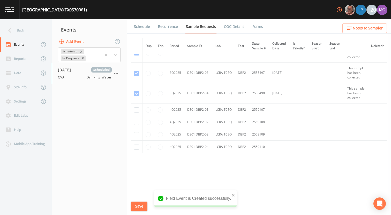
scroll to position [707, 0]
click at [136, 110] on input "checkbox" at bounding box center [136, 109] width 5 height 5
click at [136, 121] on input "checkbox" at bounding box center [136, 122] width 5 height 5
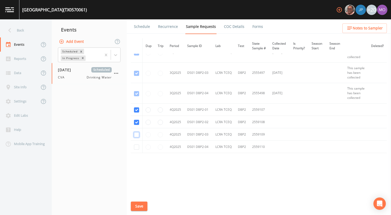
click at [135, 135] on input "checkbox" at bounding box center [136, 134] width 5 height 5
click at [135, 146] on input "checkbox" at bounding box center [136, 147] width 5 height 5
click at [140, 212] on div "Schedule Recurrence Sample Requests COC Details Forms Dup Trip Period Sample ID…" at bounding box center [259, 117] width 264 height 196
click at [140, 206] on button "Save" at bounding box center [139, 207] width 17 height 10
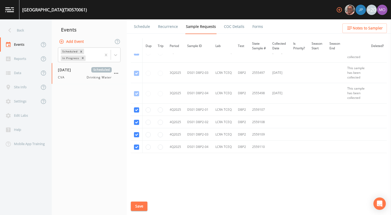
click at [141, 26] on link "Schedule" at bounding box center [142, 26] width 18 height 14
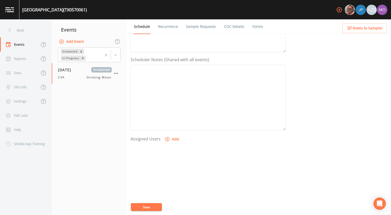
scroll to position [149, 0]
click at [165, 116] on icon "button" at bounding box center [167, 115] width 4 height 4
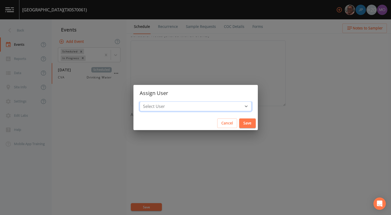
click at [176, 106] on select "Select User [PERSON_NAME] [PERSON_NAME] [PERSON_NAME] [PERSON_NAME] [PERSON_NAM…" at bounding box center [195, 107] width 112 height 10
click at [158, 102] on select "Select User [PERSON_NAME] [PERSON_NAME] [PERSON_NAME] [PERSON_NAME] [PERSON_NAM…" at bounding box center [195, 107] width 112 height 10
click at [239, 123] on button "Save" at bounding box center [247, 124] width 17 height 10
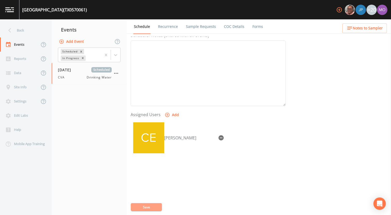
click at [151, 205] on button "Save" at bounding box center [146, 207] width 31 height 8
click at [29, 28] on div "Back" at bounding box center [23, 30] width 46 height 14
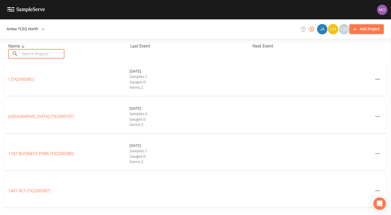
click at [31, 54] on input "text" at bounding box center [42, 54] width 44 height 10
paste input "TX0340005"
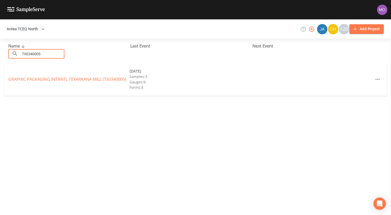
click at [36, 80] on link "GRAPHIC PACKAGING INTRNTL TEXARKANA MILL (TX0340005)" at bounding box center [67, 79] width 118 height 6
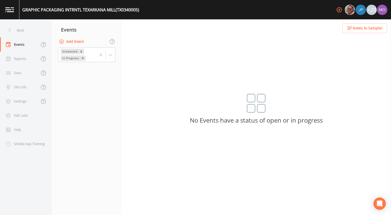
click at [72, 41] on button "Add Event" at bounding box center [72, 42] width 28 height 10
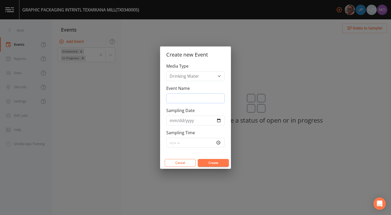
click at [208, 94] on input "Event Name" at bounding box center [195, 99] width 58 height 10
click at [219, 120] on input "Sampling Date" at bounding box center [195, 121] width 58 height 10
click at [207, 162] on button "Create" at bounding box center [213, 163] width 31 height 8
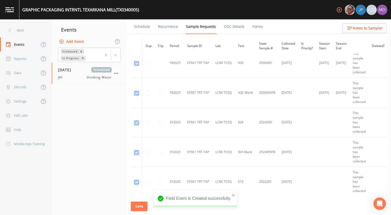
scroll to position [818, 0]
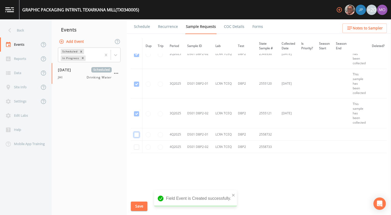
click at [137, 134] on input "checkbox" at bounding box center [136, 134] width 5 height 5
click at [137, 146] on input "checkbox" at bounding box center [136, 147] width 5 height 5
click at [136, 205] on button "Save" at bounding box center [139, 207] width 17 height 10
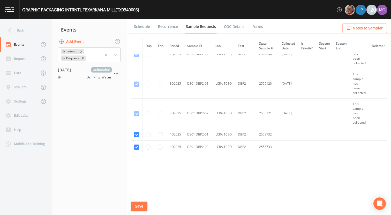
click at [145, 27] on link "Schedule" at bounding box center [142, 26] width 18 height 14
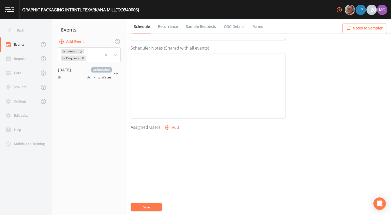
scroll to position [149, 0]
click at [166, 118] on button "Add" at bounding box center [172, 115] width 17 height 10
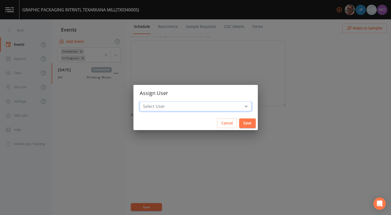
click at [180, 105] on select "Select User [PERSON_NAME] [PERSON_NAME] [PERSON_NAME] [PERSON_NAME] [PERSON_NAM…" at bounding box center [195, 107] width 112 height 10
click at [158, 102] on select "Select User [PERSON_NAME] [PERSON_NAME] [PERSON_NAME] [PERSON_NAME] [PERSON_NAM…" at bounding box center [195, 107] width 112 height 10
click at [239, 122] on button "Save" at bounding box center [247, 124] width 17 height 10
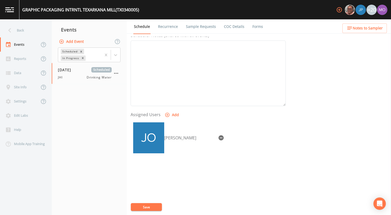
click at [142, 208] on button "Save" at bounding box center [146, 207] width 31 height 8
click at [21, 31] on div "Back" at bounding box center [23, 30] width 46 height 14
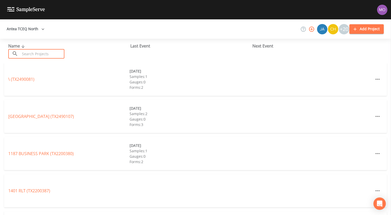
click at [28, 55] on input "text" at bounding box center [42, 54] width 44 height 10
paste input "TX0340041"
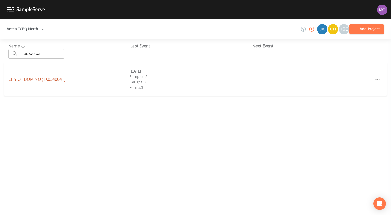
click at [23, 79] on link "CITY OF DOMINO (TX0340041)" at bounding box center [36, 79] width 57 height 6
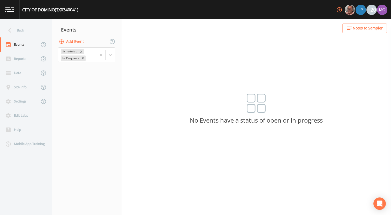
click at [68, 41] on button "Add Event" at bounding box center [72, 42] width 28 height 10
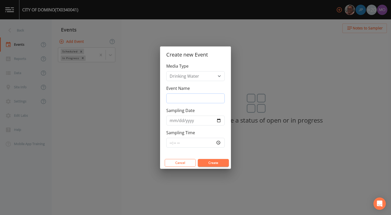
click at [179, 97] on input "Event Name" at bounding box center [195, 99] width 58 height 10
click at [218, 120] on input "Sampling Date" at bounding box center [195, 121] width 58 height 10
click at [207, 161] on button "Create" at bounding box center [213, 163] width 31 height 8
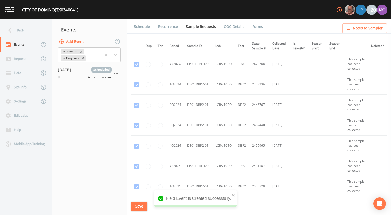
scroll to position [143, 0]
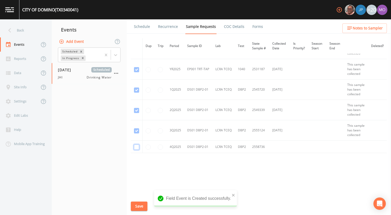
click at [136, 148] on input "checkbox" at bounding box center [136, 147] width 5 height 5
click at [136, 207] on button "Save" at bounding box center [139, 207] width 17 height 10
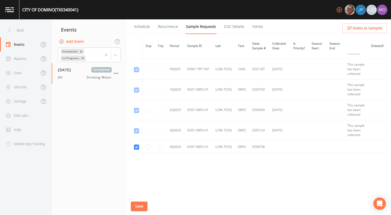
click at [141, 29] on link "Schedule" at bounding box center [142, 26] width 18 height 14
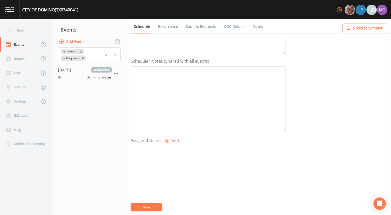
scroll to position [149, 0]
click at [169, 116] on button "Add" at bounding box center [172, 115] width 17 height 10
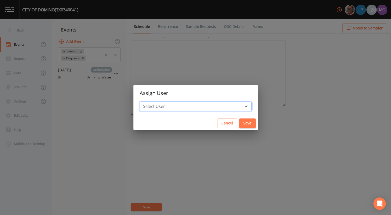
click at [168, 108] on select "Select User [PERSON_NAME] [PERSON_NAME] [PERSON_NAME] [PERSON_NAME] [PERSON_NAM…" at bounding box center [195, 107] width 112 height 10
click at [158, 102] on select "Select User [PERSON_NAME] [PERSON_NAME] [PERSON_NAME] [PERSON_NAME] [PERSON_NAM…" at bounding box center [195, 107] width 112 height 10
click at [239, 126] on button "Save" at bounding box center [247, 124] width 17 height 10
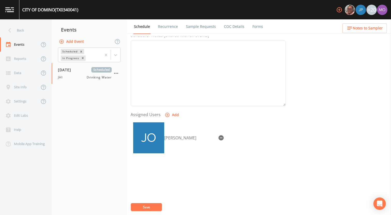
click at [144, 205] on button "Save" at bounding box center [146, 207] width 31 height 8
click at [28, 27] on div "Back" at bounding box center [23, 30] width 46 height 14
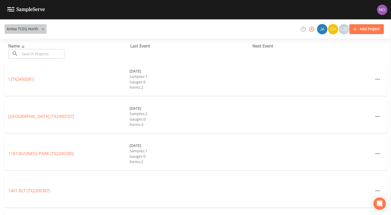
click at [22, 32] on button "Antea TCEQ North" at bounding box center [26, 29] width 42 height 10
click at [53, 215] on div at bounding box center [195, 215] width 391 height 0
paste input "TX0340014"
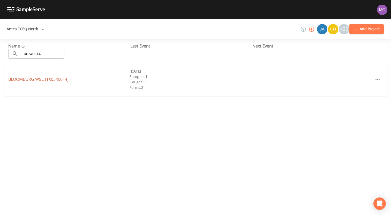
click at [43, 80] on link "BLOOMBURG WSC (TX0340014)" at bounding box center [38, 79] width 60 height 6
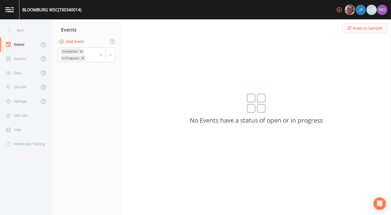
click at [78, 40] on button "Add Event" at bounding box center [72, 42] width 28 height 10
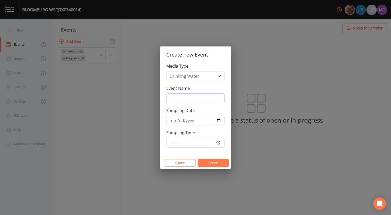
click at [178, 100] on input "Event Name" at bounding box center [195, 99] width 58 height 10
click at [218, 120] on input "Sampling Date" at bounding box center [195, 121] width 58 height 10
click at [202, 160] on button "Create" at bounding box center [213, 163] width 31 height 8
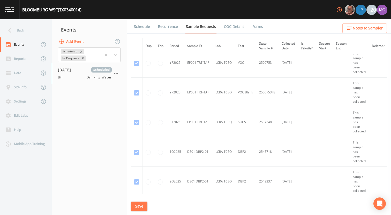
scroll to position [479, 0]
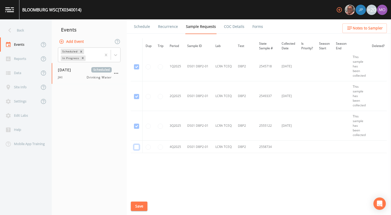
click at [136, 147] on input "checkbox" at bounding box center [136, 147] width 5 height 5
click at [137, 205] on button "Save" at bounding box center [139, 207] width 17 height 10
click at [138, 24] on link "Schedule" at bounding box center [142, 26] width 18 height 14
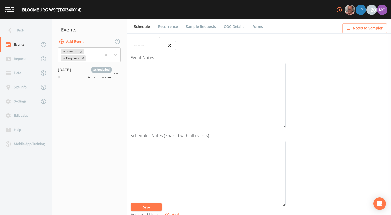
scroll to position [149, 0]
click at [170, 115] on button "Add" at bounding box center [172, 115] width 17 height 10
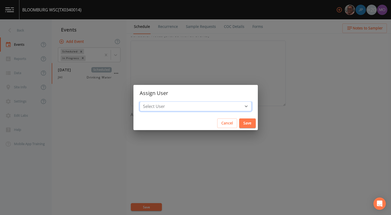
click at [176, 105] on select "Select User [PERSON_NAME] [PERSON_NAME] [PERSON_NAME] [PERSON_NAME] [PERSON_NAM…" at bounding box center [195, 107] width 112 height 10
click at [158, 102] on select "Select User [PERSON_NAME] [PERSON_NAME] [PERSON_NAME] [PERSON_NAME] [PERSON_NAM…" at bounding box center [195, 107] width 112 height 10
click at [221, 109] on select "Select User [PERSON_NAME] [PERSON_NAME] [PERSON_NAME] [PERSON_NAME] [PERSON_NAM…" at bounding box center [195, 107] width 112 height 10
click at [158, 102] on select "Select User [PERSON_NAME] [PERSON_NAME] [PERSON_NAME] [PERSON_NAME] [PERSON_NAM…" at bounding box center [195, 107] width 112 height 10
drag, startPoint x: 225, startPoint y: 124, endPoint x: 222, endPoint y: 119, distance: 5.9
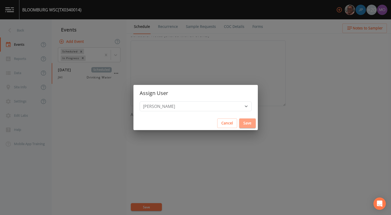
click at [239, 124] on button "Save" at bounding box center [247, 124] width 17 height 10
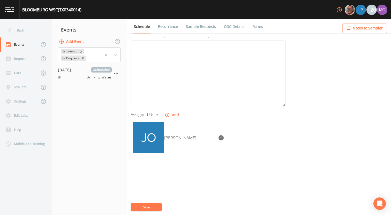
drag, startPoint x: 17, startPoint y: 26, endPoint x: 20, endPoint y: 32, distance: 5.9
click at [18, 27] on div "Back" at bounding box center [23, 30] width 46 height 14
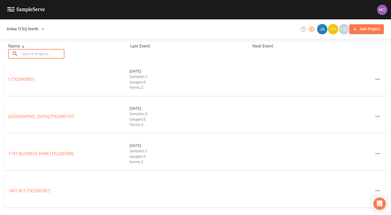
click at [35, 55] on input "text" at bounding box center [42, 54] width 44 height 10
paste input "TX0340001"
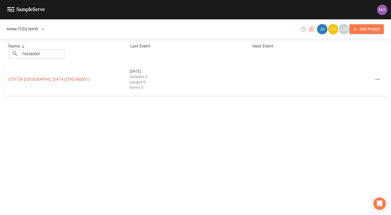
click at [50, 80] on link "[GEOGRAPHIC_DATA] (TX0340001)" at bounding box center [48, 79] width 81 height 6
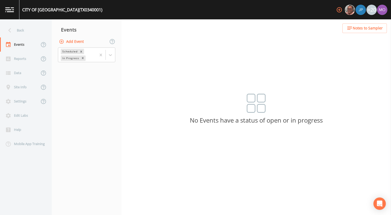
click at [76, 44] on button "Add Event" at bounding box center [72, 42] width 28 height 10
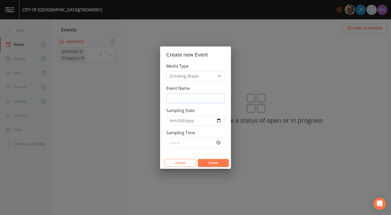
click at [196, 97] on input "Event Name" at bounding box center [195, 99] width 58 height 10
click at [217, 121] on input "Sampling Date" at bounding box center [195, 121] width 58 height 10
click at [203, 161] on button "Create" at bounding box center [213, 163] width 31 height 8
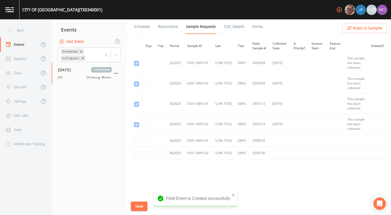
scroll to position [331, 0]
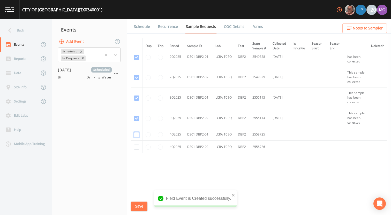
click at [138, 133] on input "checkbox" at bounding box center [136, 134] width 5 height 5
click at [138, 147] on input "checkbox" at bounding box center [136, 147] width 5 height 5
click at [136, 207] on button "Save" at bounding box center [139, 207] width 17 height 10
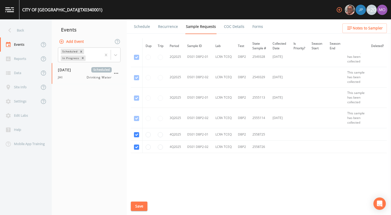
click at [145, 28] on link "Schedule" at bounding box center [142, 26] width 18 height 14
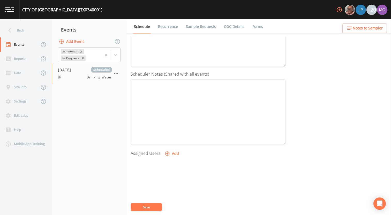
scroll to position [149, 0]
click at [168, 114] on icon "button" at bounding box center [167, 114] width 5 height 5
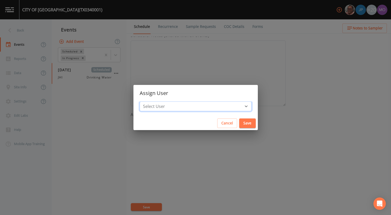
click at [171, 105] on select "Select User [PERSON_NAME] [PERSON_NAME] [PERSON_NAME] [PERSON_NAME] [PERSON_NAM…" at bounding box center [195, 107] width 112 height 10
click at [158, 102] on select "Select User [PERSON_NAME] [PERSON_NAME] [PERSON_NAME] [PERSON_NAME] [PERSON_NAM…" at bounding box center [195, 107] width 112 height 10
click at [239, 124] on button "Save" at bounding box center [247, 124] width 17 height 10
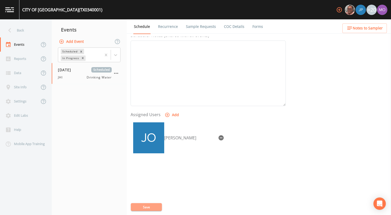
click at [147, 209] on button "Save" at bounding box center [146, 207] width 31 height 8
click at [25, 31] on div "Back" at bounding box center [23, 30] width 46 height 14
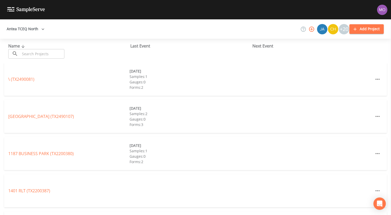
click at [31, 48] on div "Name ​ ​" at bounding box center [69, 51] width 122 height 16
click at [31, 51] on input "text" at bounding box center [42, 54] width 44 height 10
paste input "TX0340004"
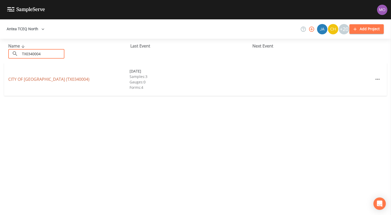
click at [27, 78] on link "[GEOGRAPHIC_DATA] (TX0340004)" at bounding box center [48, 79] width 81 height 6
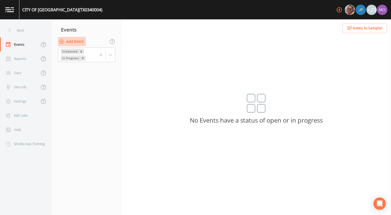
click at [69, 40] on button "Add Event" at bounding box center [72, 42] width 28 height 10
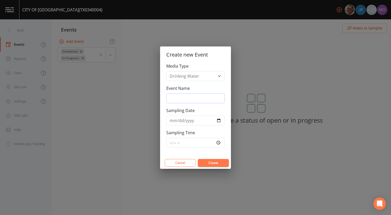
click at [185, 99] on input "Event Name" at bounding box center [195, 99] width 58 height 10
click at [216, 121] on input "Sampling Date" at bounding box center [195, 121] width 58 height 10
click at [212, 160] on button "Create" at bounding box center [213, 163] width 31 height 8
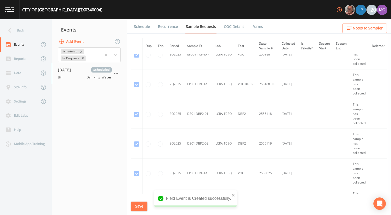
scroll to position [1734, 0]
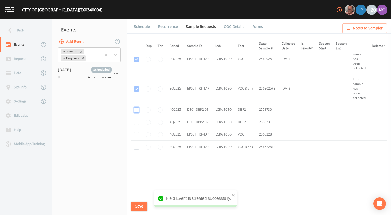
click at [137, 108] on input "checkbox" at bounding box center [136, 109] width 5 height 5
click at [137, 124] on td at bounding box center [137, 122] width 12 height 12
click at [136, 122] on input "checkbox" at bounding box center [136, 122] width 5 height 5
click at [136, 132] on input "checkbox" at bounding box center [136, 134] width 5 height 5
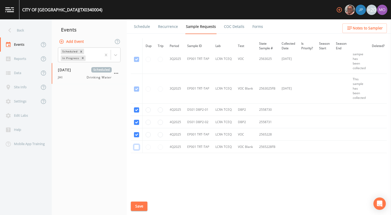
click at [136, 147] on input "checkbox" at bounding box center [136, 147] width 5 height 5
click at [140, 209] on button "Save" at bounding box center [139, 207] width 17 height 10
click at [144, 27] on link "Schedule" at bounding box center [142, 26] width 18 height 14
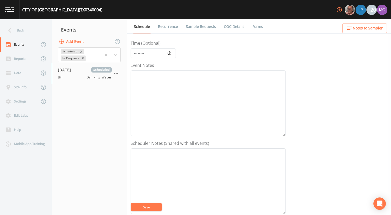
scroll to position [149, 0]
click at [168, 116] on icon "button" at bounding box center [167, 114] width 5 height 5
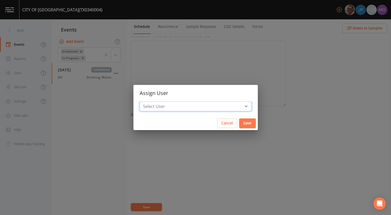
click at [170, 108] on select "Select User [PERSON_NAME] [PERSON_NAME] [PERSON_NAME] [PERSON_NAME] [PERSON_NAM…" at bounding box center [195, 107] width 112 height 10
click at [158, 102] on select "Select User [PERSON_NAME] [PERSON_NAME] [PERSON_NAME] [PERSON_NAME] [PERSON_NAM…" at bounding box center [195, 107] width 112 height 10
click at [239, 122] on button "Save" at bounding box center [247, 124] width 17 height 10
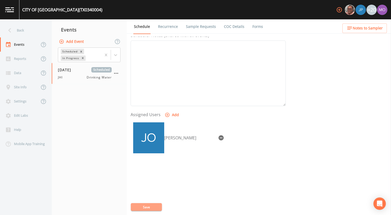
click at [148, 204] on button "Save" at bounding box center [146, 207] width 31 height 8
click at [196, 24] on link "Sample Requests" at bounding box center [201, 26] width 32 height 14
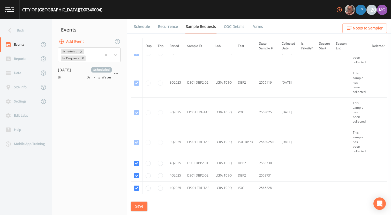
scroll to position [1734, 0]
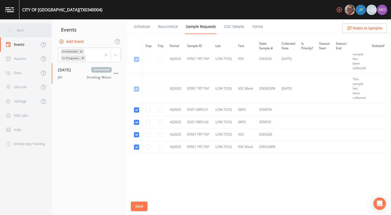
drag, startPoint x: 33, startPoint y: 37, endPoint x: 21, endPoint y: 34, distance: 12.7
click at [21, 34] on div "Back" at bounding box center [23, 30] width 46 height 14
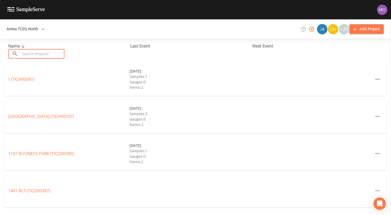
click at [36, 51] on input "text" at bounding box center [42, 54] width 44 height 10
paste input "TX1720005"
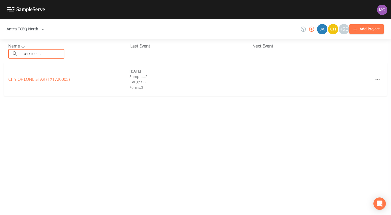
click at [32, 85] on div "CITY OF LONE STAR (TX1720005) [DATE] Samples: 2 Gauges: 0 Forms: 3" at bounding box center [195, 79] width 382 height 33
click at [32, 82] on link "CITY OF LONE STAR (TX1720005)" at bounding box center [38, 79] width 61 height 6
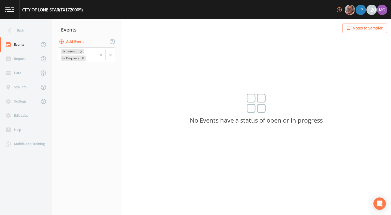
click at [83, 40] on button "Add Event" at bounding box center [72, 42] width 28 height 10
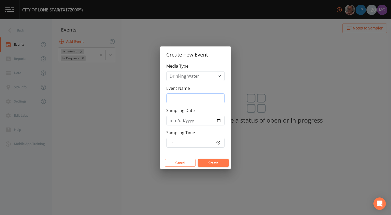
click at [186, 102] on input "Event Name" at bounding box center [195, 99] width 58 height 10
click at [218, 121] on input "Sampling Date" at bounding box center [195, 121] width 58 height 10
click at [207, 162] on button "Create" at bounding box center [213, 163] width 31 height 8
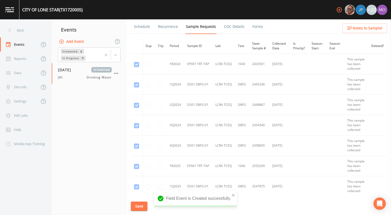
scroll to position [143, 0]
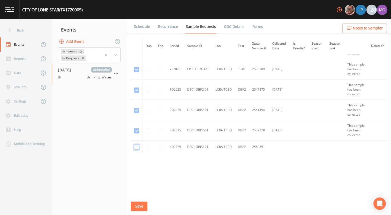
click at [136, 147] on input "checkbox" at bounding box center [136, 147] width 5 height 5
click at [139, 206] on button "Save" at bounding box center [139, 207] width 17 height 10
click at [144, 27] on link "Schedule" at bounding box center [142, 26] width 18 height 14
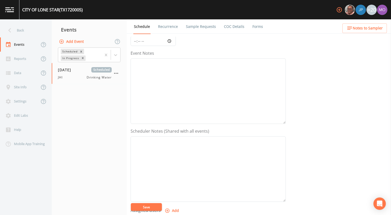
scroll to position [149, 0]
click at [171, 110] on button "Add" at bounding box center [172, 115] width 17 height 10
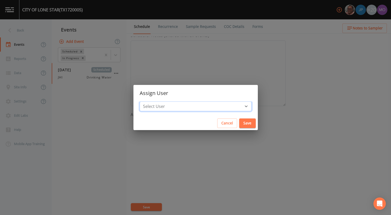
click at [181, 107] on select "Select User [PERSON_NAME] [PERSON_NAME] [PERSON_NAME] [PERSON_NAME] [PERSON_NAM…" at bounding box center [195, 107] width 112 height 10
click at [158, 102] on select "Select User [PERSON_NAME] [PERSON_NAME] [PERSON_NAME] [PERSON_NAME] [PERSON_NAM…" at bounding box center [195, 107] width 112 height 10
click at [239, 123] on button "Save" at bounding box center [247, 124] width 17 height 10
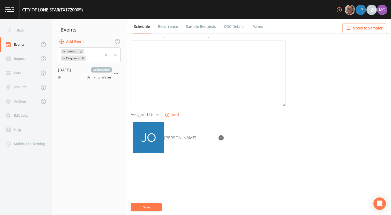
click at [141, 203] on div "Event Name JHI Target Sampling Date [DATE] Time (Optional) Event Notes Schedule…" at bounding box center [260, 126] width 260 height 178
click at [141, 205] on button "Save" at bounding box center [146, 207] width 31 height 8
click at [26, 33] on div "Back" at bounding box center [23, 30] width 46 height 14
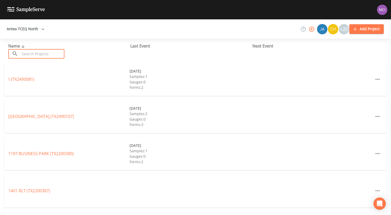
click at [41, 55] on input "text" at bounding box center [42, 54] width 44 height 10
paste input "TX0320001"
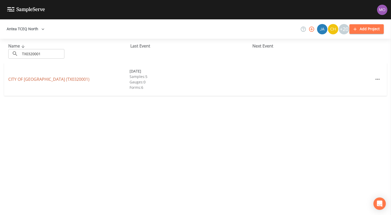
click at [39, 76] on link "CITY OF [GEOGRAPHIC_DATA] (TX0320001)" at bounding box center [48, 79] width 81 height 6
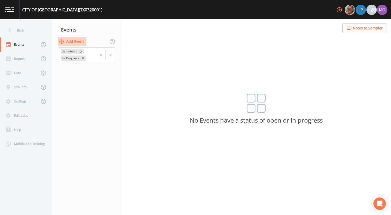
click at [70, 39] on button "Add Event" at bounding box center [72, 42] width 28 height 10
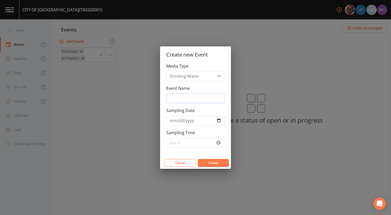
click at [201, 100] on input "Event Name" at bounding box center [195, 99] width 58 height 10
click at [219, 120] on input "Sampling Date" at bounding box center [195, 121] width 58 height 10
click at [207, 165] on button "Create" at bounding box center [213, 163] width 31 height 8
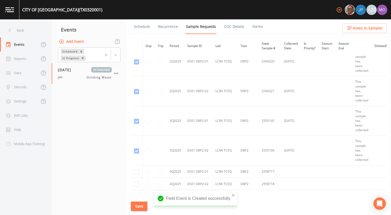
scroll to position [1291, 0]
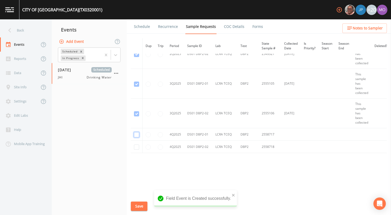
click at [136, 133] on input "checkbox" at bounding box center [136, 134] width 5 height 5
click at [136, 150] on td at bounding box center [137, 147] width 12 height 12
click at [136, 147] on input "checkbox" at bounding box center [136, 147] width 5 height 5
click at [138, 206] on button "Save" at bounding box center [139, 207] width 17 height 10
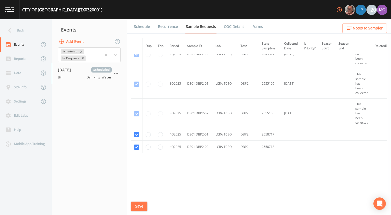
click at [144, 27] on link "Schedule" at bounding box center [142, 26] width 18 height 14
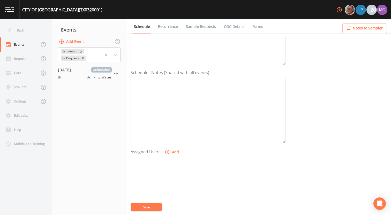
scroll to position [149, 0]
click at [169, 115] on button "Add" at bounding box center [172, 115] width 17 height 10
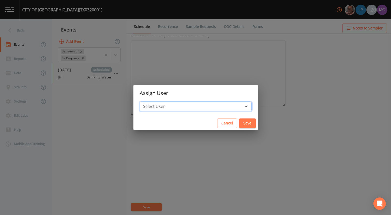
click at [176, 106] on select "Select User [PERSON_NAME] [PERSON_NAME] [PERSON_NAME] [PERSON_NAME] [PERSON_NAM…" at bounding box center [195, 107] width 112 height 10
click at [158, 102] on select "Select User [PERSON_NAME] [PERSON_NAME] [PERSON_NAME] [PERSON_NAME] [PERSON_NAM…" at bounding box center [195, 107] width 112 height 10
click at [239, 124] on button "Save" at bounding box center [247, 124] width 17 height 10
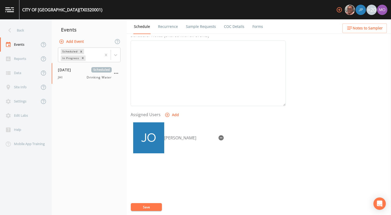
click at [147, 206] on button "Save" at bounding box center [146, 207] width 31 height 8
click at [23, 35] on div "Back" at bounding box center [23, 30] width 46 height 14
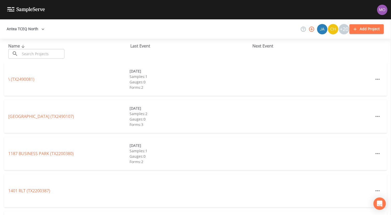
click at [36, 59] on div "Name ​ ​ Last Event Next Event" at bounding box center [195, 51] width 391 height 24
click at [36, 57] on input "text" at bounding box center [42, 54] width 44 height 10
paste input "TX0320019"
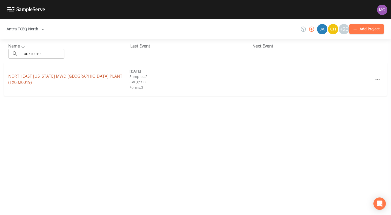
click at [39, 77] on link "NORTHEAST [US_STATE] MWD [GEOGRAPHIC_DATA] PLANT (TX0320019)" at bounding box center [65, 79] width 114 height 12
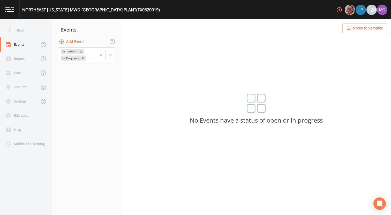
click at [79, 41] on button "Add Event" at bounding box center [72, 42] width 28 height 10
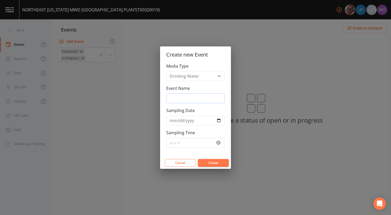
click at [190, 100] on input "Event Name" at bounding box center [195, 99] width 58 height 10
click at [218, 121] on input "Sampling Date" at bounding box center [195, 121] width 58 height 10
click at [203, 163] on button "Create" at bounding box center [213, 163] width 31 height 8
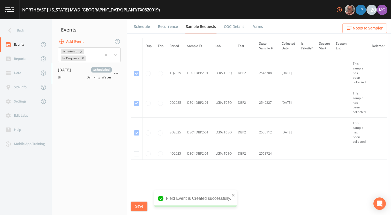
scroll to position [657, 0]
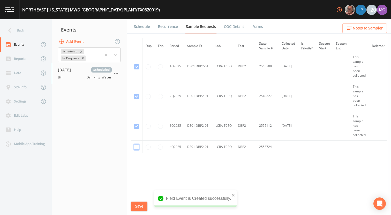
click at [137, 146] on input "checkbox" at bounding box center [136, 147] width 5 height 5
click at [136, 208] on button "Save" at bounding box center [139, 207] width 17 height 10
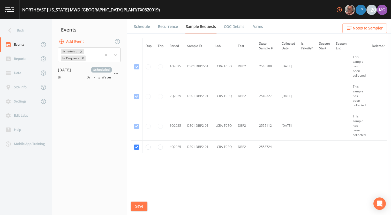
click at [142, 28] on link "Schedule" at bounding box center [142, 26] width 18 height 14
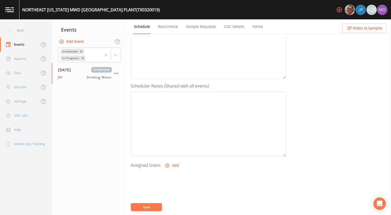
scroll to position [149, 0]
click at [165, 115] on icon "button" at bounding box center [167, 115] width 4 height 4
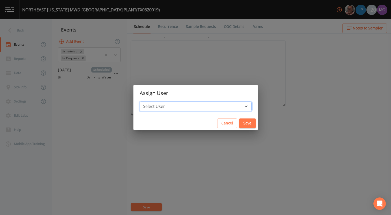
click at [167, 108] on select "Select User [PERSON_NAME] [PERSON_NAME] [PERSON_NAME] [PERSON_NAME] [PERSON_NAM…" at bounding box center [195, 107] width 112 height 10
click at [158, 102] on select "Select User [PERSON_NAME] [PERSON_NAME] [PERSON_NAME] [PERSON_NAME] [PERSON_NAM…" at bounding box center [195, 107] width 112 height 10
click at [239, 125] on button "Save" at bounding box center [247, 124] width 17 height 10
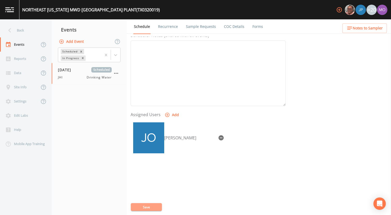
click at [153, 206] on button "Save" at bounding box center [146, 207] width 31 height 8
click at [22, 32] on div "Back" at bounding box center [23, 30] width 46 height 14
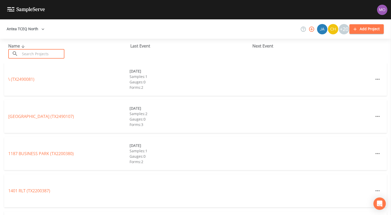
click at [31, 52] on input "text" at bounding box center [42, 54] width 44 height 10
paste input "TX1750002"
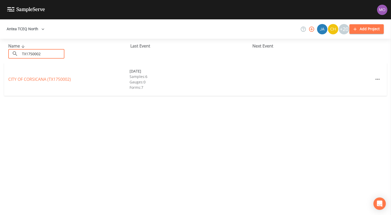
click at [42, 79] on link "CITY OF [GEOGRAPHIC_DATA] (TX1750002)" at bounding box center [39, 79] width 63 height 6
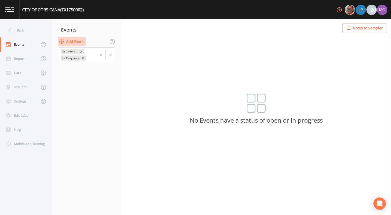
click at [70, 41] on button "Add Event" at bounding box center [72, 42] width 28 height 10
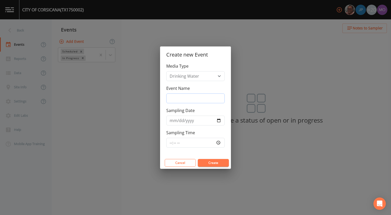
click at [182, 95] on input "Event Name" at bounding box center [195, 99] width 58 height 10
click at [218, 120] on input "Sampling Date" at bounding box center [195, 121] width 58 height 10
click at [213, 164] on button "Create" at bounding box center [213, 163] width 31 height 8
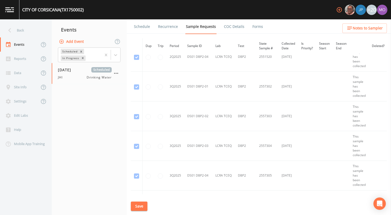
scroll to position [1793, 0]
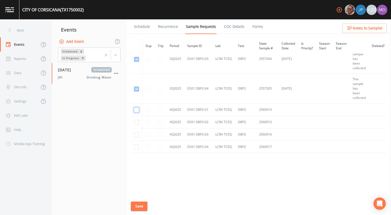
click at [135, 109] on input "checkbox" at bounding box center [136, 109] width 5 height 5
click at [135, 122] on input "checkbox" at bounding box center [136, 122] width 5 height 5
click at [135, 133] on input "checkbox" at bounding box center [136, 134] width 5 height 5
click at [135, 146] on input "checkbox" at bounding box center [136, 147] width 5 height 5
click at [136, 207] on button "Save" at bounding box center [139, 207] width 17 height 10
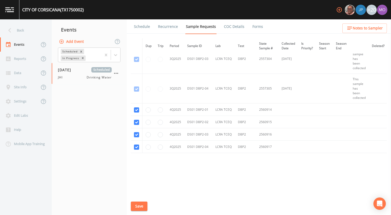
click at [144, 27] on link "Schedule" at bounding box center [142, 26] width 18 height 14
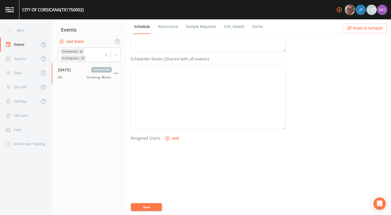
scroll to position [149, 0]
click at [168, 116] on icon "button" at bounding box center [167, 115] width 4 height 4
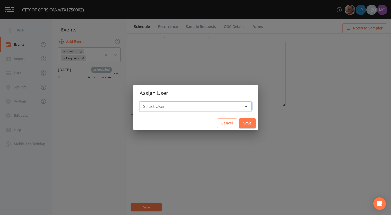
click at [176, 109] on select "Select User [PERSON_NAME] [PERSON_NAME] [PERSON_NAME] [PERSON_NAME] [PERSON_NAM…" at bounding box center [195, 107] width 112 height 10
click at [158, 102] on select "Select User [PERSON_NAME] [PERSON_NAME] [PERSON_NAME] [PERSON_NAME] [PERSON_NAM…" at bounding box center [195, 107] width 112 height 10
click at [239, 124] on button "Save" at bounding box center [247, 124] width 17 height 10
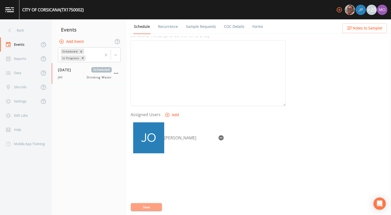
click at [137, 209] on button "Save" at bounding box center [146, 207] width 31 height 8
drag, startPoint x: 37, startPoint y: 31, endPoint x: 26, endPoint y: 33, distance: 11.3
click at [26, 33] on div "Back" at bounding box center [23, 30] width 46 height 14
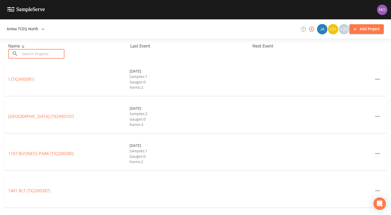
click at [37, 54] on input "text" at bounding box center [42, 54] width 44 height 10
paste input "TX1750012"
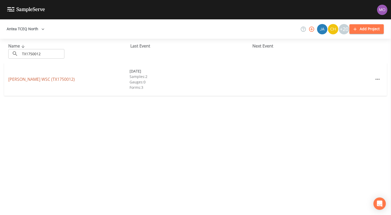
click at [53, 79] on link "[PERSON_NAME] WSC (TX1750012)" at bounding box center [41, 79] width 66 height 6
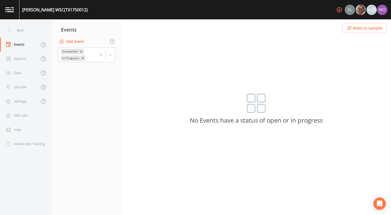
click at [79, 41] on button "Add Event" at bounding box center [72, 42] width 28 height 10
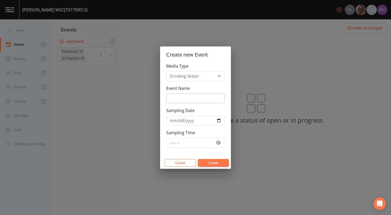
click at [176, 99] on input "Event Name" at bounding box center [195, 99] width 58 height 10
click at [218, 120] on input "Sampling Date" at bounding box center [195, 121] width 58 height 10
click at [213, 165] on button "Create" at bounding box center [213, 163] width 31 height 8
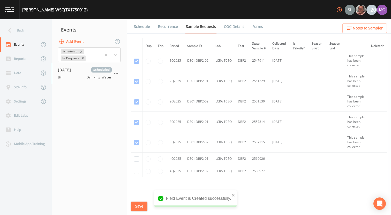
scroll to position [331, 0]
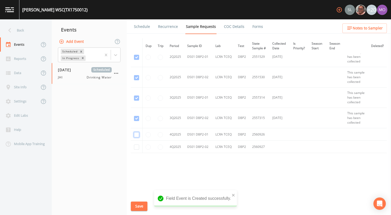
click at [136, 134] on input "checkbox" at bounding box center [136, 134] width 5 height 5
click at [136, 146] on input "checkbox" at bounding box center [136, 147] width 5 height 5
click at [134, 202] on button "Save" at bounding box center [139, 207] width 17 height 10
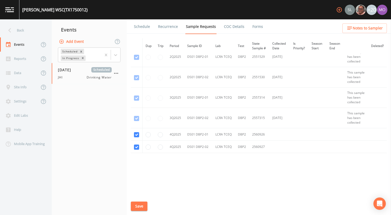
click at [143, 28] on link "Schedule" at bounding box center [142, 26] width 18 height 14
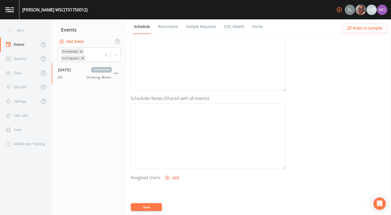
scroll to position [149, 0]
click at [167, 116] on icon "button" at bounding box center [167, 114] width 5 height 5
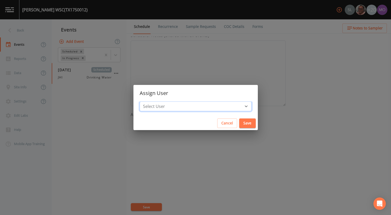
click at [176, 107] on select "Select User [PERSON_NAME] [PERSON_NAME] [PERSON_NAME] [PERSON_NAME] [PERSON_NAM…" at bounding box center [195, 107] width 112 height 10
click at [158, 102] on select "Select User [PERSON_NAME] [PERSON_NAME] [PERSON_NAME] [PERSON_NAME] [PERSON_NAM…" at bounding box center [195, 107] width 112 height 10
click at [229, 129] on div "Cancel Save" at bounding box center [195, 123] width 124 height 14
click at [239, 125] on button "Save" at bounding box center [247, 124] width 17 height 10
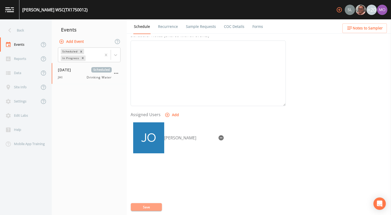
click at [148, 203] on button "Save" at bounding box center [146, 207] width 31 height 8
click at [33, 30] on div "Back" at bounding box center [23, 30] width 46 height 14
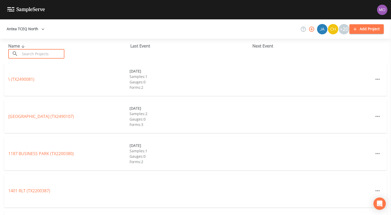
click at [36, 51] on input "text" at bounding box center [42, 54] width 44 height 10
paste input "TX1070228"
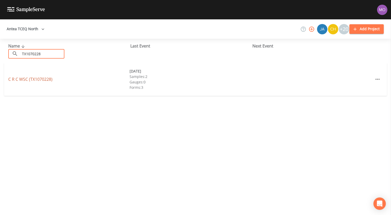
click at [42, 82] on link "C R C WSC (TX1070228)" at bounding box center [30, 79] width 44 height 6
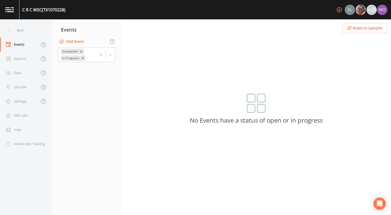
click at [74, 42] on button "Add Event" at bounding box center [72, 42] width 28 height 10
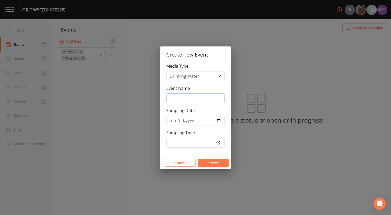
click at [214, 100] on input "Event Name" at bounding box center [195, 99] width 58 height 10
click at [217, 120] on input "Sampling Date" at bounding box center [195, 121] width 58 height 10
click at [200, 165] on button "Create" at bounding box center [213, 163] width 31 height 8
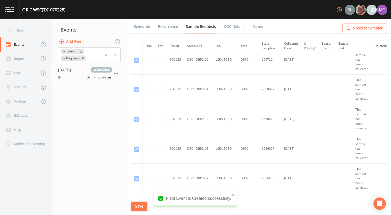
scroll to position [1115, 0]
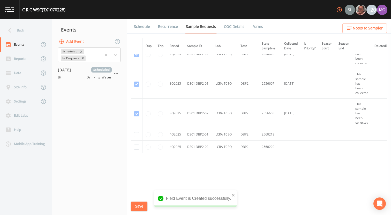
click at [138, 131] on td at bounding box center [137, 134] width 12 height 12
click at [138, 135] on input "checkbox" at bounding box center [136, 134] width 5 height 5
click at [135, 145] on input "checkbox" at bounding box center [136, 147] width 5 height 5
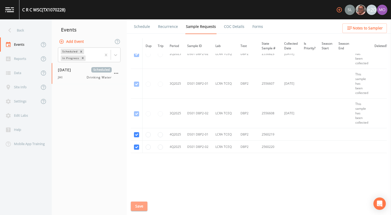
click at [139, 205] on button "Save" at bounding box center [139, 207] width 17 height 10
click at [139, 28] on link "Schedule" at bounding box center [142, 26] width 18 height 14
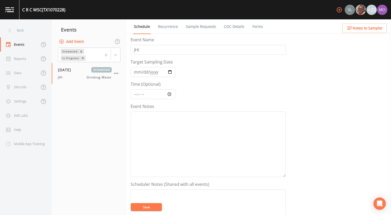
scroll to position [149, 0]
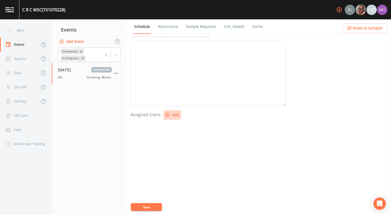
click at [173, 112] on button "Add" at bounding box center [172, 115] width 17 height 10
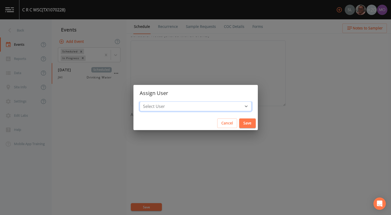
click at [181, 104] on select "Select User [PERSON_NAME] [PERSON_NAME] [PERSON_NAME] [PERSON_NAME] [PERSON_NAM…" at bounding box center [195, 107] width 112 height 10
click at [158, 102] on select "Select User [PERSON_NAME] [PERSON_NAME] [PERSON_NAME] [PERSON_NAME] [PERSON_NAM…" at bounding box center [195, 107] width 112 height 10
click at [239, 126] on button "Save" at bounding box center [247, 124] width 17 height 10
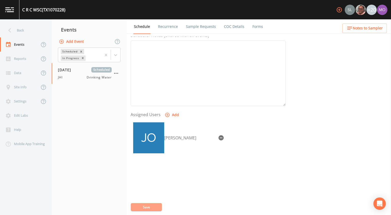
click at [157, 207] on button "Save" at bounding box center [146, 207] width 31 height 8
click at [15, 27] on div "Back" at bounding box center [23, 30] width 46 height 14
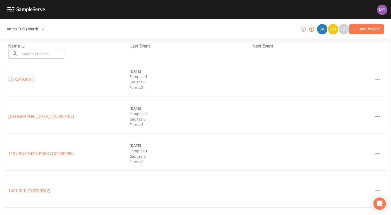
click at [58, 215] on div at bounding box center [195, 215] width 391 height 0
paste input "TX2200001"
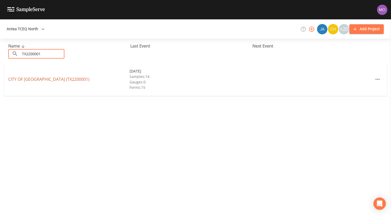
click at [49, 80] on link "[GEOGRAPHIC_DATA] (TX2200001)" at bounding box center [48, 79] width 81 height 6
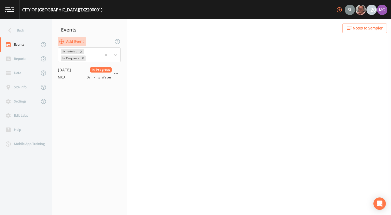
click at [80, 42] on button "Add Event" at bounding box center [72, 42] width 28 height 10
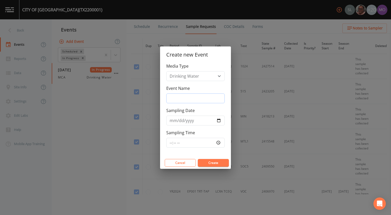
click at [198, 99] on input "Event Name" at bounding box center [195, 99] width 58 height 10
click at [217, 121] on input "Sampling Date" at bounding box center [195, 121] width 58 height 10
click at [211, 166] on button "Create" at bounding box center [213, 163] width 31 height 8
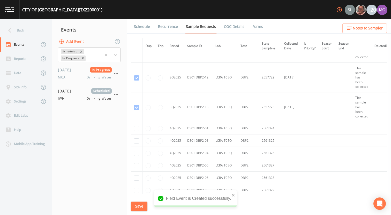
scroll to position [3556, 0]
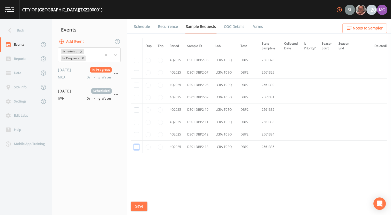
click at [137, 146] on input "checkbox" at bounding box center [136, 147] width 5 height 5
click at [138, 133] on input "checkbox" at bounding box center [136, 134] width 5 height 5
click at [138, 118] on td at bounding box center [137, 122] width 12 height 12
click at [137, 124] on td at bounding box center [137, 122] width 12 height 12
click at [137, 122] on input "checkbox" at bounding box center [136, 122] width 5 height 5
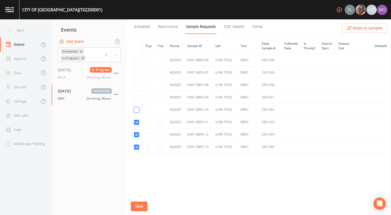
click at [136, 109] on input "checkbox" at bounding box center [136, 109] width 5 height 5
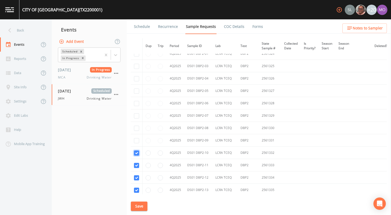
scroll to position [3504, 0]
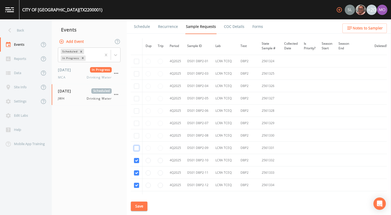
click at [137, 146] on input "checkbox" at bounding box center [136, 148] width 5 height 5
click at [137, 136] on input "checkbox" at bounding box center [136, 135] width 5 height 5
click at [137, 125] on input "checkbox" at bounding box center [136, 123] width 5 height 5
click at [137, 112] on input "checkbox" at bounding box center [136, 110] width 5 height 5
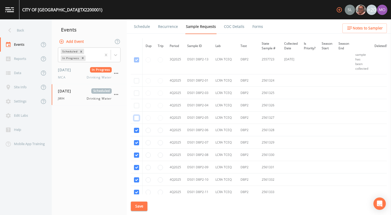
click at [135, 116] on input "checkbox" at bounding box center [136, 117] width 5 height 5
click at [135, 105] on input "checkbox" at bounding box center [136, 105] width 5 height 5
click at [137, 91] on input "checkbox" at bounding box center [136, 93] width 5 height 5
click at [136, 82] on input "checkbox" at bounding box center [136, 80] width 5 height 5
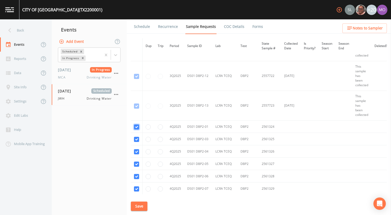
scroll to position [3436, 0]
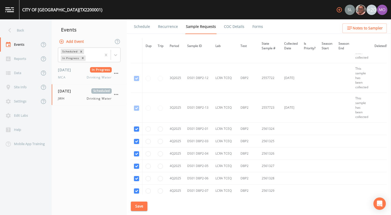
click at [138, 204] on button "Save" at bounding box center [139, 207] width 17 height 10
drag, startPoint x: 147, startPoint y: 63, endPoint x: 143, endPoint y: 28, distance: 34.8
click at [143, 28] on link "Schedule" at bounding box center [142, 26] width 18 height 14
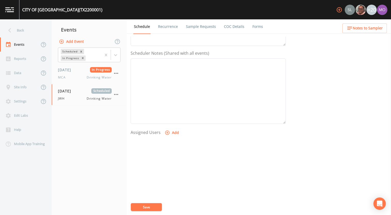
scroll to position [149, 0]
click at [168, 115] on icon "button" at bounding box center [167, 115] width 4 height 4
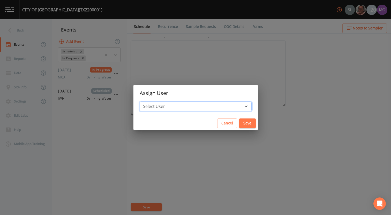
click at [171, 107] on select "Select User [PERSON_NAME] [PERSON_NAME] [PERSON_NAME] [PERSON_NAME] [PERSON_NAM…" at bounding box center [195, 107] width 112 height 10
click at [158, 102] on select "Select User [PERSON_NAME] [PERSON_NAME] [PERSON_NAME] [PERSON_NAME] [PERSON_NAM…" at bounding box center [195, 107] width 112 height 10
click at [239, 125] on button "Save" at bounding box center [247, 124] width 17 height 10
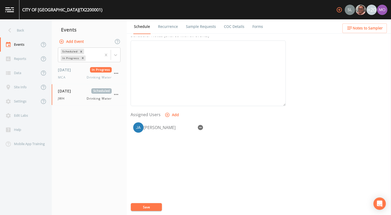
click at [153, 205] on button "Save" at bounding box center [146, 207] width 31 height 8
drag, startPoint x: 63, startPoint y: 47, endPoint x: 37, endPoint y: 36, distance: 28.0
click at [37, 36] on div "Back" at bounding box center [23, 30] width 46 height 14
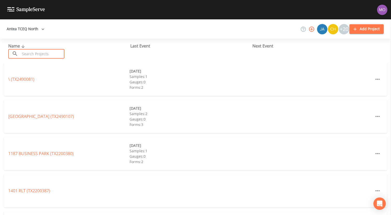
click at [46, 53] on input "text" at bounding box center [42, 54] width 44 height 10
paste input "TX2200017"
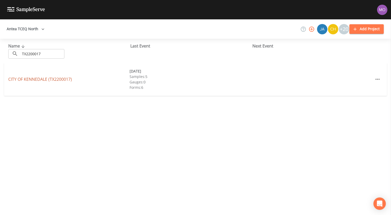
click at [52, 81] on link "CITY OF KENNEDALE (TX2200017)" at bounding box center [40, 79] width 64 height 6
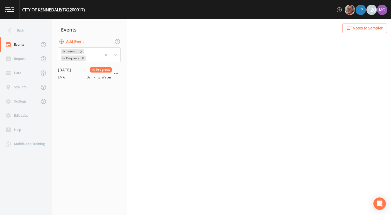
click at [78, 42] on button "Add Event" at bounding box center [72, 42] width 28 height 10
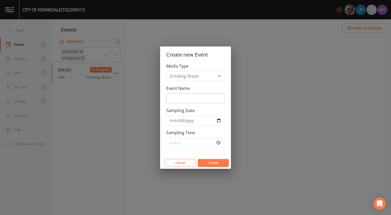
click at [175, 102] on input "Event Name" at bounding box center [195, 99] width 58 height 10
click at [190, 100] on input "Event Name" at bounding box center [195, 99] width 58 height 10
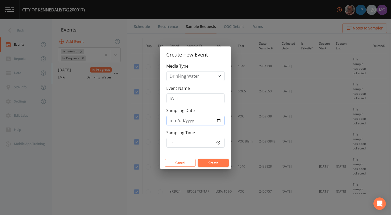
click at [220, 119] on input "Sampling Date" at bounding box center [195, 121] width 58 height 10
click at [201, 162] on button "Create" at bounding box center [213, 163] width 31 height 8
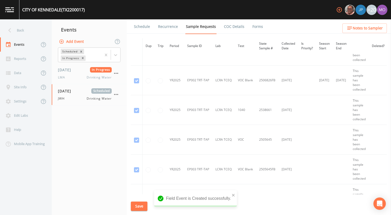
scroll to position [1056, 0]
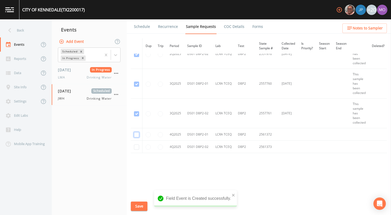
click at [136, 135] on input "checkbox" at bounding box center [136, 134] width 5 height 5
click at [136, 147] on input "checkbox" at bounding box center [136, 147] width 5 height 5
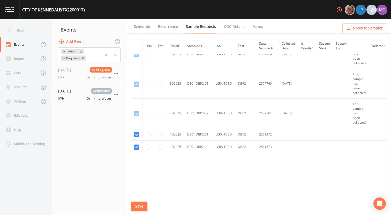
click at [141, 205] on button "Save" at bounding box center [139, 207] width 17 height 10
click at [142, 30] on link "Schedule" at bounding box center [142, 26] width 18 height 14
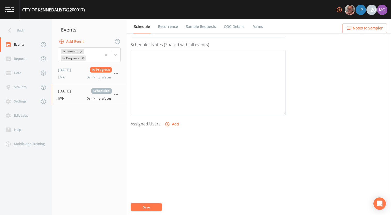
scroll to position [149, 0]
click at [175, 117] on button "Add" at bounding box center [172, 115] width 17 height 10
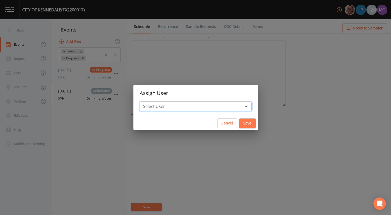
click at [174, 107] on select "Select User [PERSON_NAME] [PERSON_NAME] [PERSON_NAME] [PERSON_NAME] [PERSON_NAM…" at bounding box center [195, 107] width 112 height 10
click at [158, 102] on select "Select User [PERSON_NAME] [PERSON_NAME] [PERSON_NAME] [PERSON_NAME] [PERSON_NAM…" at bounding box center [195, 107] width 112 height 10
click at [239, 121] on button "Save" at bounding box center [247, 124] width 17 height 10
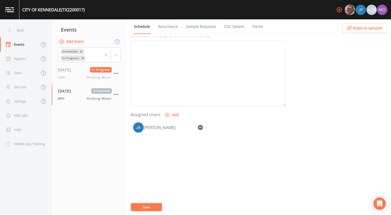
click at [149, 205] on button "Save" at bounding box center [146, 207] width 31 height 8
click at [39, 33] on div "Back" at bounding box center [23, 30] width 46 height 14
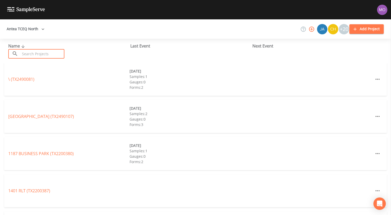
click at [53, 52] on input "text" at bounding box center [42, 54] width 44 height 10
paste input "TX1260002"
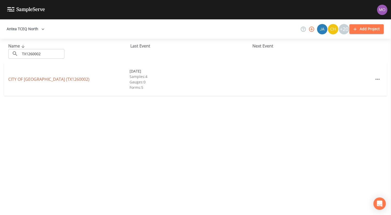
click at [59, 80] on link "CITY OF [GEOGRAPHIC_DATA] (TX1260002)" at bounding box center [48, 79] width 81 height 6
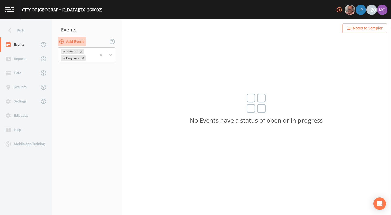
click at [79, 43] on button "Add Event" at bounding box center [72, 42] width 28 height 10
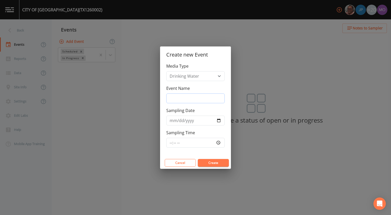
click at [207, 99] on input "Event Name" at bounding box center [195, 99] width 58 height 10
click at [219, 121] on input "Sampling Date" at bounding box center [195, 121] width 58 height 10
click at [201, 163] on button "Create" at bounding box center [213, 163] width 31 height 8
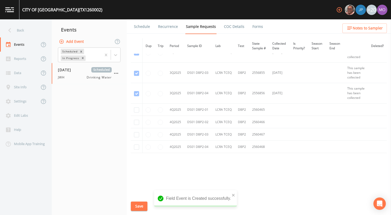
scroll to position [757, 0]
click at [136, 111] on input "checkbox" at bounding box center [136, 109] width 5 height 5
click at [136, 123] on input "checkbox" at bounding box center [136, 122] width 5 height 5
click at [136, 137] on input "checkbox" at bounding box center [136, 134] width 5 height 5
click at [136, 146] on input "checkbox" at bounding box center [136, 147] width 5 height 5
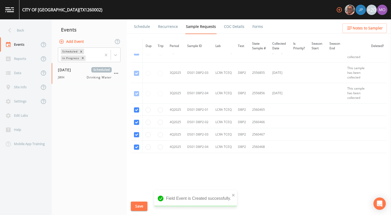
click at [139, 206] on button "Save" at bounding box center [139, 207] width 17 height 10
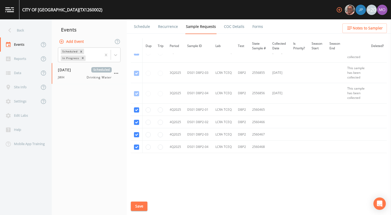
click at [141, 24] on link "Schedule" at bounding box center [142, 26] width 18 height 14
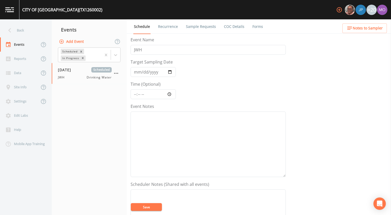
scroll to position [149, 0]
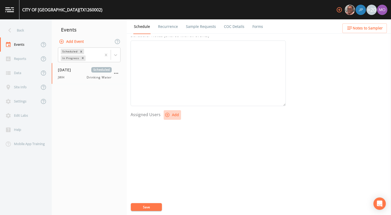
click at [169, 113] on button "Add" at bounding box center [172, 115] width 17 height 10
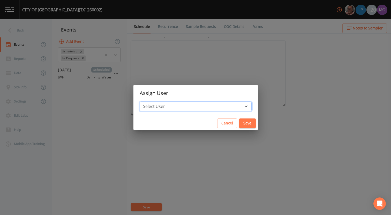
click at [171, 108] on select "Select User [PERSON_NAME] [PERSON_NAME] [PERSON_NAME] [PERSON_NAME] [PERSON_NAM…" at bounding box center [195, 107] width 112 height 10
click at [158, 102] on select "Select User [PERSON_NAME] [PERSON_NAME] [PERSON_NAME] [PERSON_NAME] [PERSON_NAM…" at bounding box center [195, 107] width 112 height 10
click at [239, 119] on button "Save" at bounding box center [247, 124] width 17 height 10
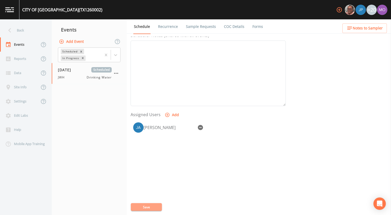
click at [145, 205] on button "Save" at bounding box center [146, 207] width 31 height 8
click at [24, 25] on div "Back" at bounding box center [23, 30] width 46 height 14
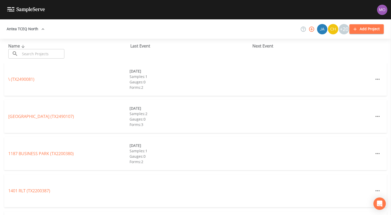
click at [56, 215] on div at bounding box center [195, 215] width 391 height 0
paste input "TX1260001"
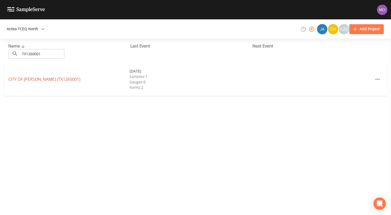
click at [49, 79] on link "CITY OF [GEOGRAPHIC_DATA] (TX1260001)" at bounding box center [44, 79] width 72 height 6
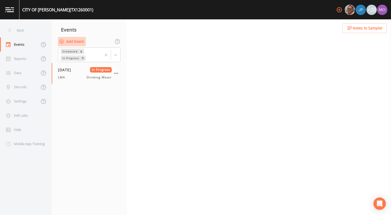
click at [74, 43] on button "Add Event" at bounding box center [72, 42] width 28 height 10
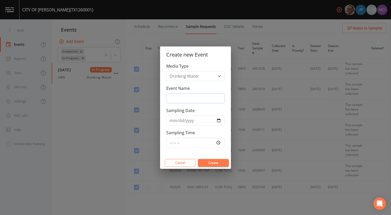
click at [188, 99] on input "Event Name" at bounding box center [195, 99] width 58 height 10
click at [218, 123] on input "Sampling Date" at bounding box center [195, 121] width 58 height 10
click at [210, 160] on button "Create" at bounding box center [213, 163] width 31 height 8
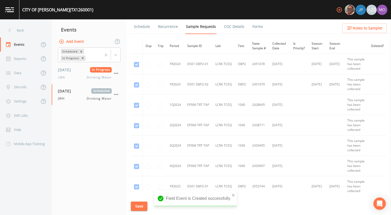
scroll to position [246, 0]
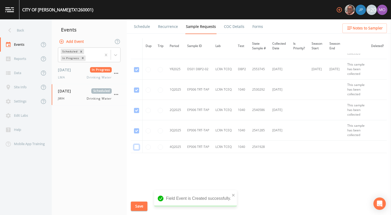
click at [135, 145] on input "checkbox" at bounding box center [136, 147] width 5 height 5
click at [138, 206] on button "Save" at bounding box center [139, 207] width 17 height 10
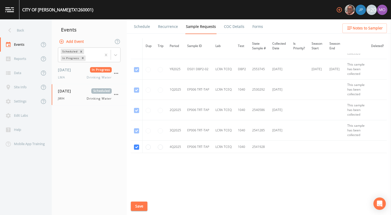
click at [141, 26] on link "Schedule" at bounding box center [142, 26] width 18 height 14
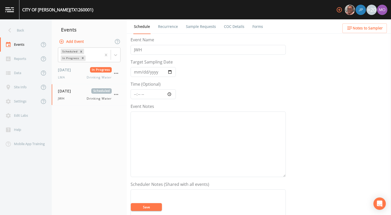
scroll to position [149, 0]
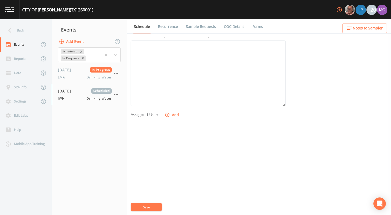
click at [172, 118] on button "Add" at bounding box center [172, 115] width 17 height 10
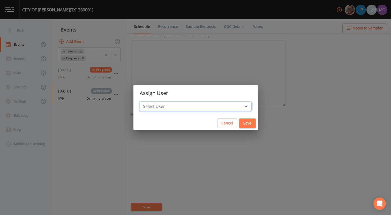
click at [181, 103] on select "Select User [PERSON_NAME] [PERSON_NAME] [PERSON_NAME] [PERSON_NAME] [PERSON_NAM…" at bounding box center [195, 107] width 112 height 10
click at [158, 102] on select "Select User [PERSON_NAME] [PERSON_NAME] [PERSON_NAME] [PERSON_NAME] [PERSON_NAM…" at bounding box center [195, 107] width 112 height 10
click at [239, 125] on button "Save" at bounding box center [247, 124] width 17 height 10
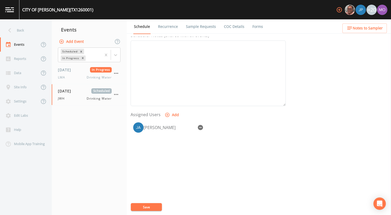
click at [154, 207] on button "Save" at bounding box center [146, 207] width 31 height 8
click at [21, 29] on div "Back" at bounding box center [23, 30] width 46 height 14
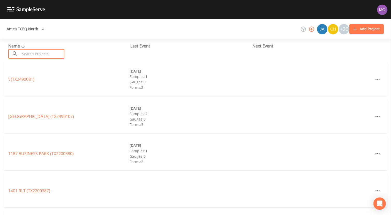
click at [30, 51] on input "text" at bounding box center [42, 54] width 44 height 10
paste input "TX2200048"
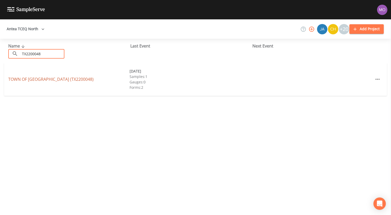
click at [37, 79] on link "TOWN OF [GEOGRAPHIC_DATA] (TX2200048)" at bounding box center [50, 79] width 85 height 6
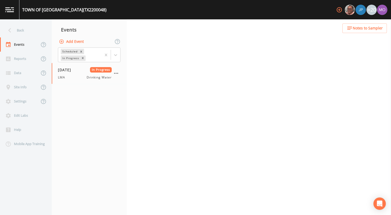
click at [65, 41] on button "Add Event" at bounding box center [72, 42] width 28 height 10
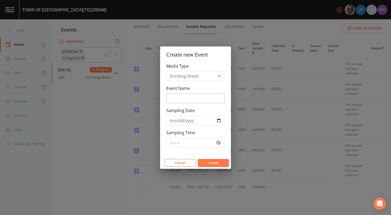
click at [175, 99] on input "Event Name" at bounding box center [195, 99] width 58 height 10
click at [219, 122] on input "Sampling Date" at bounding box center [195, 121] width 58 height 10
click at [211, 162] on button "Create" at bounding box center [213, 163] width 31 height 8
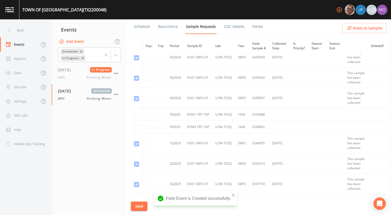
scroll to position [168, 0]
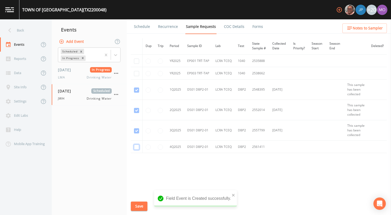
click at [136, 147] on input "checkbox" at bounding box center [136, 147] width 5 height 5
click at [139, 207] on button "Save" at bounding box center [139, 207] width 17 height 10
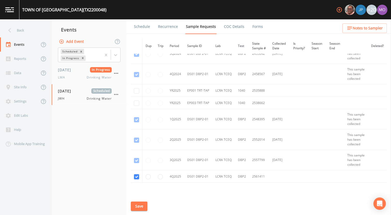
scroll to position [90, 0]
click at [136, 95] on input "checkbox" at bounding box center [136, 92] width 5 height 5
click at [136, 107] on input "checkbox" at bounding box center [136, 104] width 5 height 5
click at [139, 203] on button "Save" at bounding box center [139, 207] width 17 height 10
click at [143, 28] on link "Schedule" at bounding box center [142, 26] width 18 height 14
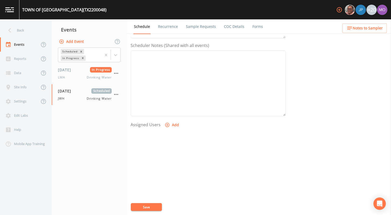
scroll to position [149, 0]
click at [170, 119] on button "Add" at bounding box center [172, 115] width 17 height 10
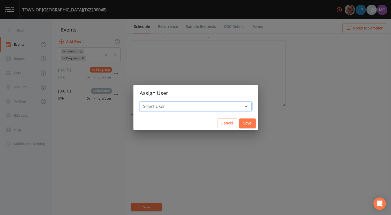
click at [176, 109] on select "Select User [PERSON_NAME] [PERSON_NAME] [PERSON_NAME] [PERSON_NAME] [PERSON_NAM…" at bounding box center [195, 107] width 112 height 10
click at [158, 102] on select "Select User [PERSON_NAME] [PERSON_NAME] [PERSON_NAME] [PERSON_NAME] [PERSON_NAM…" at bounding box center [195, 107] width 112 height 10
click at [239, 124] on button "Save" at bounding box center [247, 124] width 17 height 10
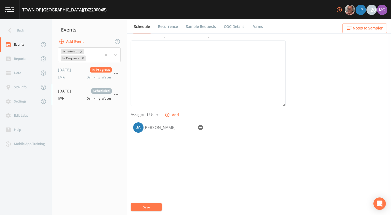
click at [158, 205] on button "Save" at bounding box center [146, 207] width 31 height 8
click at [27, 33] on div "Back" at bounding box center [23, 30] width 46 height 14
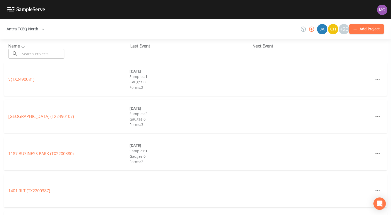
click at [53, 215] on div at bounding box center [195, 215] width 391 height 0
click at [53, 56] on input "text" at bounding box center [42, 54] width 44 height 10
paste input "TX2200018"
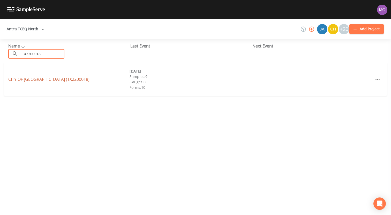
click at [44, 80] on link "CITY OF [GEOGRAPHIC_DATA] (TX2200018)" at bounding box center [48, 79] width 81 height 6
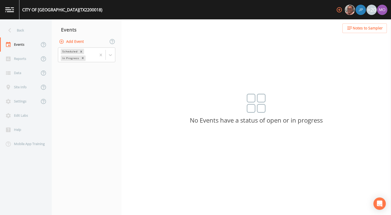
click at [79, 44] on button "Add Event" at bounding box center [72, 42] width 28 height 10
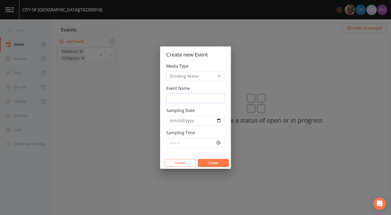
click at [208, 98] on input "Event Name" at bounding box center [195, 99] width 58 height 10
click at [219, 120] on input "Sampling Date" at bounding box center [195, 121] width 58 height 10
click at [216, 160] on button "Create" at bounding box center [213, 163] width 31 height 8
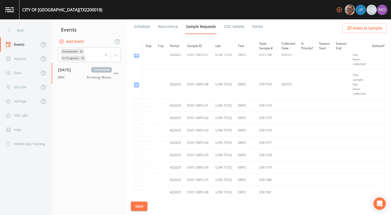
scroll to position [2102, 0]
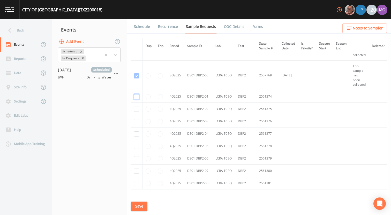
click at [135, 96] on input "checkbox" at bounding box center [136, 96] width 5 height 5
click at [135, 110] on input "checkbox" at bounding box center [136, 109] width 5 height 5
click at [136, 121] on input "checkbox" at bounding box center [136, 121] width 5 height 5
click at [135, 133] on input "checkbox" at bounding box center [136, 133] width 5 height 5
click at [136, 147] on input "checkbox" at bounding box center [136, 146] width 5 height 5
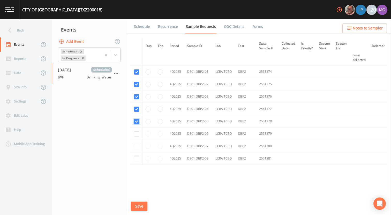
scroll to position [2140, 0]
click at [136, 121] on input "checkbox" at bounding box center [136, 122] width 5 height 5
click at [136, 130] on td at bounding box center [137, 134] width 12 height 12
click at [135, 132] on input "checkbox" at bounding box center [136, 134] width 5 height 5
click at [135, 146] on input "checkbox" at bounding box center [136, 147] width 5 height 5
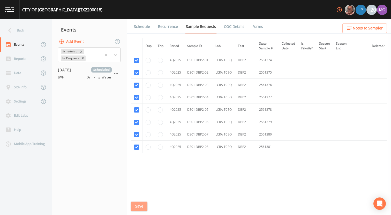
click at [141, 207] on button "Save" at bounding box center [139, 207] width 17 height 10
click at [141, 29] on link "Schedule" at bounding box center [142, 26] width 18 height 14
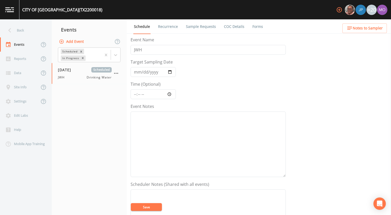
scroll to position [149, 0]
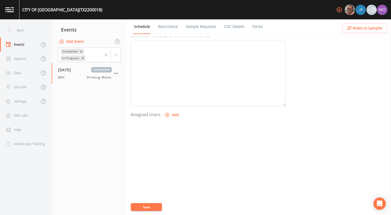
click at [168, 116] on icon "button" at bounding box center [167, 115] width 4 height 4
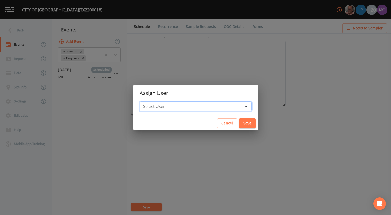
click at [176, 107] on select "Select User [PERSON_NAME] [PERSON_NAME] [PERSON_NAME] [PERSON_NAME] [PERSON_NAM…" at bounding box center [195, 107] width 112 height 10
click at [158, 102] on select "Select User [PERSON_NAME] [PERSON_NAME] [PERSON_NAME] [PERSON_NAME] [PERSON_NAM…" at bounding box center [195, 107] width 112 height 10
click at [239, 125] on button "Save" at bounding box center [247, 124] width 17 height 10
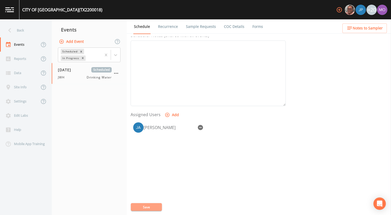
click at [153, 209] on button "Save" at bounding box center [146, 207] width 31 height 8
click at [30, 35] on div "Back" at bounding box center [23, 30] width 46 height 14
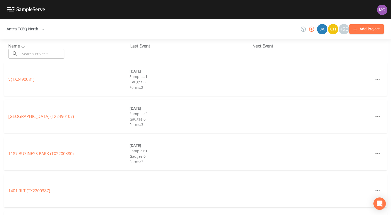
click at [45, 55] on input "text" at bounding box center [42, 54] width 44 height 10
paste input "TX0570036"
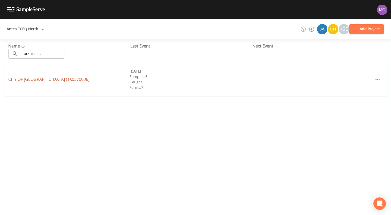
click at [50, 77] on link "[GEOGRAPHIC_DATA] (TX0570036)" at bounding box center [48, 79] width 81 height 6
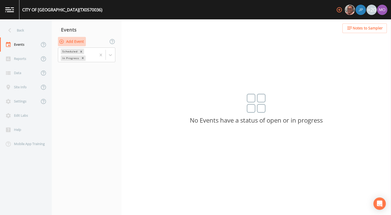
click at [76, 43] on button "Add Event" at bounding box center [72, 42] width 28 height 10
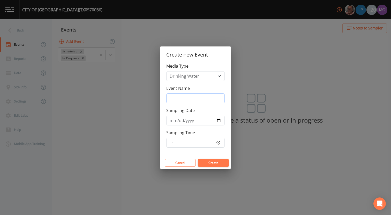
click at [172, 95] on input "Event Name" at bounding box center [195, 99] width 58 height 10
click at [219, 122] on input "Sampling Date" at bounding box center [195, 121] width 58 height 10
click at [210, 162] on button "Create" at bounding box center [213, 163] width 31 height 8
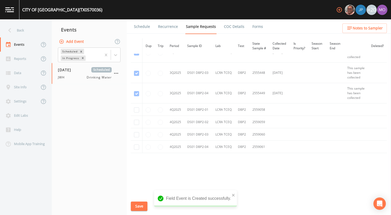
scroll to position [757, 0]
click at [136, 112] on input "checkbox" at bounding box center [136, 109] width 5 height 5
click at [136, 119] on td at bounding box center [137, 122] width 12 height 12
click at [136, 120] on td at bounding box center [137, 122] width 12 height 12
click at [136, 123] on input "checkbox" at bounding box center [136, 122] width 5 height 5
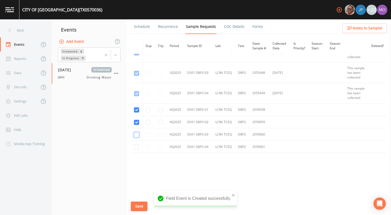
click at [136, 134] on input "checkbox" at bounding box center [136, 134] width 5 height 5
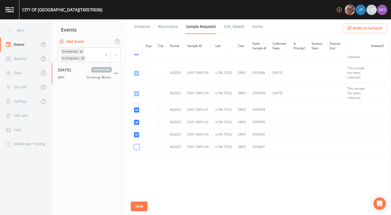
click at [137, 147] on input "checkbox" at bounding box center [136, 147] width 5 height 5
click at [140, 206] on button "Save" at bounding box center [139, 207] width 17 height 10
click at [139, 26] on link "Schedule" at bounding box center [142, 26] width 18 height 14
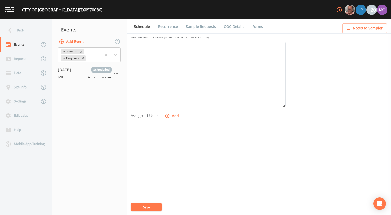
scroll to position [149, 0]
click at [166, 115] on icon "button" at bounding box center [167, 115] width 4 height 4
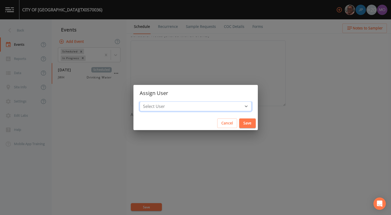
click at [167, 108] on select "Select User [PERSON_NAME] [PERSON_NAME] [PERSON_NAME] [PERSON_NAME] [PERSON_NAM…" at bounding box center [195, 107] width 112 height 10
click at [158, 102] on select "Select User [PERSON_NAME] [PERSON_NAME] [PERSON_NAME] [PERSON_NAME] [PERSON_NAM…" at bounding box center [195, 107] width 112 height 10
click at [239, 123] on button "Save" at bounding box center [247, 124] width 17 height 10
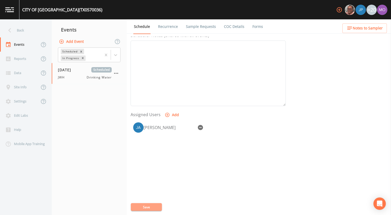
click at [151, 208] on button "Save" at bounding box center [146, 207] width 31 height 8
click at [40, 34] on div "Back" at bounding box center [23, 30] width 46 height 14
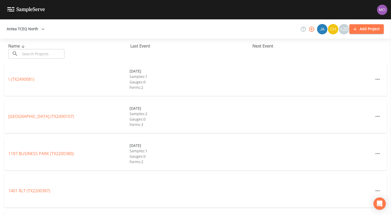
click at [27, 32] on button "Antea TCEQ North" at bounding box center [26, 29] width 42 height 10
click at [55, 215] on div at bounding box center [195, 215] width 391 height 0
click at [53, 54] on input "text" at bounding box center [42, 54] width 44 height 10
paste input "TX0570007"
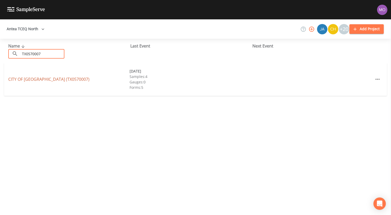
click at [51, 79] on link "CITY OF [GEOGRAPHIC_DATA] (TX0570007)" at bounding box center [48, 79] width 81 height 6
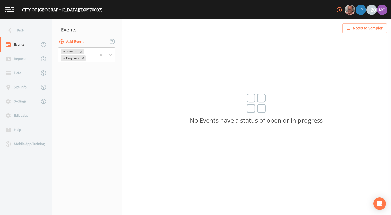
click at [78, 41] on button "Add Event" at bounding box center [72, 42] width 28 height 10
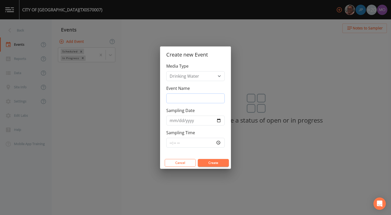
click at [204, 98] on input "Event Name" at bounding box center [195, 99] width 58 height 10
click at [217, 119] on input "Sampling Date" at bounding box center [195, 121] width 58 height 10
click at [207, 160] on button "Create" at bounding box center [213, 163] width 31 height 8
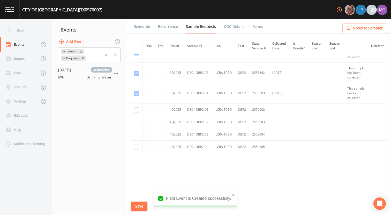
scroll to position [807, 0]
click at [136, 111] on input "checkbox" at bounding box center [136, 109] width 5 height 5
click at [136, 124] on input "checkbox" at bounding box center [136, 122] width 5 height 5
click at [136, 137] on input "checkbox" at bounding box center [136, 134] width 5 height 5
click at [136, 145] on input "checkbox" at bounding box center [136, 147] width 5 height 5
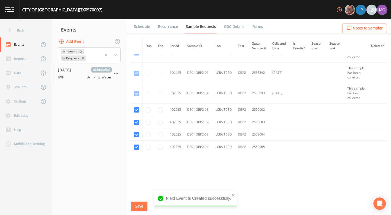
click at [140, 206] on button "Save" at bounding box center [139, 207] width 17 height 10
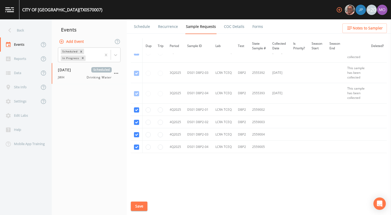
click at [138, 30] on link "Schedule" at bounding box center [142, 26] width 18 height 14
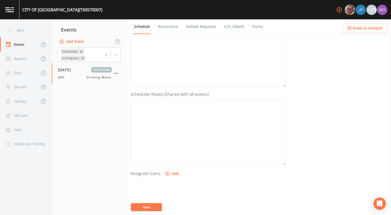
scroll to position [149, 0]
click at [167, 115] on icon "button" at bounding box center [167, 114] width 5 height 5
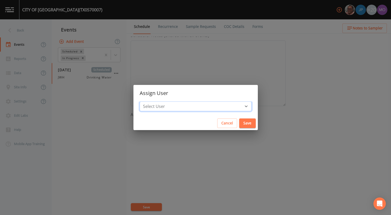
click at [168, 107] on select "Select User [PERSON_NAME] [PERSON_NAME] [PERSON_NAME] [PERSON_NAME] [PERSON_NAM…" at bounding box center [195, 107] width 112 height 10
click at [158, 102] on select "Select User [PERSON_NAME] [PERSON_NAME] [PERSON_NAME] [PERSON_NAME] [PERSON_NAM…" at bounding box center [195, 107] width 112 height 10
click at [239, 124] on button "Save" at bounding box center [247, 124] width 17 height 10
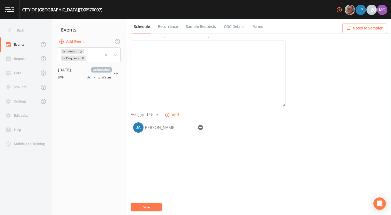
click at [152, 207] on button "Save" at bounding box center [146, 207] width 31 height 8
click at [16, 26] on div "Back" at bounding box center [23, 30] width 46 height 14
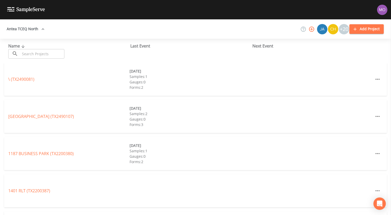
click at [53, 215] on div at bounding box center [195, 215] width 391 height 0
click at [52, 55] on input "text" at bounding box center [42, 54] width 44 height 10
paste input "TX0610253"
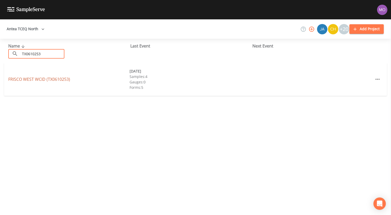
click at [44, 77] on link "[GEOGRAPHIC_DATA] (TX0610253)" at bounding box center [39, 79] width 62 height 6
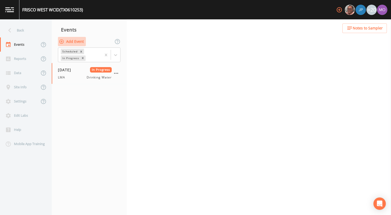
click at [72, 44] on button "Add Event" at bounding box center [72, 42] width 28 height 10
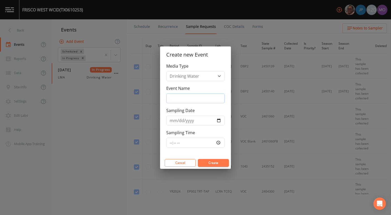
click at [176, 96] on input "Event Name" at bounding box center [195, 99] width 58 height 10
click at [219, 121] on input "Sampling Date" at bounding box center [195, 121] width 58 height 10
click at [212, 163] on button "Create" at bounding box center [213, 163] width 31 height 8
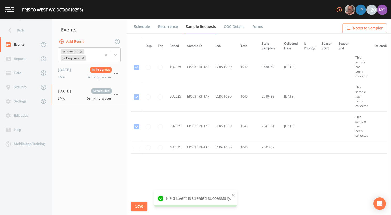
scroll to position [766, 0]
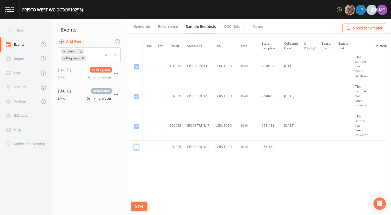
click at [137, 145] on input "checkbox" at bounding box center [136, 147] width 5 height 5
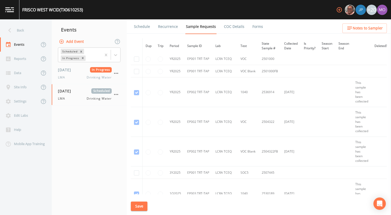
scroll to position [628, 0]
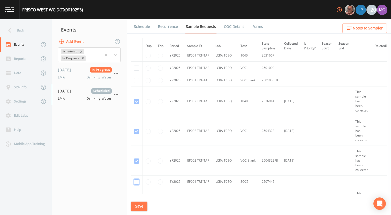
click at [137, 182] on input "checkbox" at bounding box center [136, 182] width 5 height 5
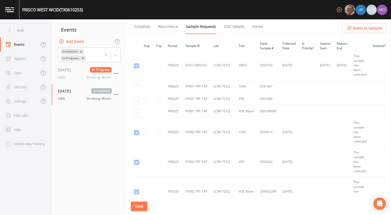
scroll to position [588, 2]
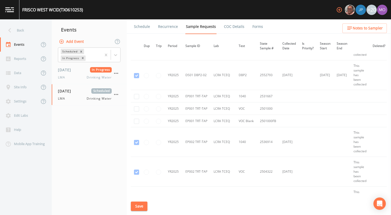
click at [135, 99] on td at bounding box center [137, 96] width 12 height 12
click at [135, 99] on input "checkbox" at bounding box center [136, 96] width 5 height 5
click at [135, 112] on td at bounding box center [137, 109] width 12 height 12
click at [135, 109] on input "checkbox" at bounding box center [136, 108] width 5 height 5
click at [135, 119] on input "checkbox" at bounding box center [136, 121] width 5 height 5
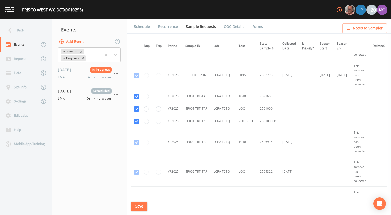
click at [142, 205] on button "Save" at bounding box center [139, 207] width 17 height 10
click at [140, 30] on link "Schedule" at bounding box center [142, 26] width 18 height 14
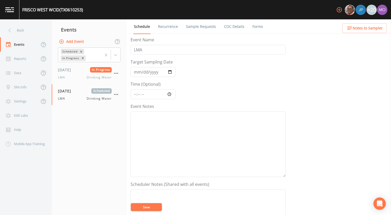
scroll to position [149, 0]
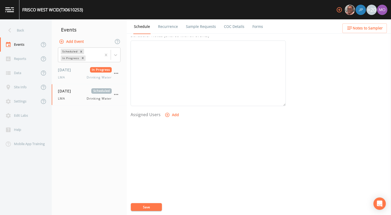
click at [170, 119] on button "Add" at bounding box center [172, 115] width 17 height 10
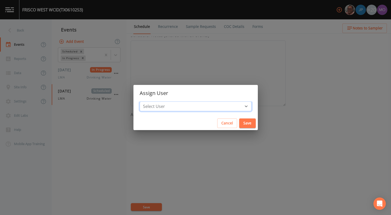
click at [178, 105] on select "Select User [PERSON_NAME] [PERSON_NAME] [PERSON_NAME] [PERSON_NAME] [PERSON_NAM…" at bounding box center [195, 107] width 112 height 10
click at [158, 102] on select "Select User [PERSON_NAME] [PERSON_NAME] [PERSON_NAME] [PERSON_NAME] [PERSON_NAM…" at bounding box center [195, 107] width 112 height 10
click at [239, 122] on button "Save" at bounding box center [247, 124] width 17 height 10
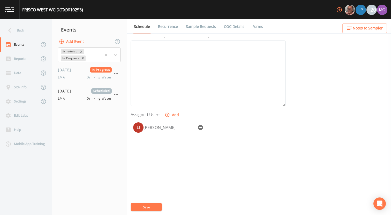
click at [148, 206] on button "Save" at bounding box center [146, 207] width 31 height 8
click at [38, 34] on div "Back" at bounding box center [23, 30] width 46 height 14
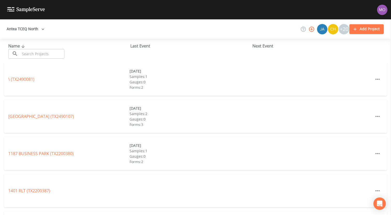
click at [44, 54] on input "text" at bounding box center [42, 54] width 44 height 10
paste input "TX0610244"
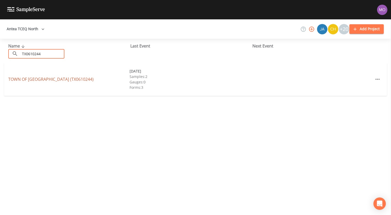
click at [48, 77] on link "TOWN OF [GEOGRAPHIC_DATA] (TX0610244)" at bounding box center [50, 79] width 85 height 6
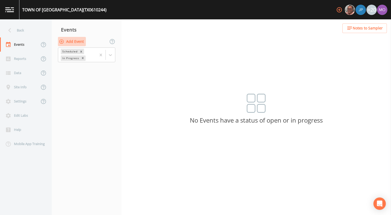
click at [71, 43] on button "Add Event" at bounding box center [72, 42] width 28 height 10
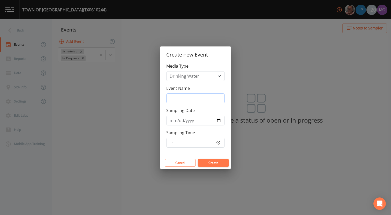
click at [212, 99] on input "Event Name" at bounding box center [195, 99] width 58 height 10
click at [218, 120] on input "Sampling Date" at bounding box center [195, 121] width 58 height 10
click at [215, 164] on button "Create" at bounding box center [213, 163] width 31 height 8
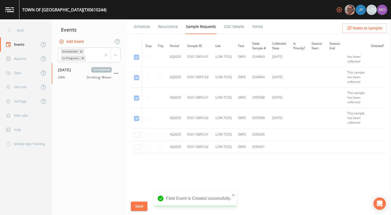
scroll to position [331, 0]
click at [137, 136] on input "checkbox" at bounding box center [136, 134] width 5 height 5
click at [136, 148] on input "checkbox" at bounding box center [136, 147] width 5 height 5
click at [139, 205] on button "Save" at bounding box center [139, 207] width 17 height 10
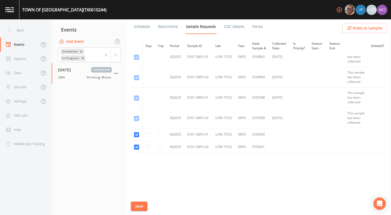
click at [142, 27] on link "Schedule" at bounding box center [142, 26] width 18 height 14
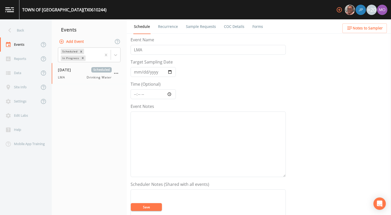
scroll to position [149, 0]
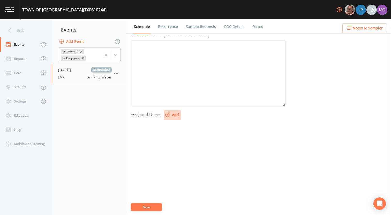
click at [175, 115] on button "Add" at bounding box center [172, 115] width 17 height 10
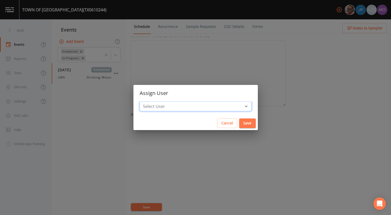
click at [192, 108] on select "Select User [PERSON_NAME] [PERSON_NAME] [PERSON_NAME] [PERSON_NAME] [PERSON_NAM…" at bounding box center [195, 107] width 112 height 10
click at [158, 102] on select "Select User [PERSON_NAME] [PERSON_NAME] [PERSON_NAME] [PERSON_NAME] [PERSON_NAM…" at bounding box center [195, 107] width 112 height 10
click at [239, 122] on button "Save" at bounding box center [247, 124] width 17 height 10
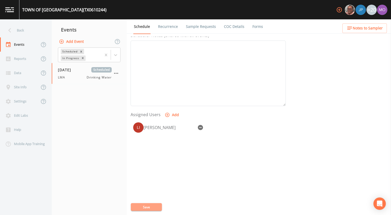
click at [145, 207] on button "Save" at bounding box center [146, 207] width 31 height 8
click at [24, 28] on div "Back" at bounding box center [23, 30] width 46 height 14
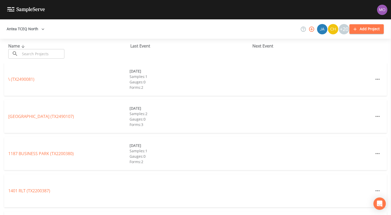
click at [21, 32] on button "Antea TCEQ North" at bounding box center [26, 29] width 42 height 10
click at [59, 215] on div at bounding box center [195, 215] width 391 height 0
click at [56, 54] on input "text" at bounding box center [42, 54] width 44 height 10
paste input "TX0610023"
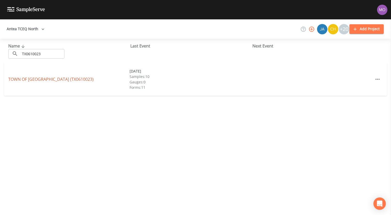
click at [52, 81] on link "TOWN OF [GEOGRAPHIC_DATA] (TX0610023)" at bounding box center [50, 79] width 85 height 6
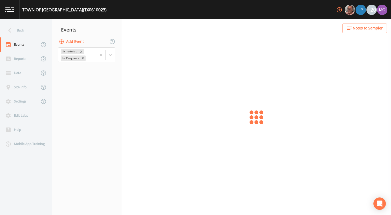
click at [79, 42] on button "Add Event" at bounding box center [72, 42] width 28 height 10
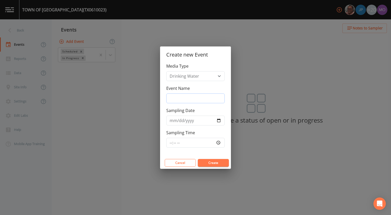
click at [176, 95] on input "Event Name" at bounding box center [195, 99] width 58 height 10
click at [219, 122] on input "Sampling Date" at bounding box center [195, 121] width 58 height 10
click at [210, 162] on button "Create" at bounding box center [213, 163] width 31 height 8
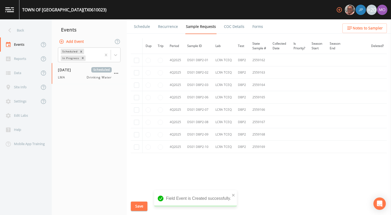
scroll to position [1583, 0]
click at [136, 148] on input "checkbox" at bounding box center [136, 147] width 5 height 5
click at [136, 134] on input "checkbox" at bounding box center [136, 134] width 5 height 5
click at [136, 123] on input "checkbox" at bounding box center [136, 122] width 5 height 5
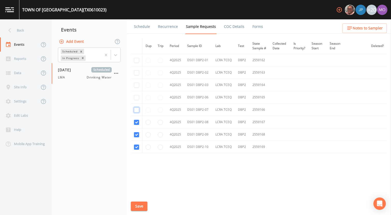
click at [136, 111] on input "checkbox" at bounding box center [136, 109] width 5 height 5
click at [136, 99] on input "checkbox" at bounding box center [136, 97] width 5 height 5
click at [136, 86] on input "checkbox" at bounding box center [136, 85] width 5 height 5
click at [137, 75] on input "checkbox" at bounding box center [136, 72] width 5 height 5
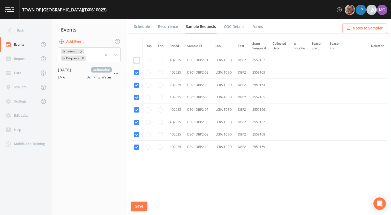
click at [136, 63] on input "checkbox" at bounding box center [136, 60] width 5 height 5
click at [137, 208] on button "Save" at bounding box center [139, 207] width 17 height 10
click at [142, 27] on link "Schedule" at bounding box center [142, 26] width 18 height 14
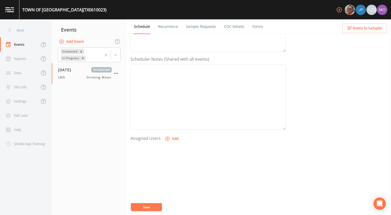
scroll to position [149, 0]
click at [174, 116] on button "Add" at bounding box center [172, 115] width 17 height 10
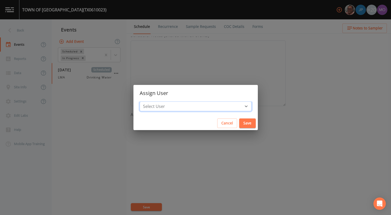
click at [181, 102] on select "Select User [PERSON_NAME] [PERSON_NAME] [PERSON_NAME] [PERSON_NAME] [PERSON_NAM…" at bounding box center [195, 107] width 112 height 10
click at [158, 102] on select "Select User [PERSON_NAME] [PERSON_NAME] [PERSON_NAME] [PERSON_NAME] [PERSON_NAM…" at bounding box center [195, 107] width 112 height 10
click at [239, 125] on button "Save" at bounding box center [247, 124] width 17 height 10
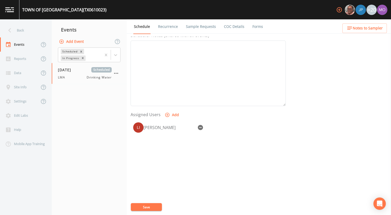
click at [149, 207] on button "Save" at bounding box center [146, 207] width 31 height 8
click at [143, 206] on button "Save" at bounding box center [146, 207] width 31 height 8
click at [30, 30] on div "Back" at bounding box center [23, 30] width 46 height 14
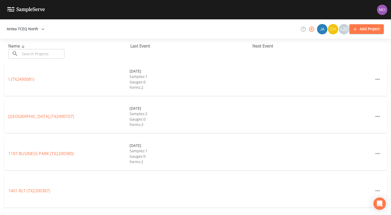
click at [37, 52] on input "text" at bounding box center [42, 54] width 44 height 10
paste input "TX2200031"
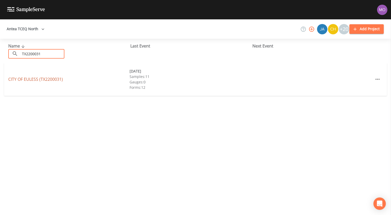
click at [53, 80] on link "CITY OF [GEOGRAPHIC_DATA] (TX2200031)" at bounding box center [35, 79] width 55 height 6
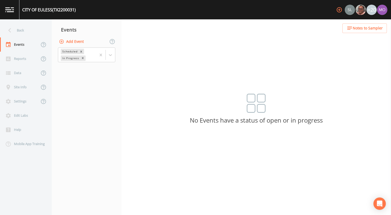
click at [74, 43] on button "Add Event" at bounding box center [72, 42] width 28 height 10
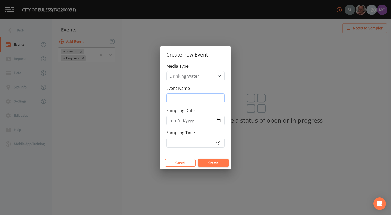
click at [182, 96] on input "Event Name" at bounding box center [195, 99] width 58 height 10
click at [217, 119] on input "Sampling Date" at bounding box center [195, 121] width 58 height 10
click at [212, 163] on button "Create" at bounding box center [213, 163] width 31 height 8
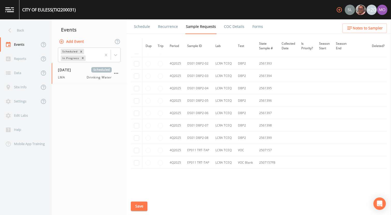
scroll to position [3284, 0]
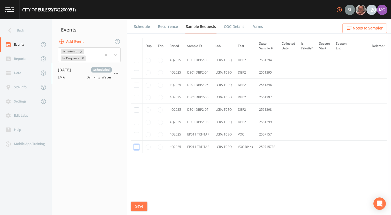
click at [137, 146] on input "checkbox" at bounding box center [136, 147] width 5 height 5
click at [136, 134] on input "checkbox" at bounding box center [136, 134] width 5 height 5
click at [136, 122] on input "checkbox" at bounding box center [136, 122] width 5 height 5
click at [137, 108] on input "checkbox" at bounding box center [136, 109] width 5 height 5
click at [135, 96] on input "checkbox" at bounding box center [136, 97] width 5 height 5
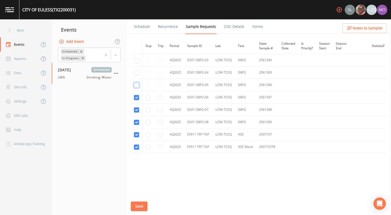
click at [135, 85] on input "checkbox" at bounding box center [136, 85] width 5 height 5
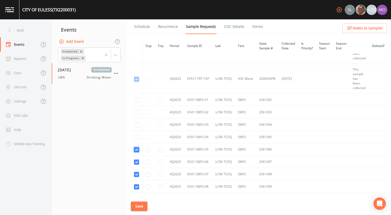
scroll to position [3213, 0]
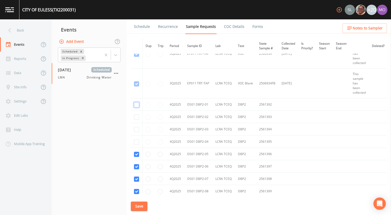
click at [136, 105] on input "checkbox" at bounding box center [136, 104] width 5 height 5
click at [136, 114] on td at bounding box center [137, 117] width 12 height 12
click at [136, 118] on input "checkbox" at bounding box center [136, 117] width 5 height 5
click at [136, 131] on input "checkbox" at bounding box center [136, 129] width 5 height 5
click at [136, 141] on input "checkbox" at bounding box center [136, 141] width 5 height 5
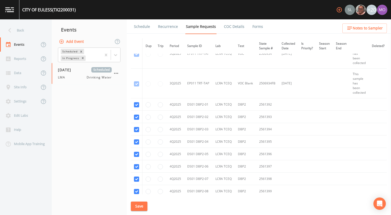
click at [135, 204] on button "Save" at bounding box center [139, 207] width 17 height 10
click at [140, 28] on link "Schedule" at bounding box center [142, 26] width 18 height 14
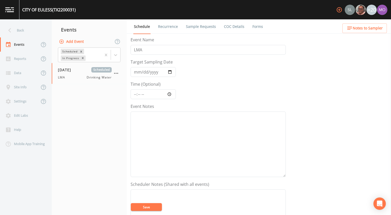
scroll to position [149, 0]
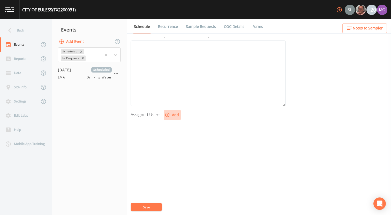
click at [168, 111] on button "Add" at bounding box center [172, 115] width 17 height 10
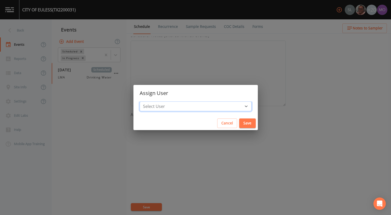
click at [169, 109] on select "Select User [PERSON_NAME] [PERSON_NAME] [PERSON_NAME] [PERSON_NAME] [PERSON_NAM…" at bounding box center [195, 107] width 112 height 10
click at [158, 102] on select "Select User [PERSON_NAME] [PERSON_NAME] [PERSON_NAME] [PERSON_NAME] [PERSON_NAM…" at bounding box center [195, 107] width 112 height 10
click at [239, 125] on button "Save" at bounding box center [247, 124] width 17 height 10
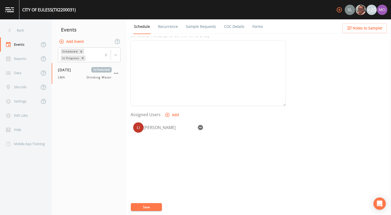
click at [150, 208] on button "Save" at bounding box center [146, 207] width 31 height 8
